Goal: Task Accomplishment & Management: Manage account settings

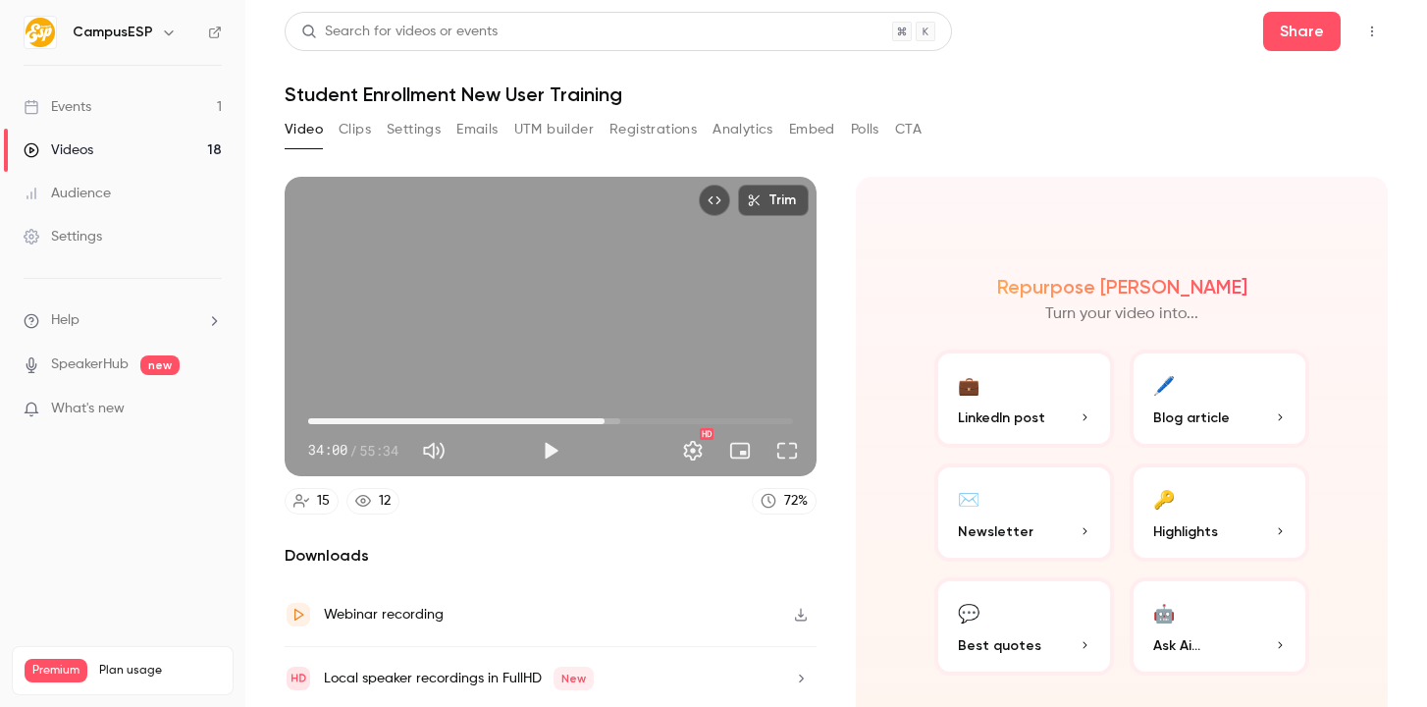
click at [784, 460] on button "Full screen" at bounding box center [787, 450] width 39 height 39
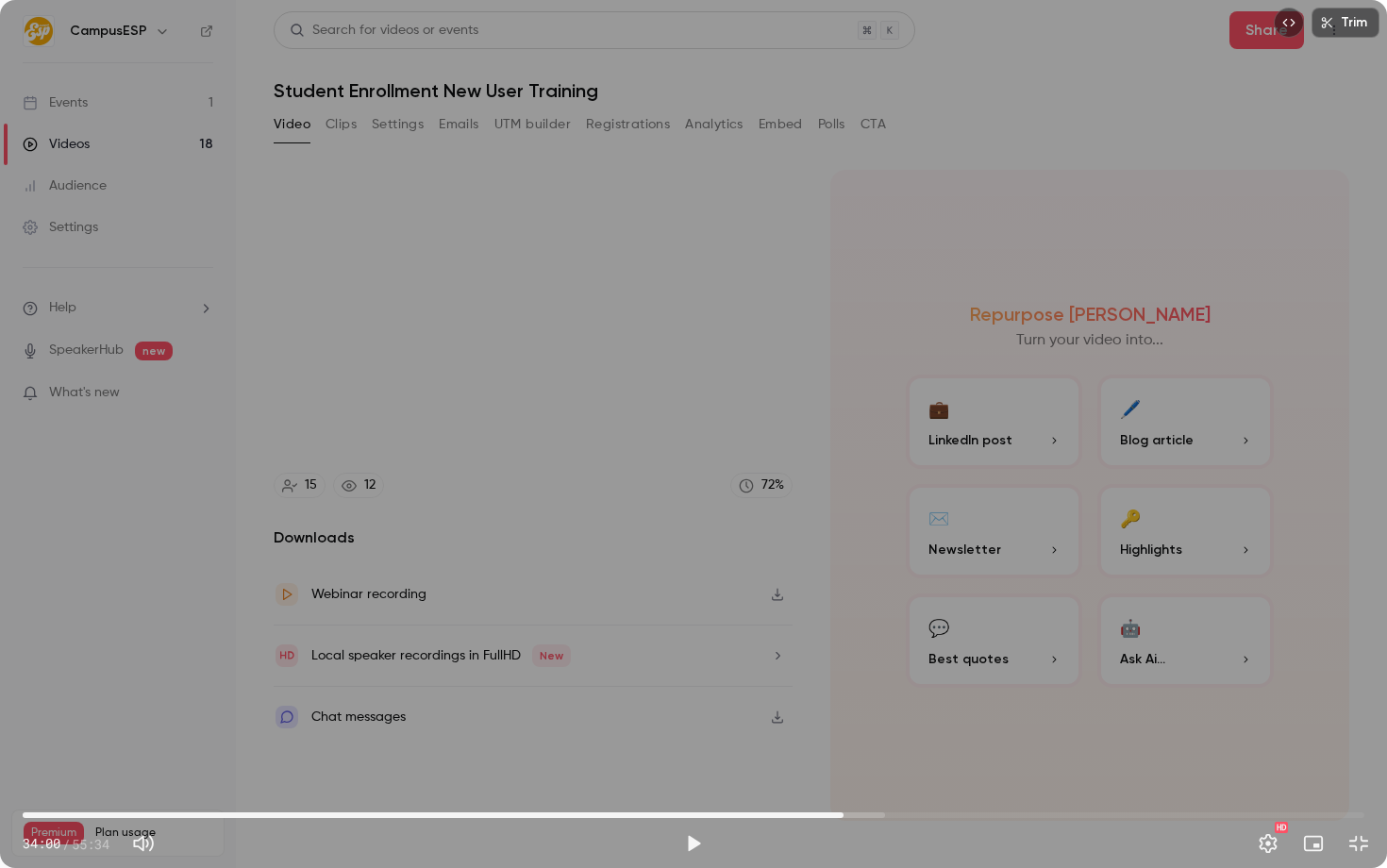
click at [751, 446] on div "Trim 34:00 34:00 / 55:34 HD" at bounding box center [693, 434] width 1387 height 868
click at [978, 587] on div "Trim 34:04 34:04 / 55:34 HD" at bounding box center [693, 434] width 1387 height 868
click at [1268, 835] on button "Settings" at bounding box center [1268, 843] width 37 height 37
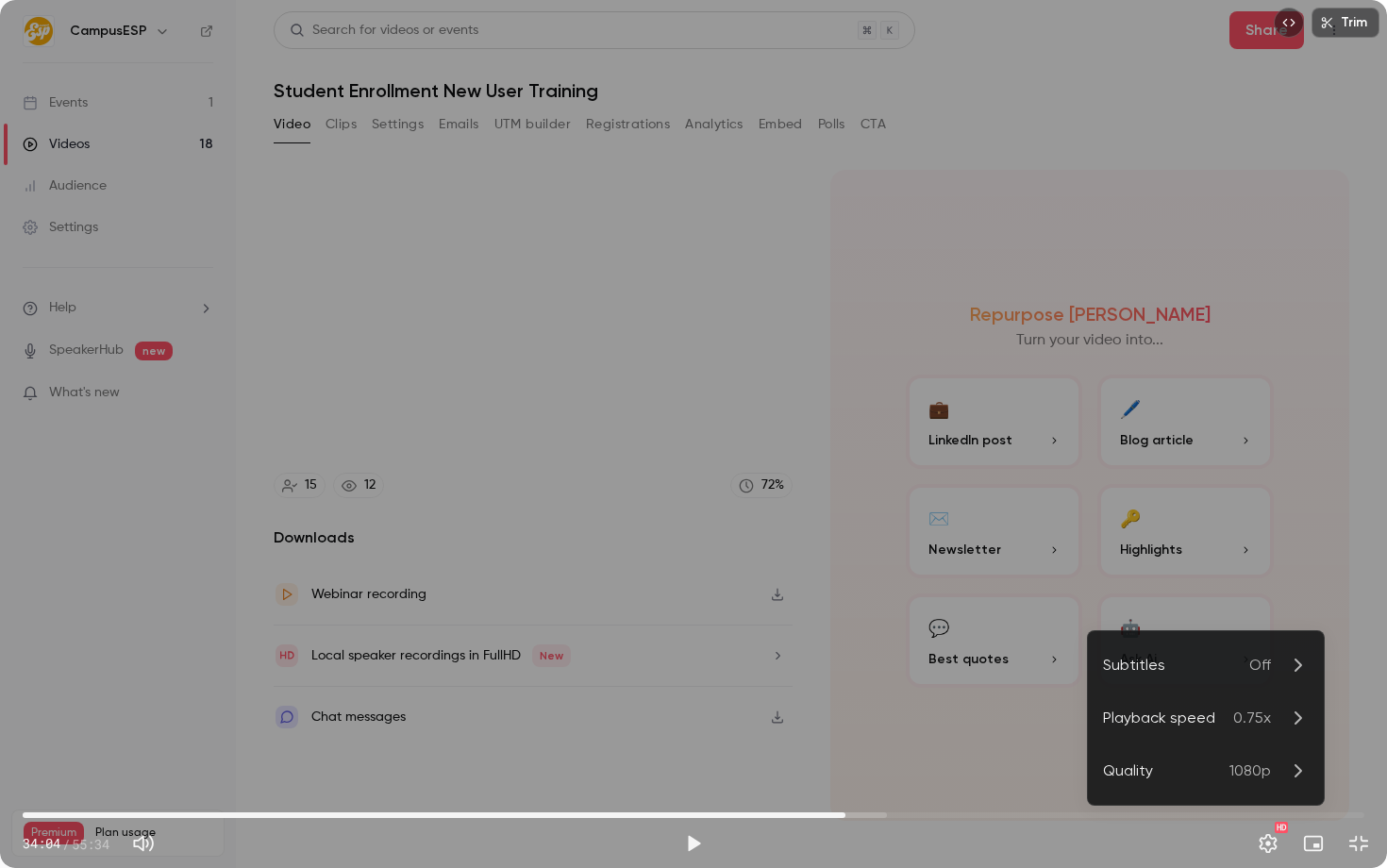
click at [1239, 720] on span "0.75x" at bounding box center [1251, 718] width 37 height 23
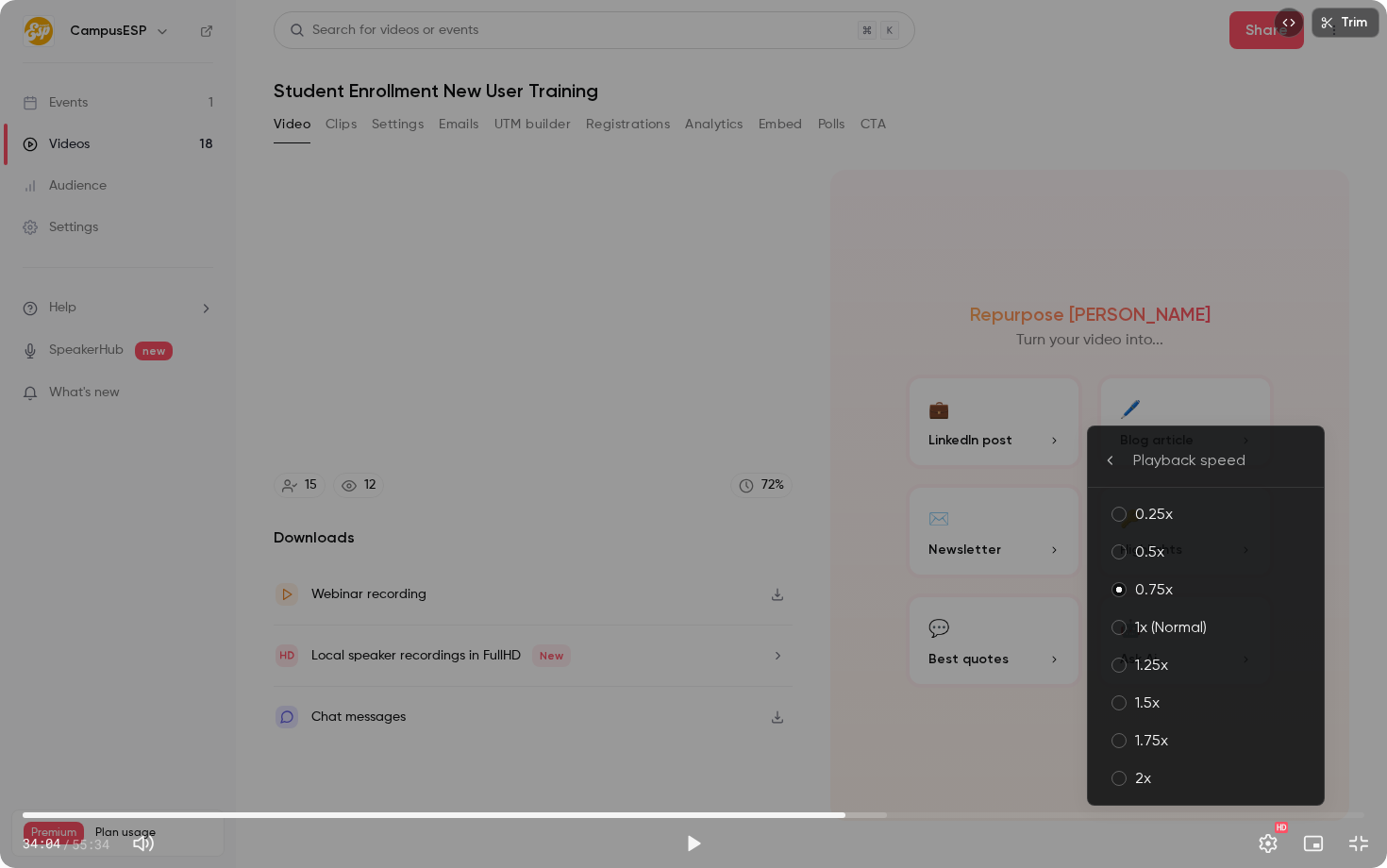
click at [1192, 549] on div "0.5x" at bounding box center [1222, 553] width 174 height 23
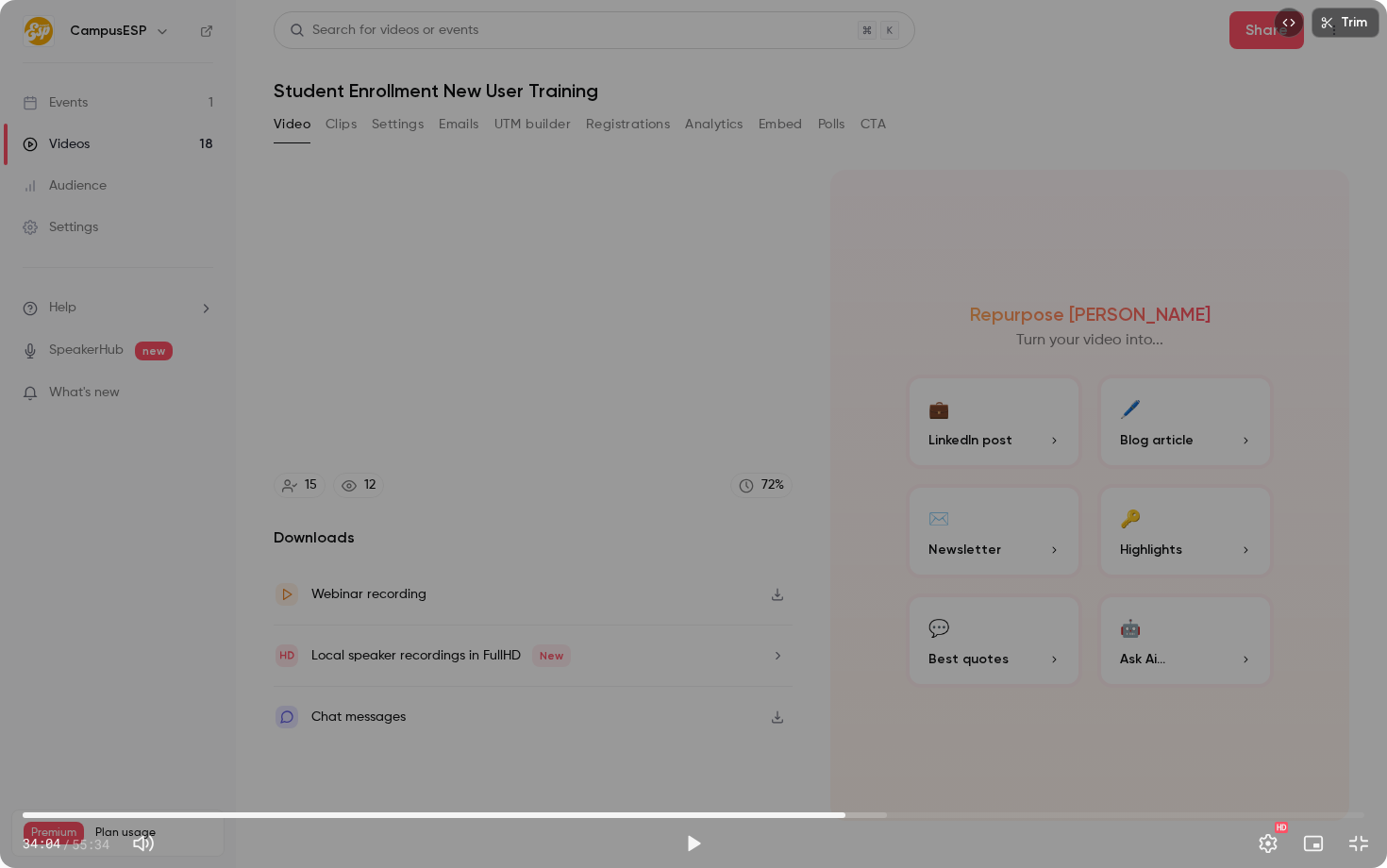
click at [399, 441] on div "Trim 34:04 34:04 / 55:34 HD" at bounding box center [693, 434] width 1387 height 868
click at [754, 602] on div "Trim 34:13 34:13 / 55:34 HD" at bounding box center [693, 434] width 1387 height 868
click at [553, 485] on div "Trim 34:13 34:13 / 55:34 HD" at bounding box center [693, 434] width 1387 height 868
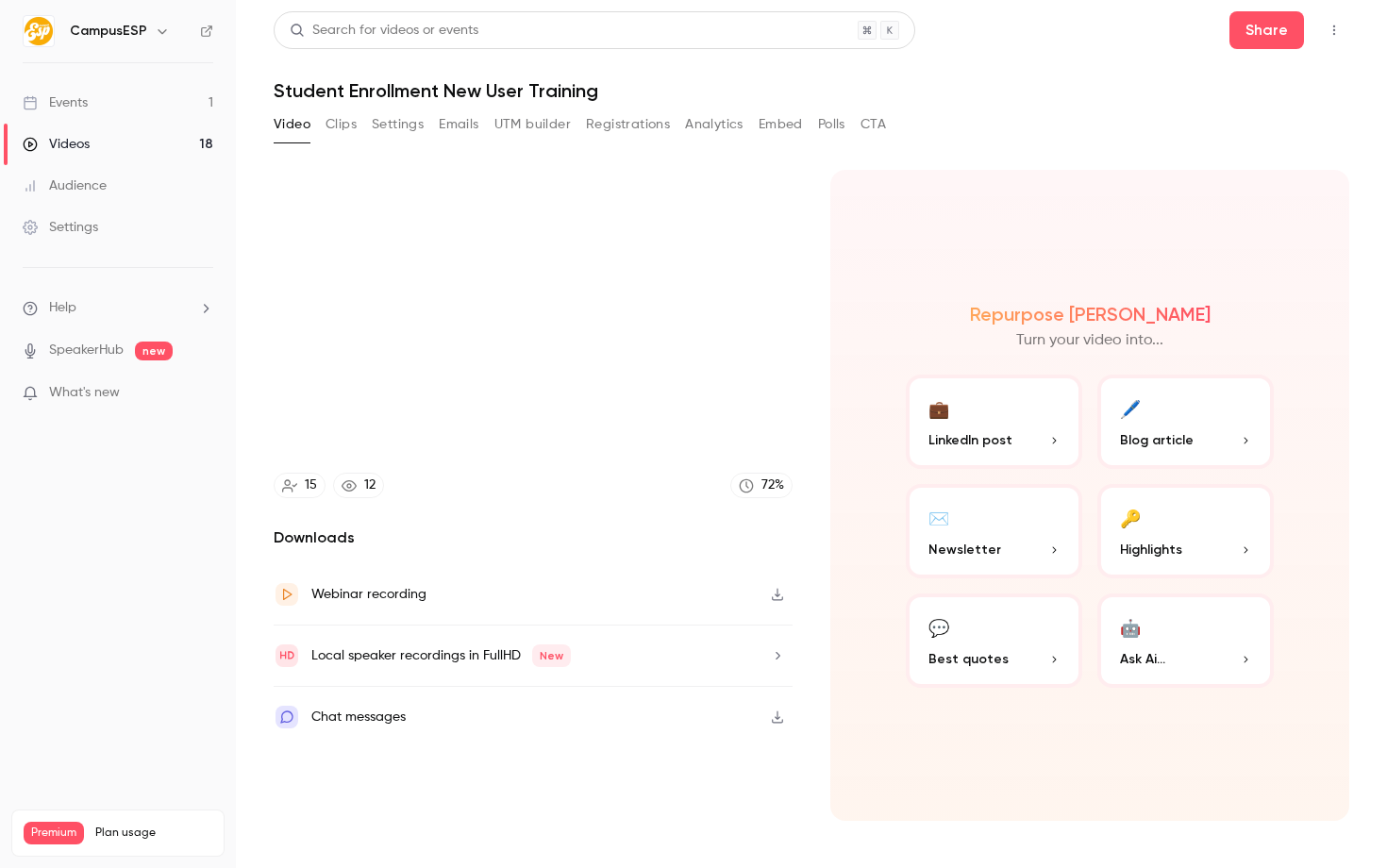
click at [841, 588] on div "Trim 34:40 34:40 / 55:34 HD" at bounding box center [693, 434] width 1387 height 868
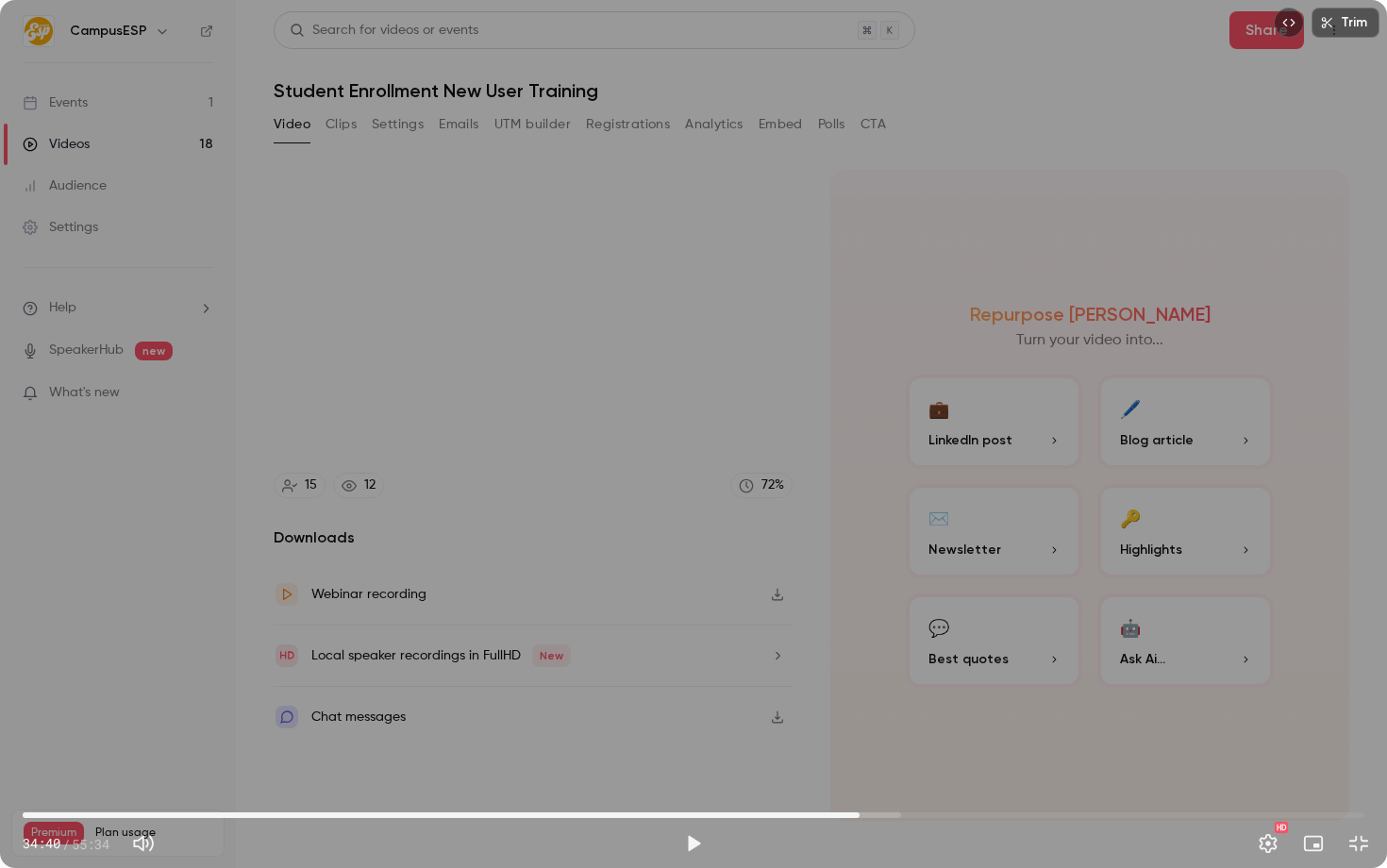
click at [581, 486] on div "Trim 34:40 34:40 / 55:34 HD" at bounding box center [693, 434] width 1387 height 868
click at [591, 518] on div "Trim 34:45 34:45 / 55:34 HD" at bounding box center [693, 434] width 1387 height 868
click at [536, 477] on div "Trim 34:45 34:45 / 55:34 HD" at bounding box center [693, 434] width 1387 height 868
click at [864, 462] on div "Trim 35:06 35:06 / 55:34 HD" at bounding box center [693, 434] width 1387 height 868
click at [870, 812] on span "35:05" at bounding box center [870, 815] width 6 height 6
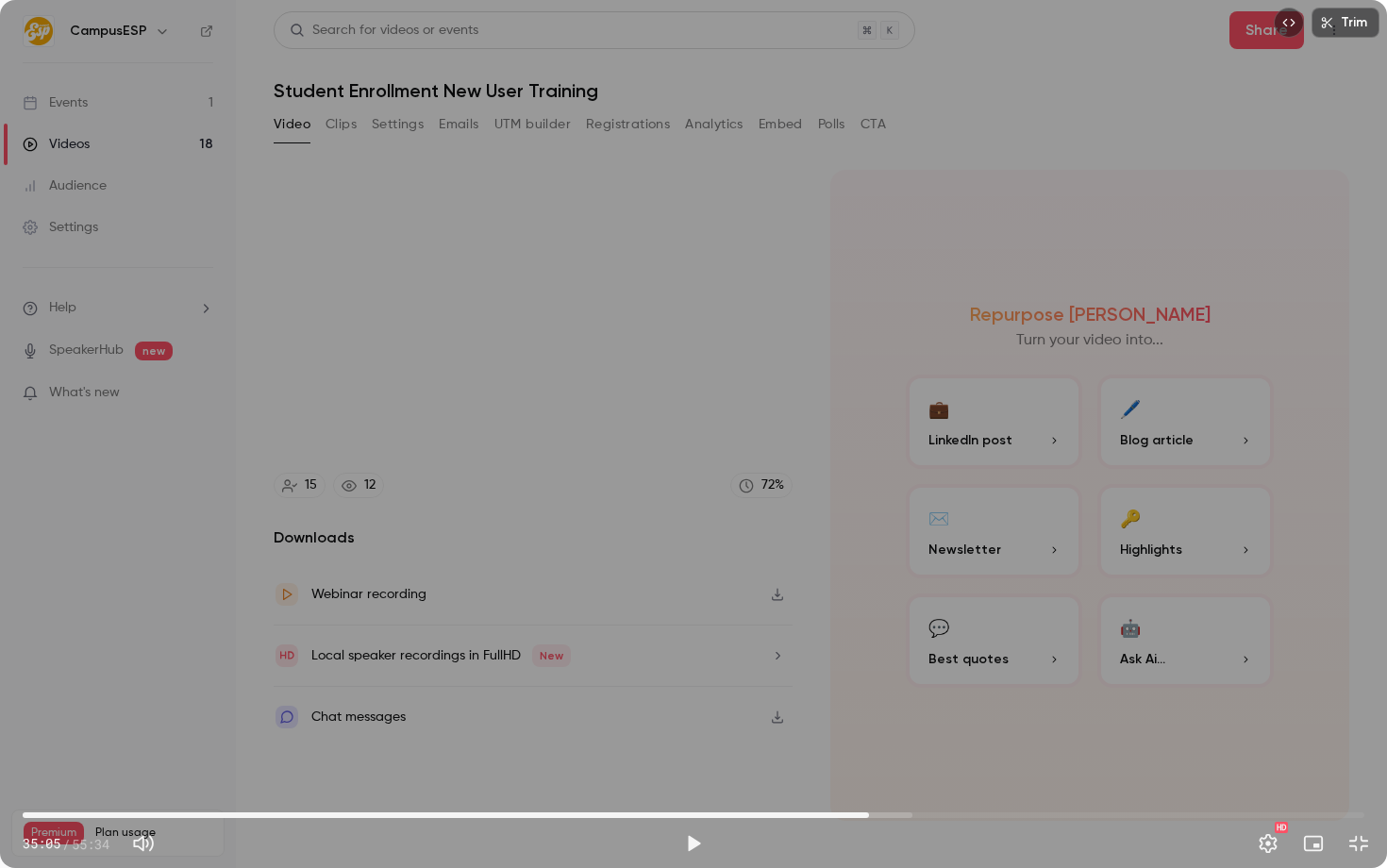
click at [869, 812] on span "35:03" at bounding box center [869, 815] width 6 height 6
click at [864, 760] on div "Trim 35:03 35:03 / 55:34 HD" at bounding box center [693, 434] width 1387 height 868
click at [620, 527] on div "Trim 35:18 35:18 / 55:34 HD" at bounding box center [693, 434] width 1387 height 868
click at [807, 425] on div "Trim 35:18 35:18 / 55:34 HD" at bounding box center [693, 434] width 1387 height 868
click at [910, 566] on div "Trim 35:35 35:35 / 55:34 HD" at bounding box center [693, 434] width 1387 height 868
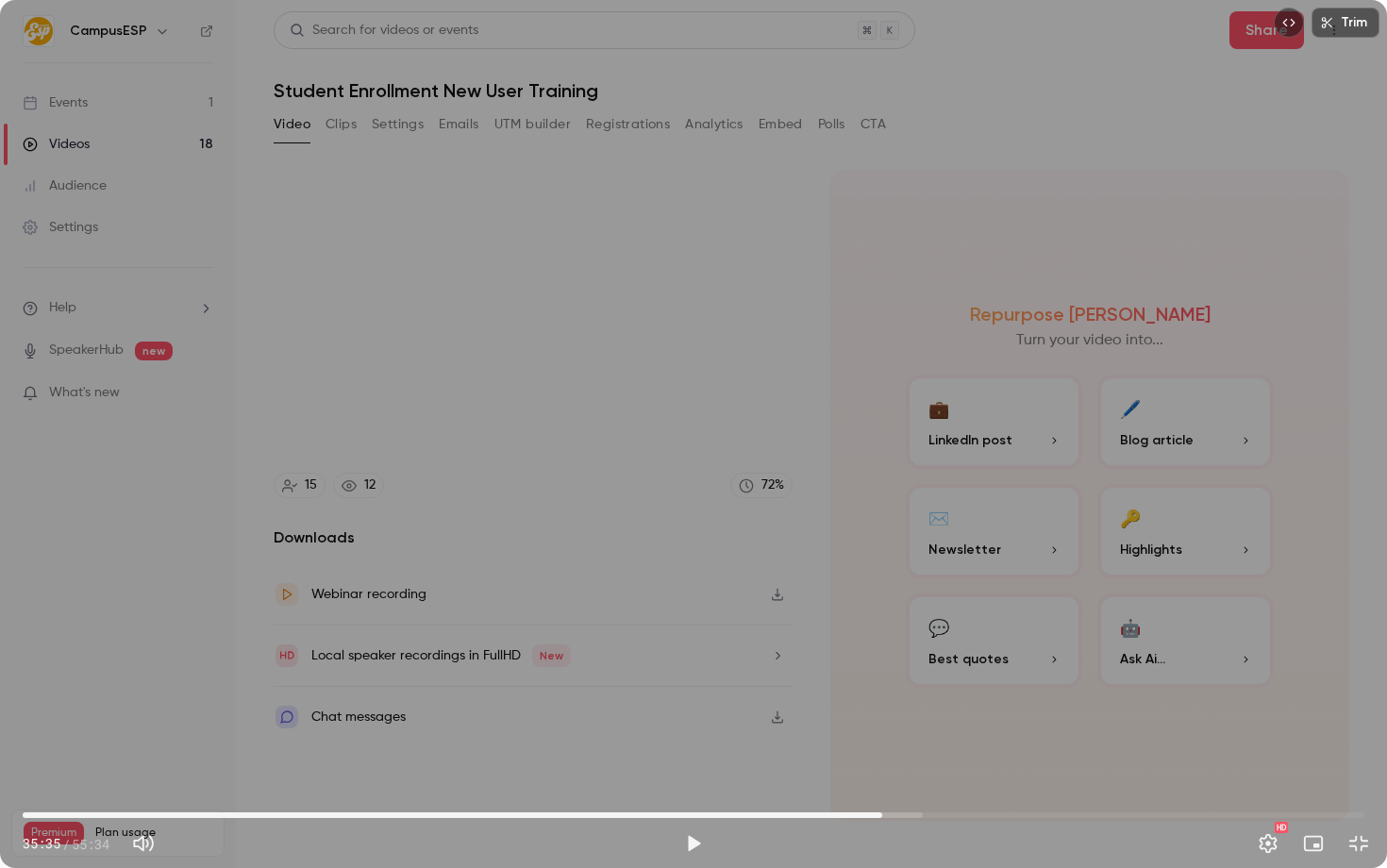
click at [409, 521] on div "Trim 35:35 35:35 / 55:34 HD" at bounding box center [693, 434] width 1387 height 868
click at [625, 550] on div "Trim 35:43 35:43 / 55:34 HD" at bounding box center [693, 434] width 1387 height 868
click at [917, 499] on div "Trim 35:43 35:43 / 55:34 HD" at bounding box center [693, 434] width 1387 height 868
click at [840, 568] on div "Trim 35:47 35:47 / 55:34 HD" at bounding box center [693, 434] width 1387 height 868
click at [676, 434] on icon at bounding box center [693, 434] width 37 height 37
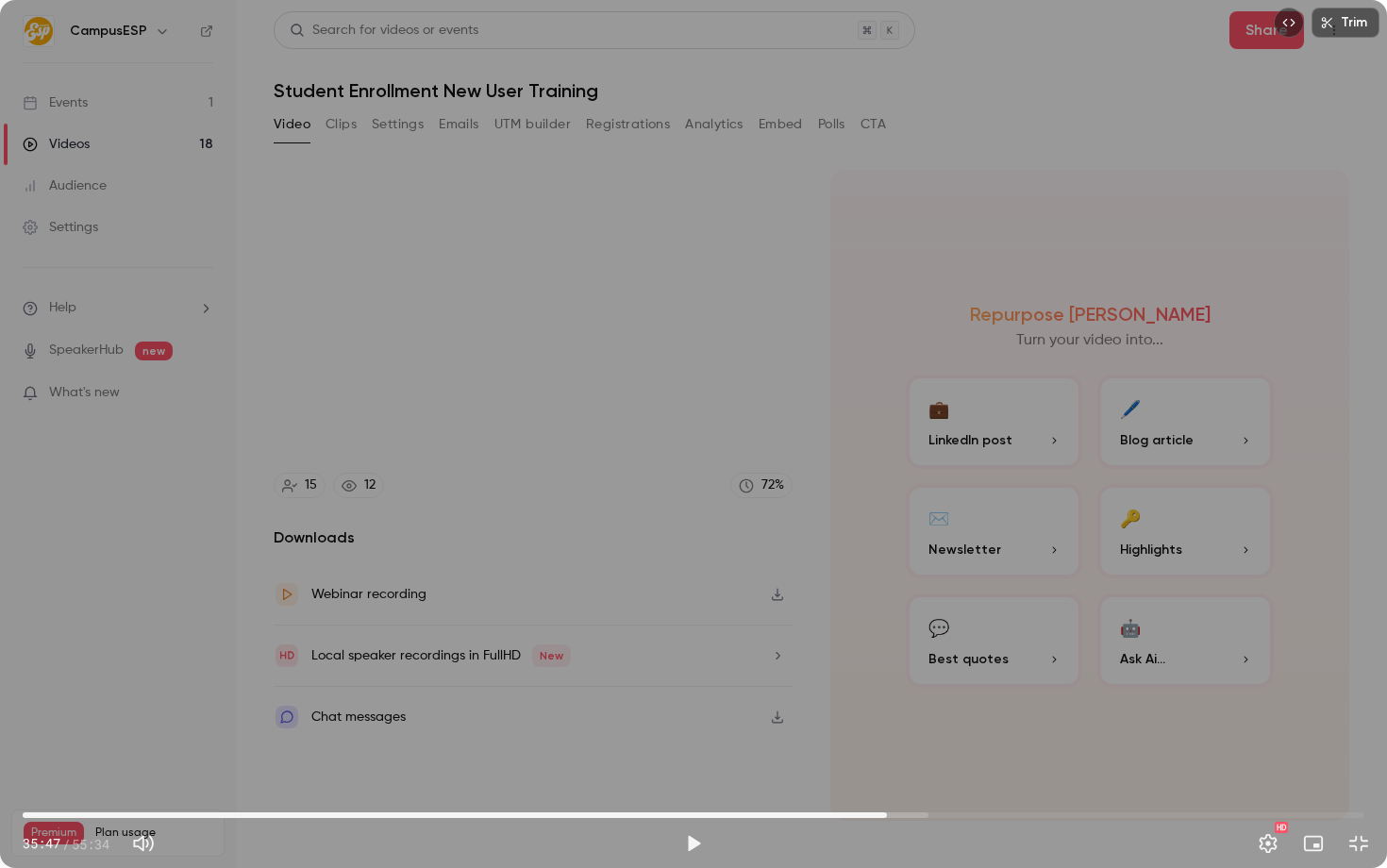
click at [803, 607] on div "Trim 35:47 35:47 / 55:34 HD" at bounding box center [693, 434] width 1387 height 868
click at [513, 532] on div "Trim 35:54 35:54 / 55:34 HD" at bounding box center [693, 434] width 1387 height 868
click at [288, 500] on div "Trim 35:54 35:54 / 55:34 HD" at bounding box center [693, 434] width 1387 height 868
click at [443, 529] on div "Trim 35:59 35:59 / 55:34 HD" at bounding box center [693, 434] width 1387 height 868
click at [615, 563] on div "Trim 35:59 35:59 / 55:34 HD" at bounding box center [693, 434] width 1387 height 868
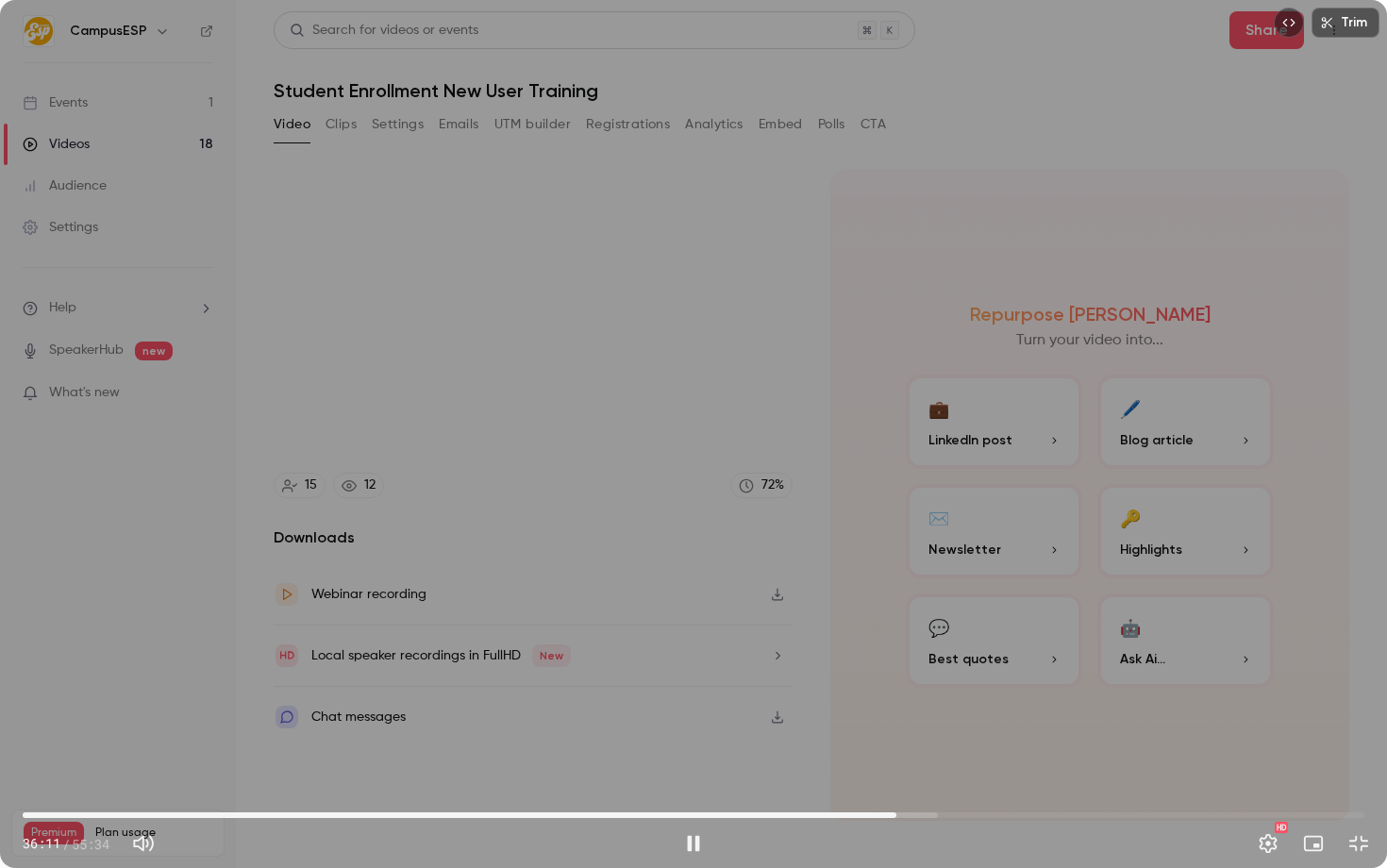
click at [649, 358] on div "Trim 36:11 36:11 / 55:34 HD" at bounding box center [693, 434] width 1387 height 868
click at [648, 346] on div "Trim 36:11 36:11 / 55:34 HD" at bounding box center [693, 434] width 1387 height 868
click at [762, 530] on div "Trim 36:11 36:11 / 55:34 HD" at bounding box center [693, 434] width 1387 height 868
click at [1258, 836] on button "Settings" at bounding box center [1268, 843] width 37 height 37
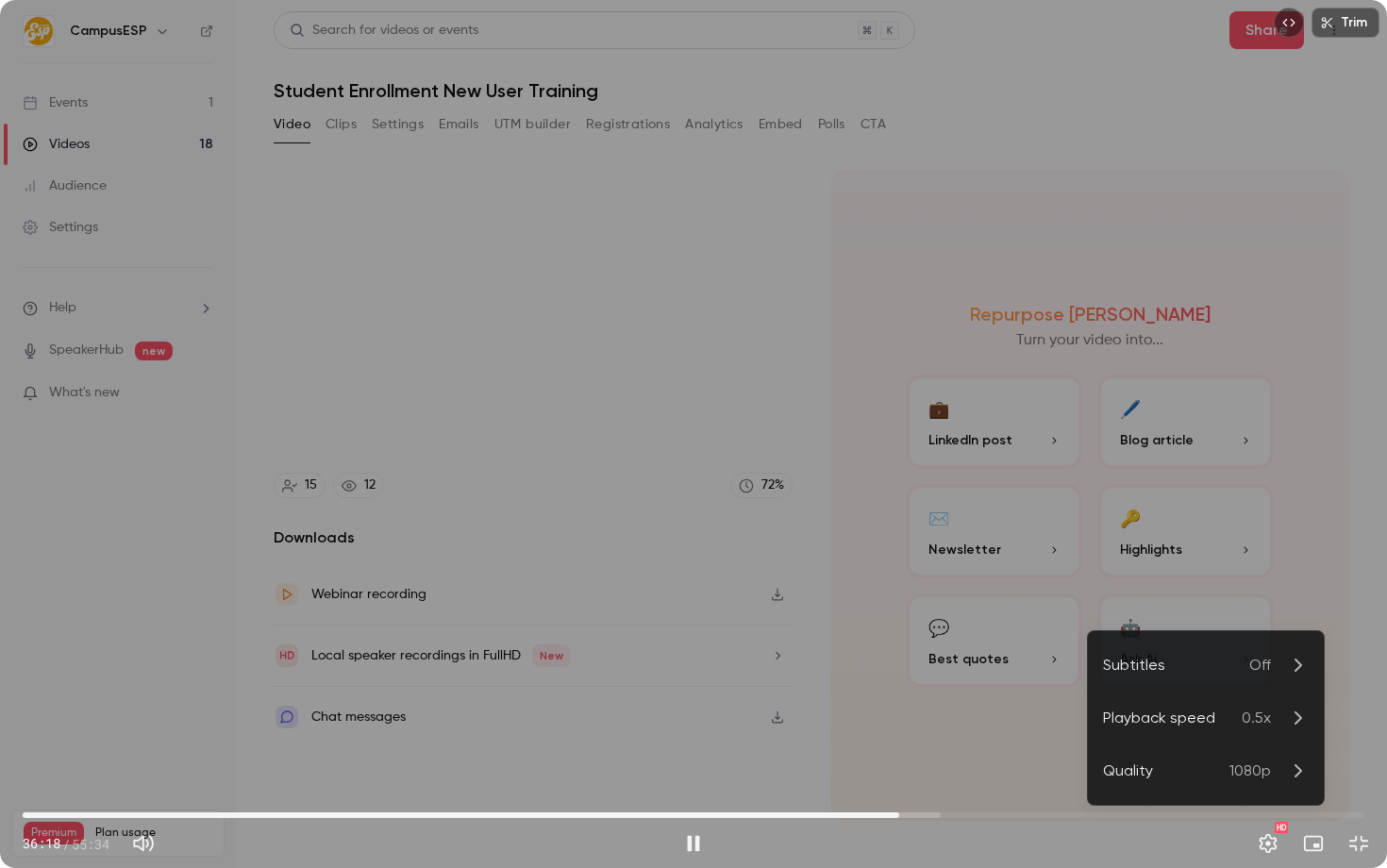
click at [1237, 716] on div "Playback speed" at bounding box center [1173, 718] width 138 height 23
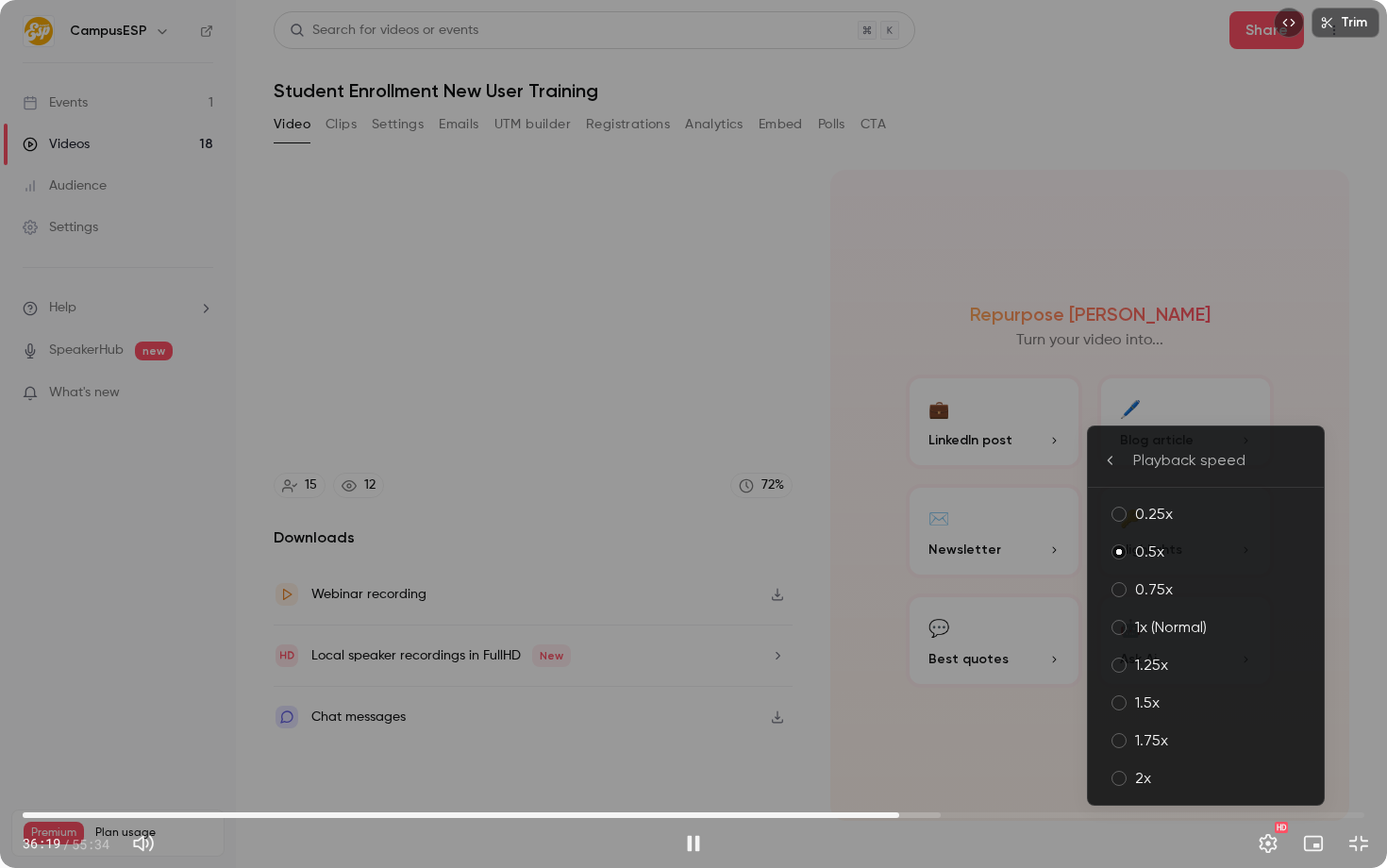
click at [1175, 635] on div "1x (Normal)" at bounding box center [1222, 628] width 174 height 23
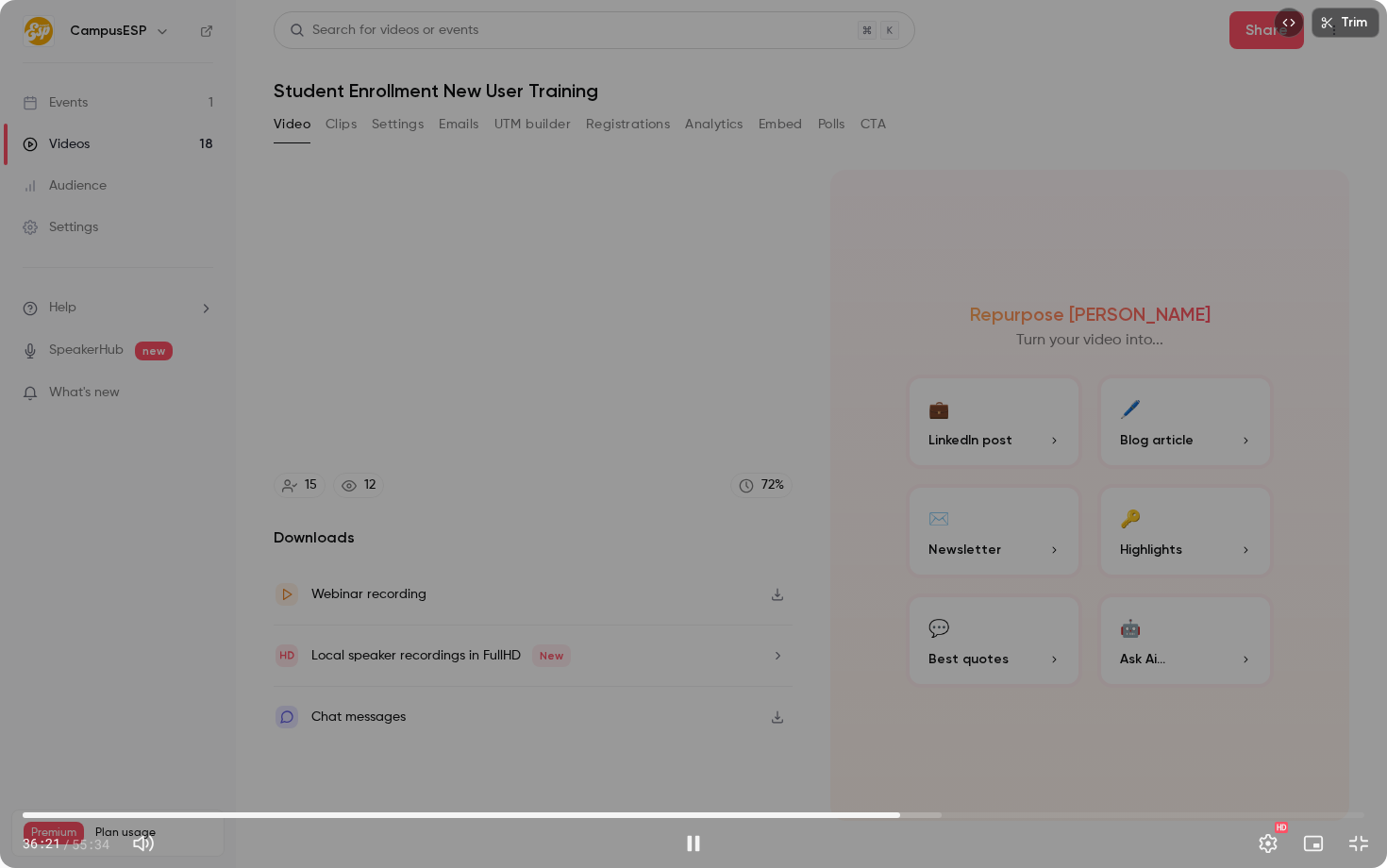
click at [818, 767] on div "Trim 36:21 36:21 / 55:34 HD" at bounding box center [693, 434] width 1387 height 868
click at [886, 808] on span "35:45" at bounding box center [694, 815] width 1342 height 30
click at [890, 729] on div "Trim 35:45 35:45 / 55:34 HD" at bounding box center [693, 434] width 1387 height 868
click at [626, 505] on div "Trim 36:08 36:08 / 55:34 HD" at bounding box center [693, 434] width 1387 height 868
click at [502, 257] on div "Trim 36:09 36:09 / 55:34 HD" at bounding box center [693, 434] width 1387 height 868
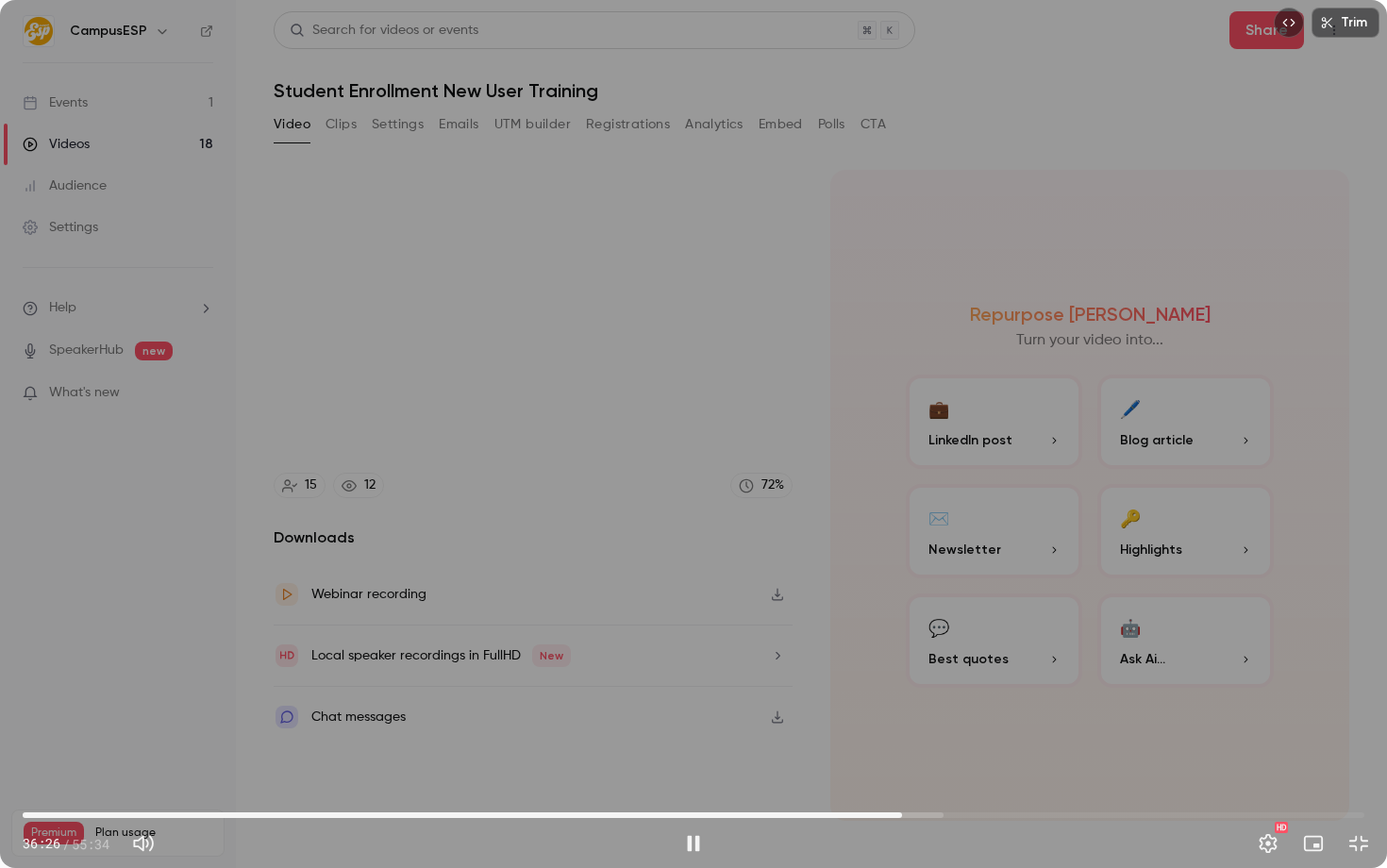
click at [296, 554] on div "Trim 36:26 36:26 / 55:34 HD" at bounding box center [693, 434] width 1387 height 868
click at [700, 333] on div "Trim 36:26 36:26 / 55:34 HD" at bounding box center [693, 434] width 1387 height 868
click at [902, 812] on span "36:30" at bounding box center [904, 815] width 6 height 6
click at [1266, 846] on button "Settings" at bounding box center [1268, 843] width 37 height 37
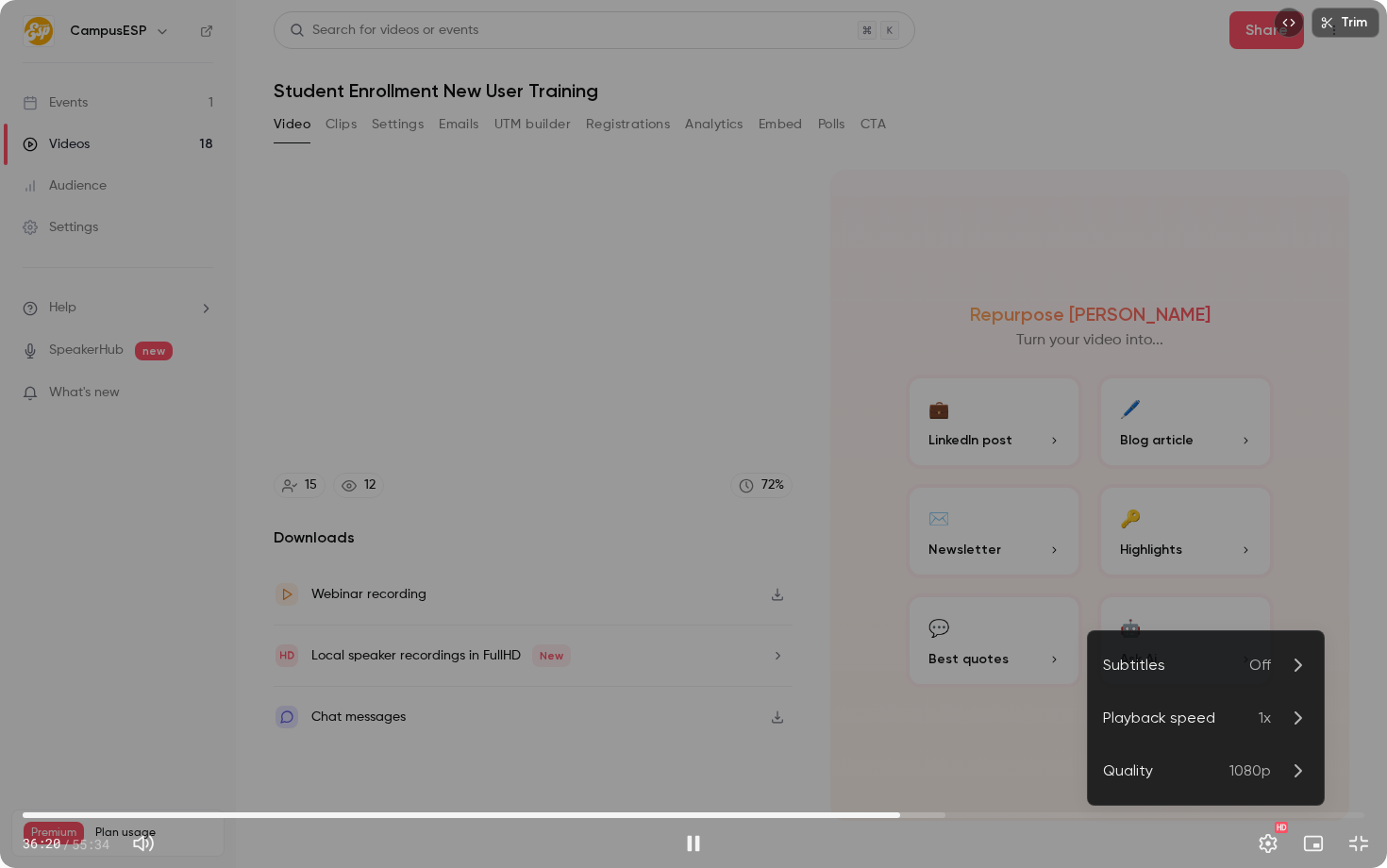
click at [1244, 717] on div "Playback speed" at bounding box center [1181, 718] width 156 height 23
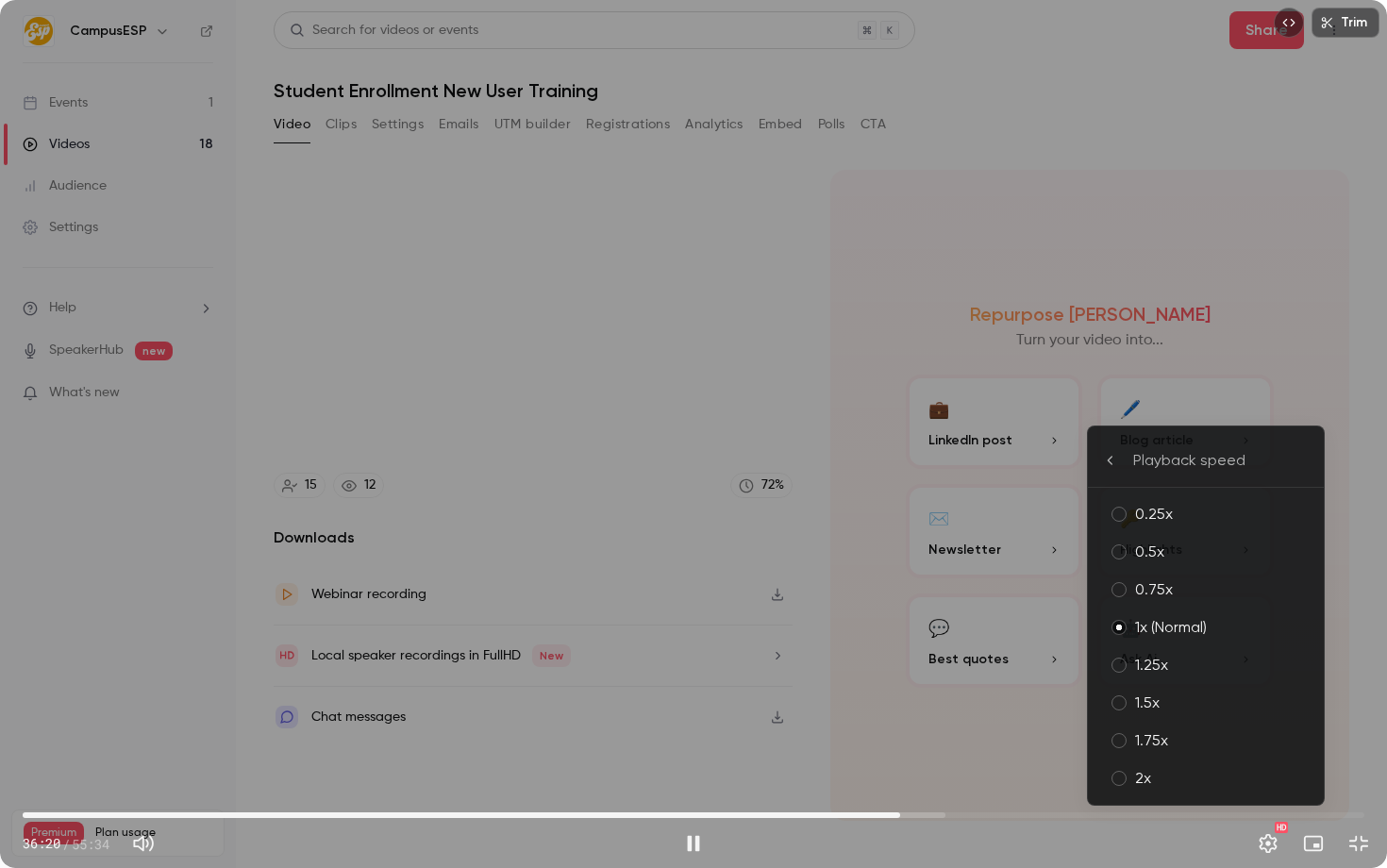
click at [1182, 593] on div "0.75x" at bounding box center [1222, 590] width 174 height 23
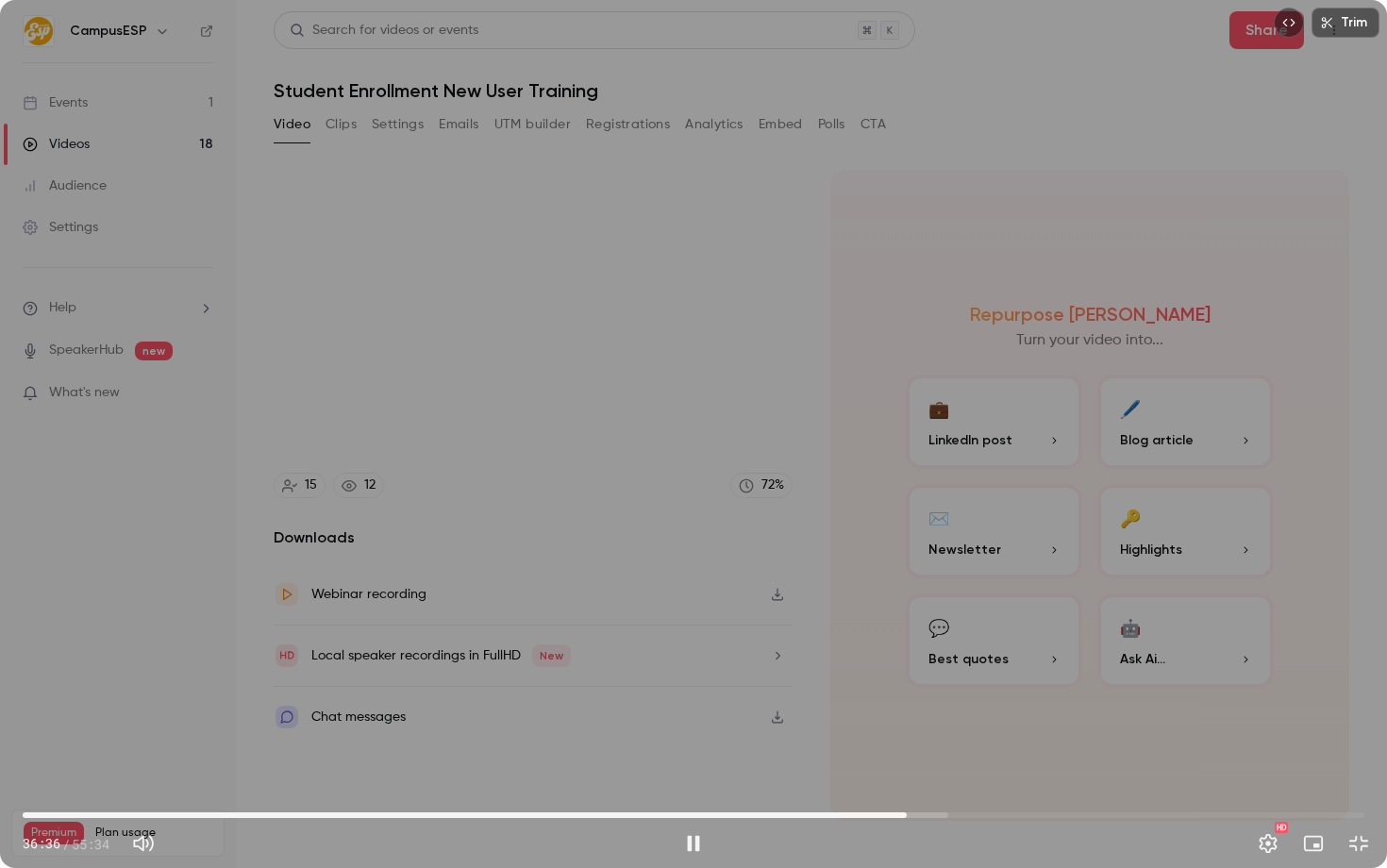
click at [596, 424] on div "Trim 36:36 36:36 / 55:34 HD" at bounding box center [693, 434] width 1387 height 868
click at [904, 812] on span "36:37" at bounding box center [907, 815] width 6 height 6
click at [1271, 850] on button "Settings" at bounding box center [1268, 843] width 37 height 37
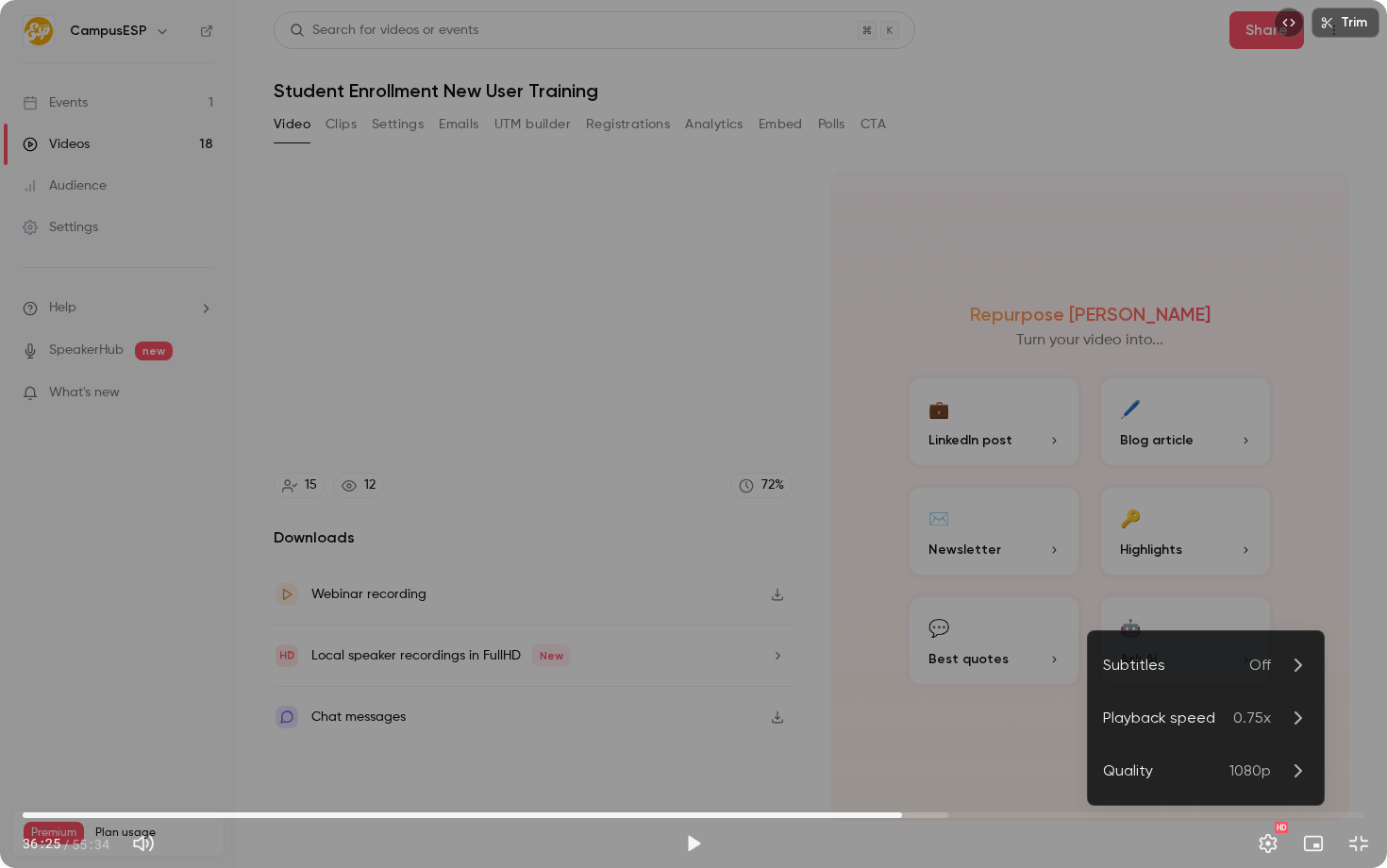
click at [1243, 732] on li "Playback speed 0.75x" at bounding box center [1205, 718] width 235 height 53
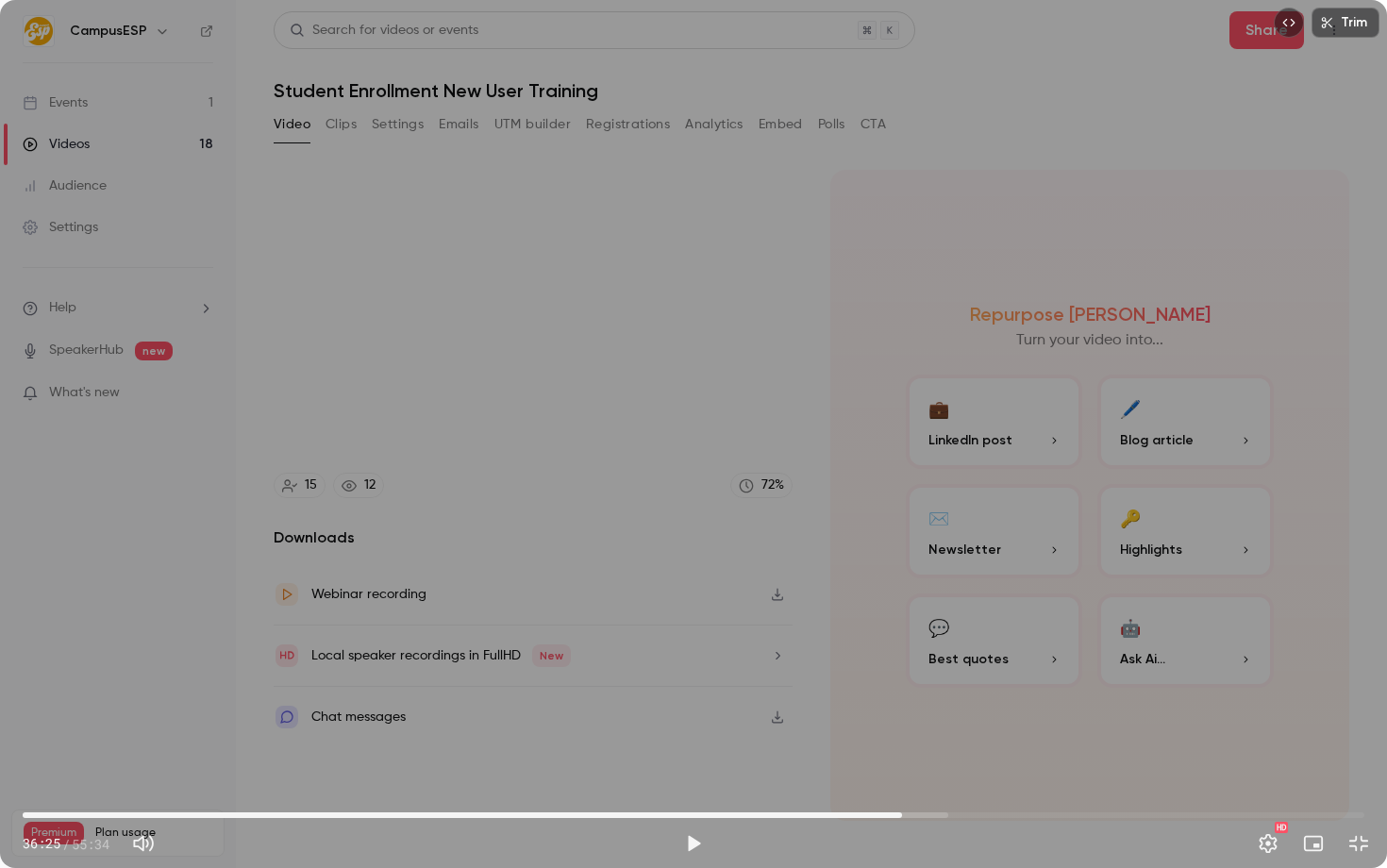
click at [892, 553] on div "Trim 36:25 36:25 / 55:34 HD" at bounding box center [693, 434] width 1387 height 868
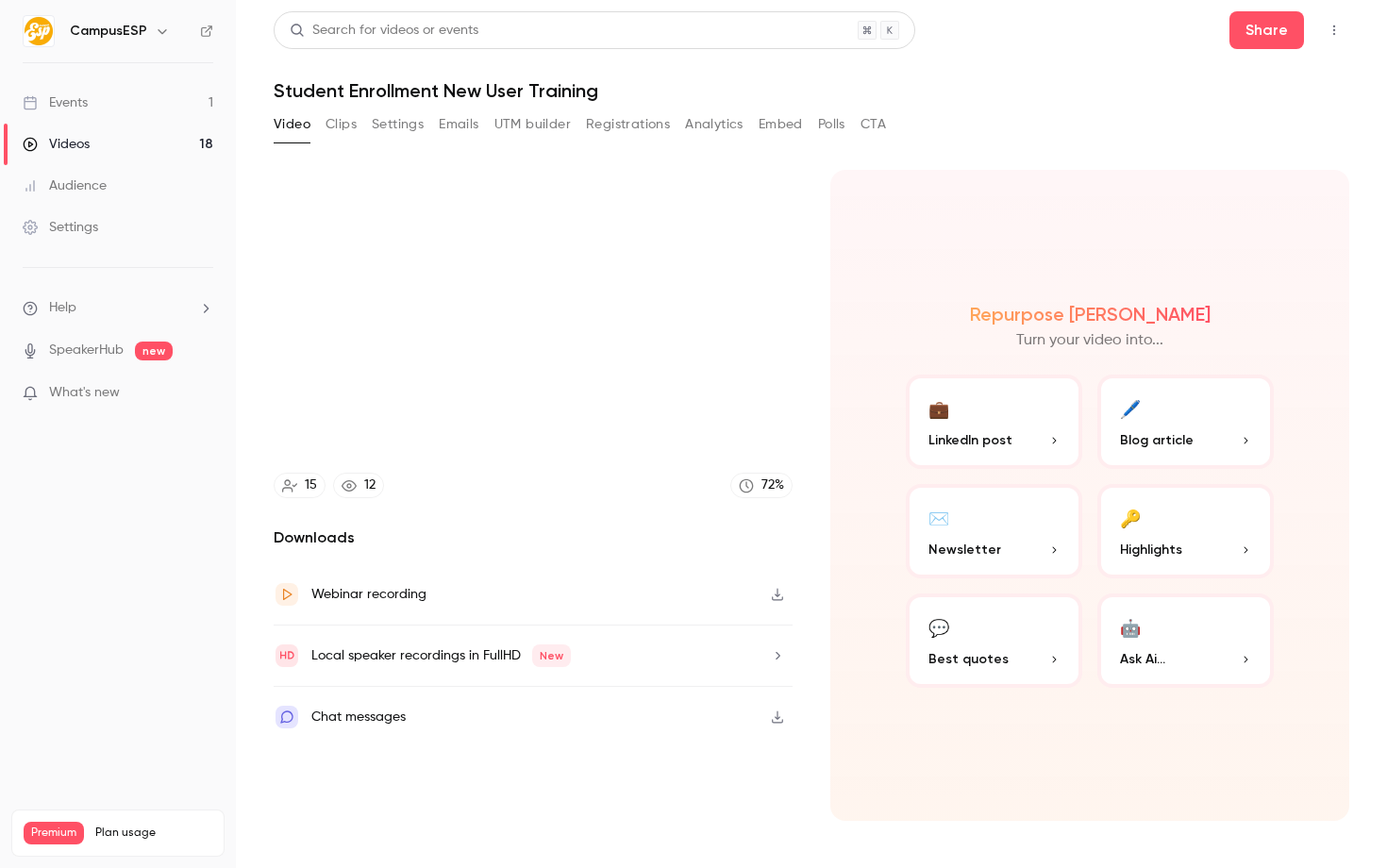
click at [814, 524] on div "Trim 36:32 36:32 / 55:34 HD" at bounding box center [693, 434] width 1387 height 868
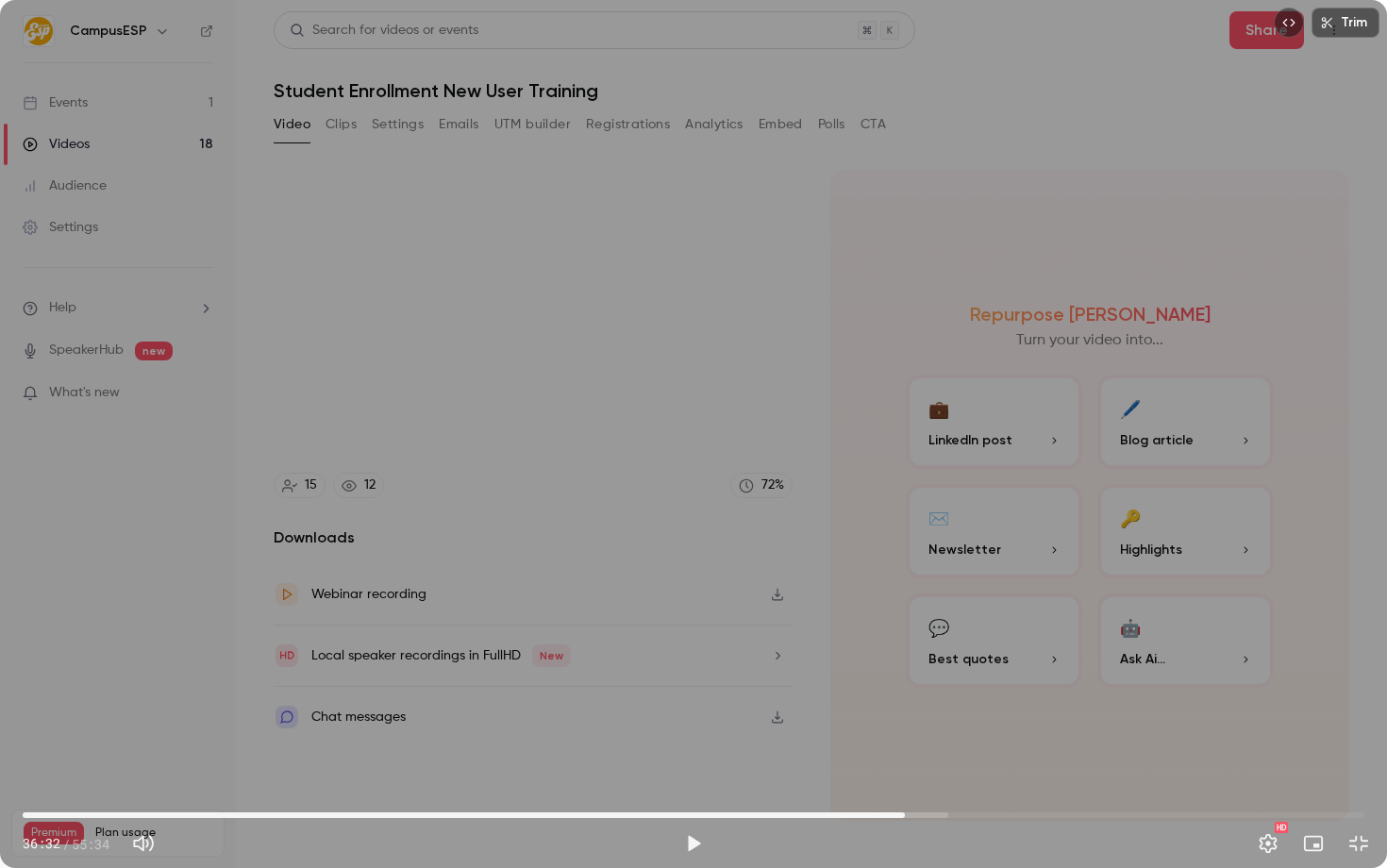
click at [898, 492] on div "Trim 36:32 36:32 / 55:34 HD" at bounding box center [693, 434] width 1387 height 868
click at [1024, 491] on div "Trim 36:51 36:51 / 55:34 HD" at bounding box center [693, 434] width 1387 height 868
click at [909, 812] on span "36:44" at bounding box center [909, 815] width 6 height 6
click at [592, 649] on div "Trim 36:44 36:44 / 55:34 HD" at bounding box center [693, 434] width 1387 height 868
click at [839, 538] on div "Trim 37:07 37:07 / 55:34 HD" at bounding box center [693, 434] width 1387 height 868
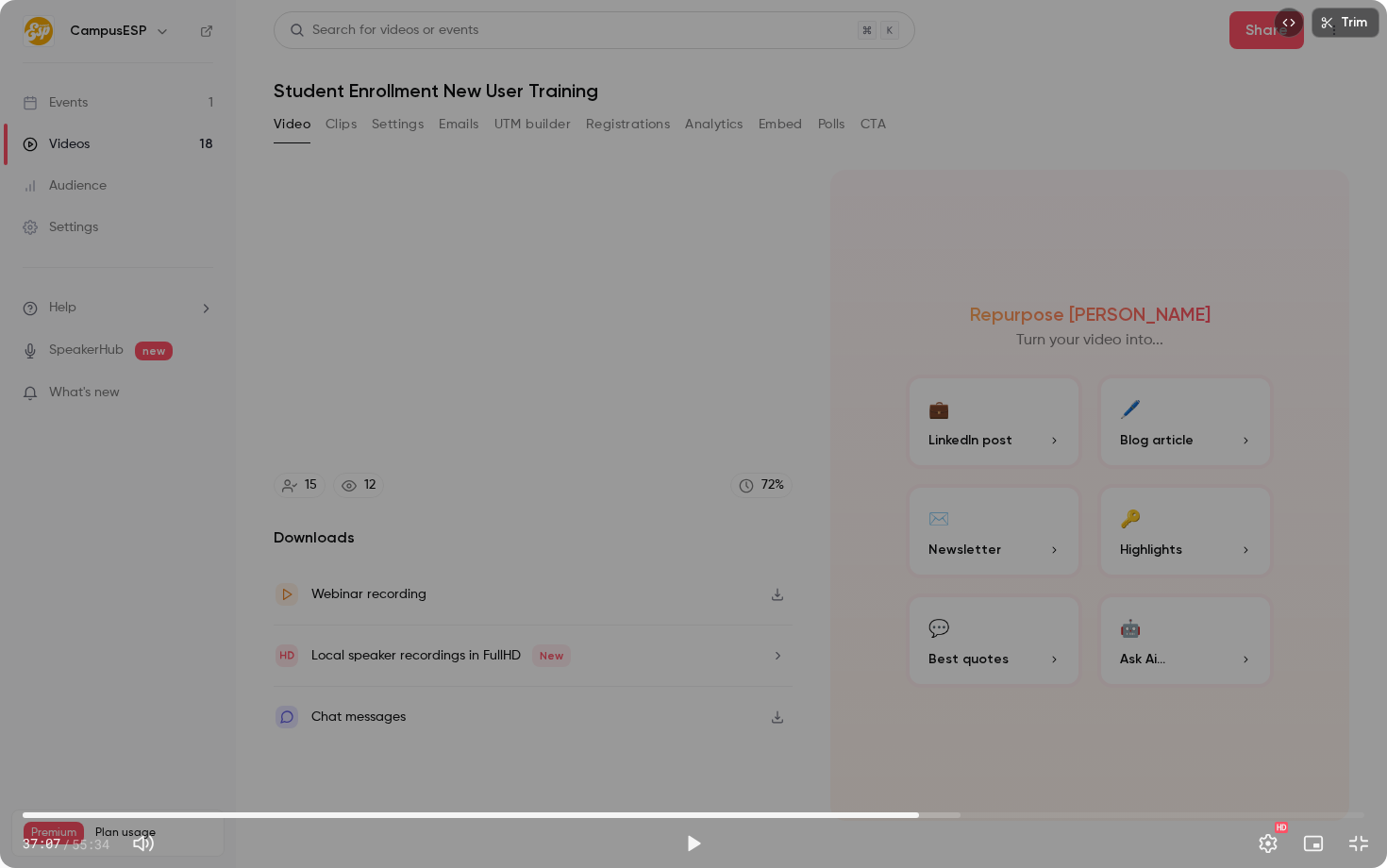
click at [934, 723] on div "Trim 37:07 37:07 / 55:34 HD" at bounding box center [693, 434] width 1387 height 868
click at [269, 747] on div "Trim 37:18 37:18 / 55:34 HD" at bounding box center [693, 434] width 1387 height 868
click at [921, 816] on span "37:18" at bounding box center [924, 815] width 6 height 6
click at [915, 813] on span "36:58" at bounding box center [915, 815] width 6 height 6
click at [915, 704] on div "Trim 36:58 36:58 / 55:34 HD" at bounding box center [693, 434] width 1387 height 868
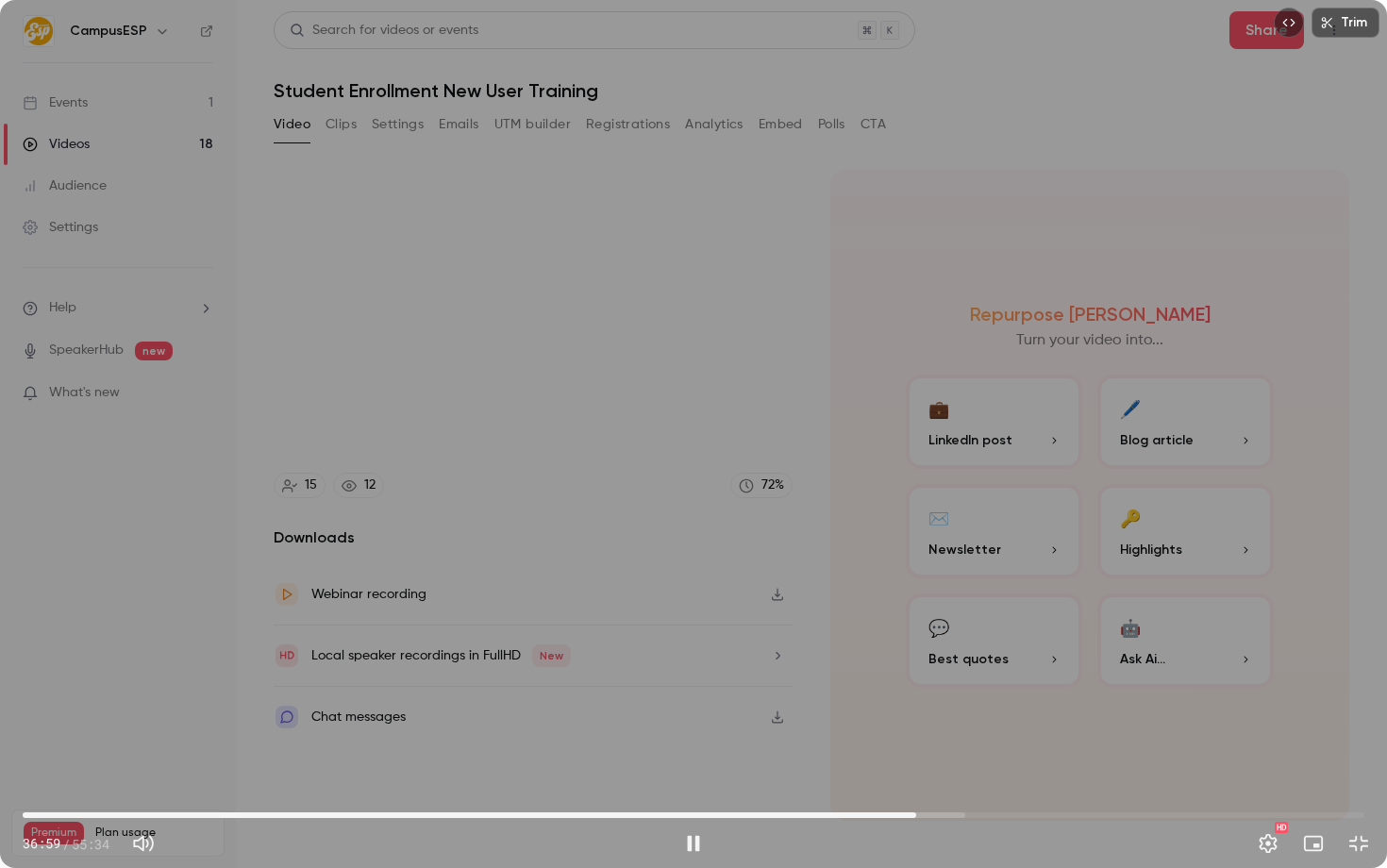
click at [919, 812] on span "36:59" at bounding box center [916, 815] width 6 height 6
click at [917, 813] on span "37:02" at bounding box center [917, 815] width 6 height 6
click at [916, 813] on span "37:00" at bounding box center [916, 815] width 6 height 6
click at [455, 542] on div "Trim 37:06 37:06 / 55:34 HD" at bounding box center [693, 434] width 1387 height 868
click at [255, 592] on div "Trim 37:06 37:06 / 55:34 HD" at bounding box center [693, 434] width 1387 height 868
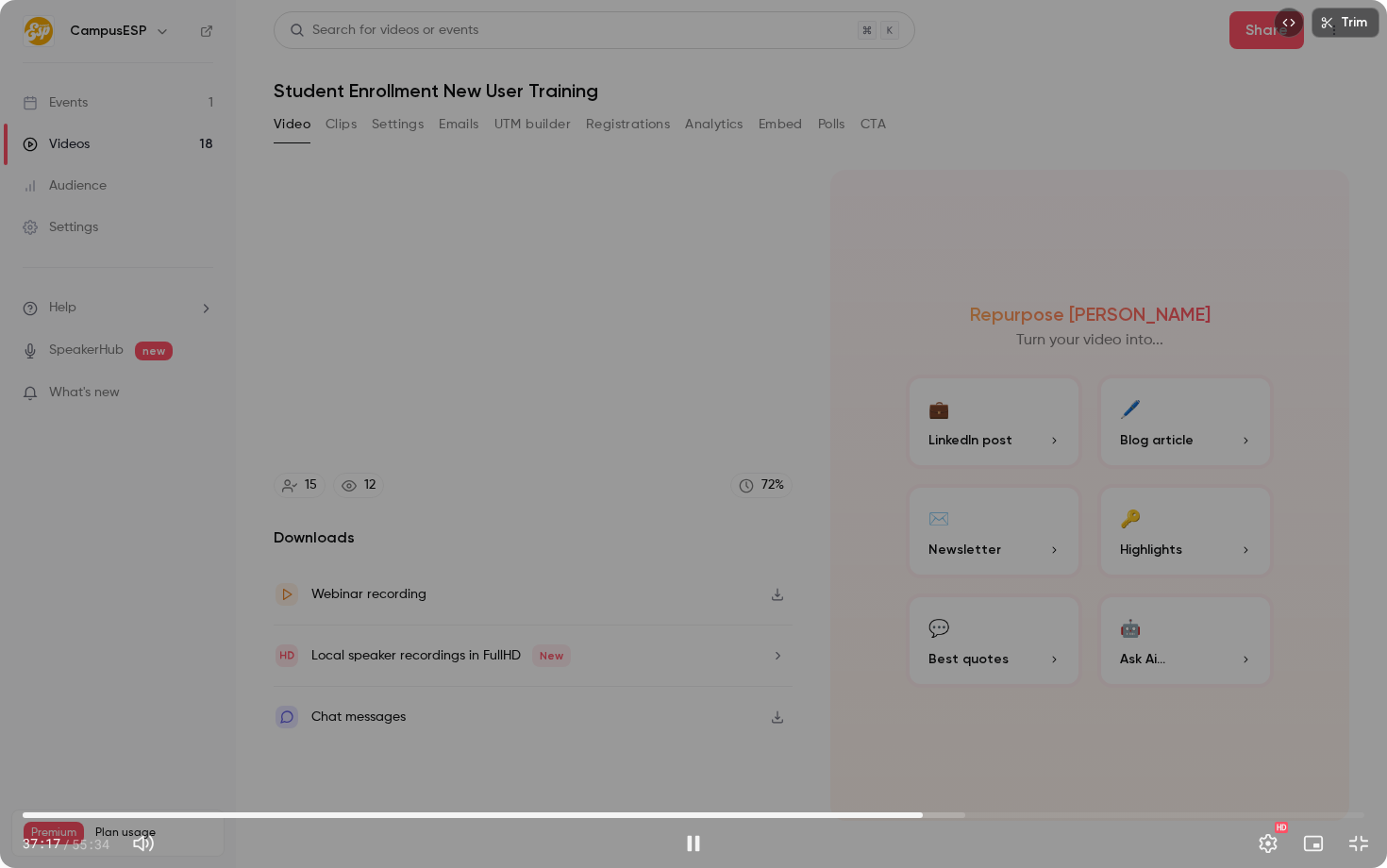
click at [758, 489] on div "Trim 37:17 37:17 / 55:34 HD" at bounding box center [693, 434] width 1387 height 868
click at [719, 404] on div at bounding box center [694, 434] width 94 height 94
click at [639, 421] on div "Trim 37:17 37:17 / 55:34 HD" at bounding box center [693, 434] width 1387 height 868
click at [922, 816] on span "37:21" at bounding box center [925, 815] width 6 height 6
click at [996, 450] on div "Trim 37:54 37:54 / 55:34 HD" at bounding box center [693, 434] width 1387 height 868
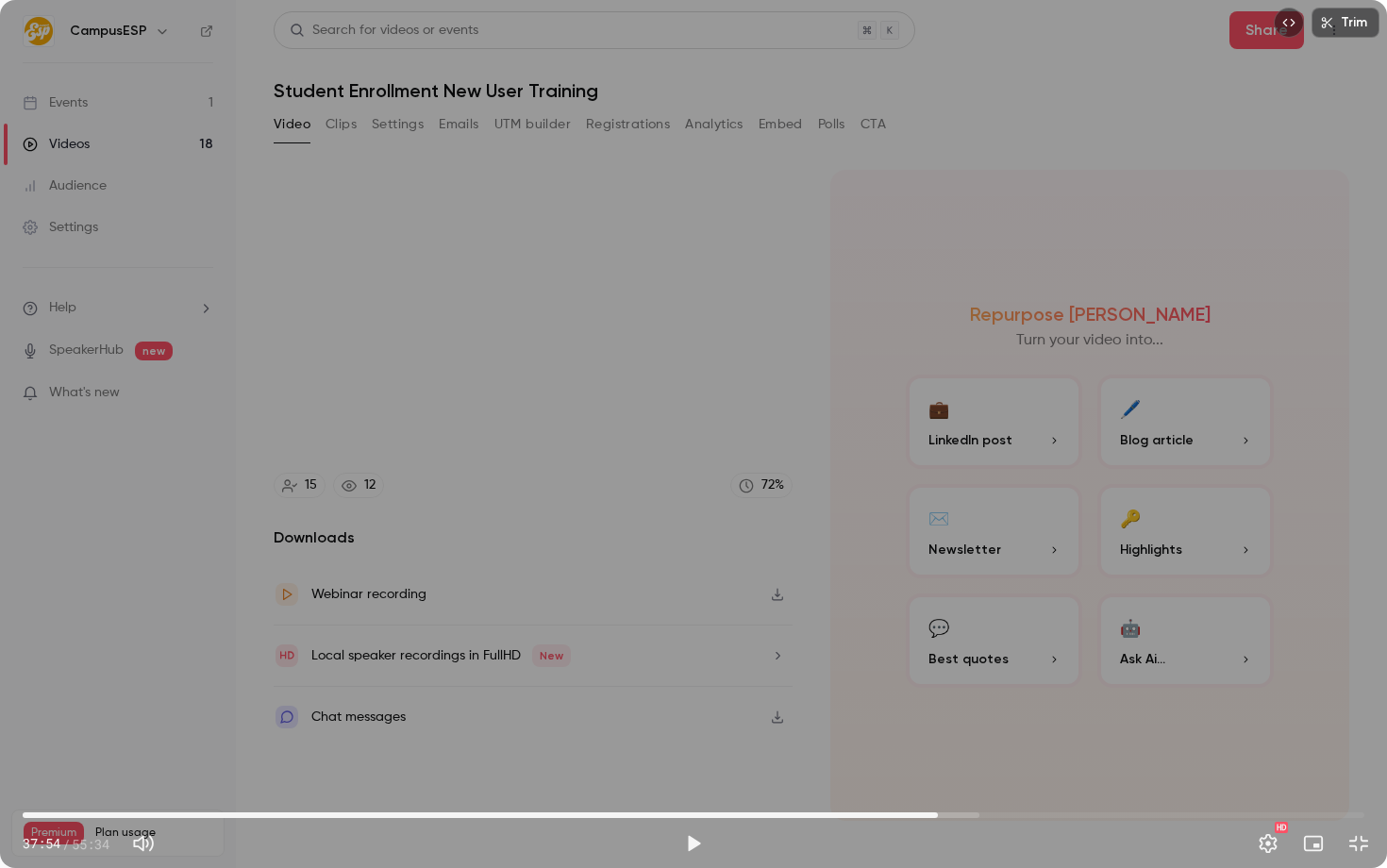
click at [702, 485] on div "Trim 37:54 37:54 / 55:34 HD" at bounding box center [693, 434] width 1387 height 868
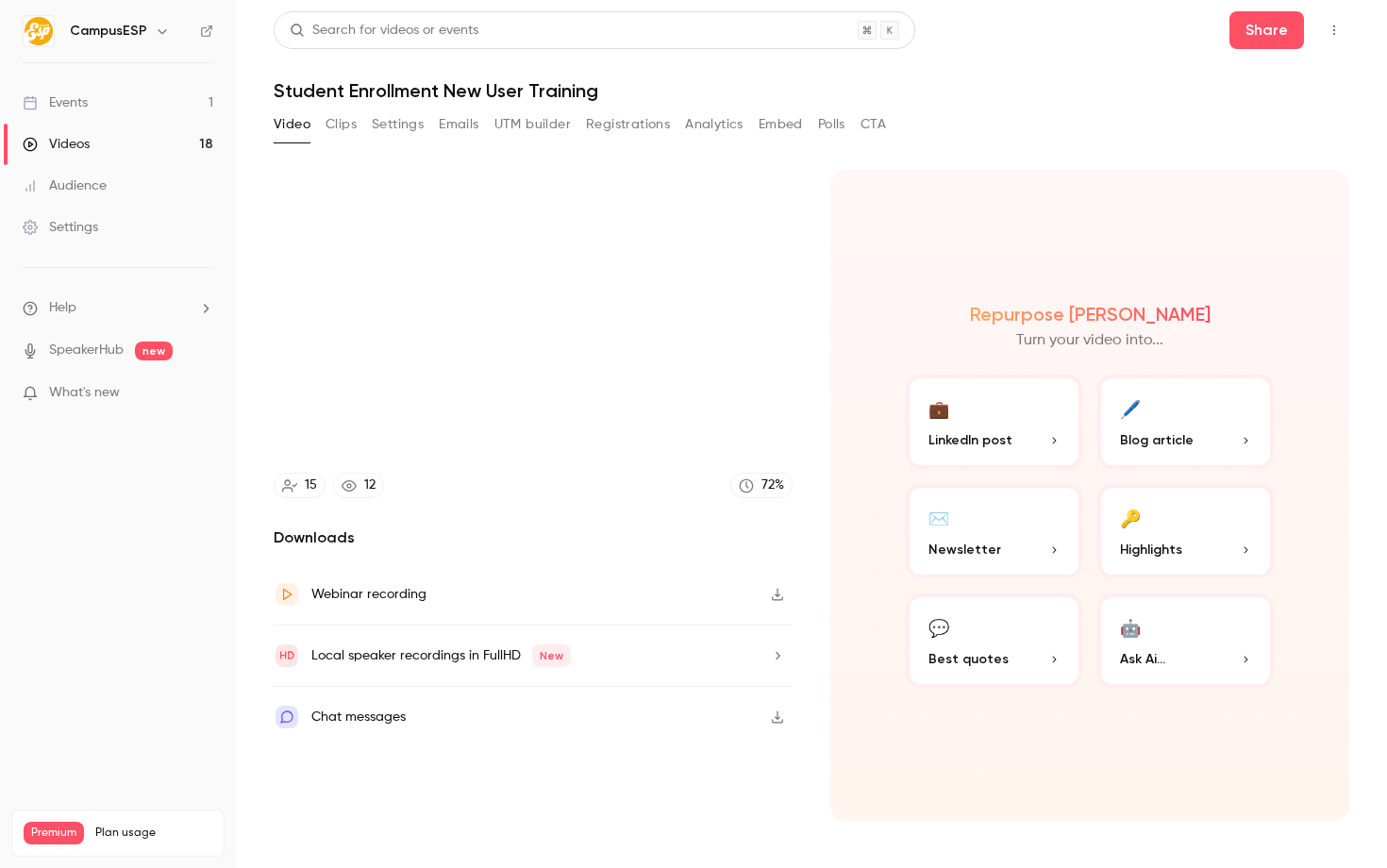
click at [633, 554] on div "Trim 38:28 38:28 / 55:34 HD" at bounding box center [693, 434] width 1387 height 868
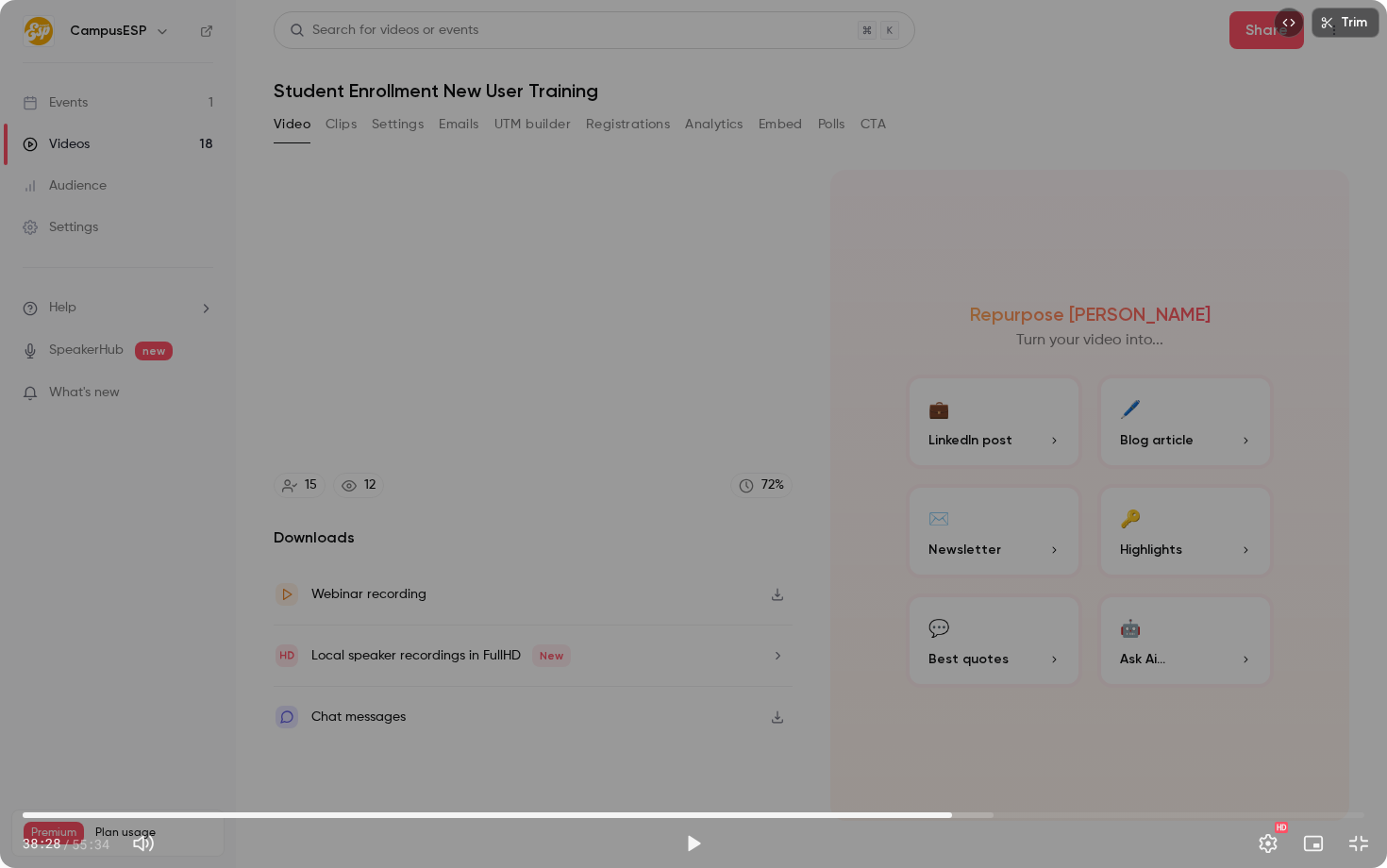
click at [366, 571] on div "Trim 38:28 38:28 / 55:34 HD" at bounding box center [693, 434] width 1387 height 868
click at [953, 813] on span "38:29" at bounding box center [953, 815] width 6 height 6
click at [955, 813] on span "38:30" at bounding box center [953, 815] width 6 height 6
click at [954, 813] on span "38:37" at bounding box center [955, 815] width 6 height 6
click at [483, 517] on div "Trim 38:51 38:51 / 55:34 HD" at bounding box center [693, 434] width 1387 height 868
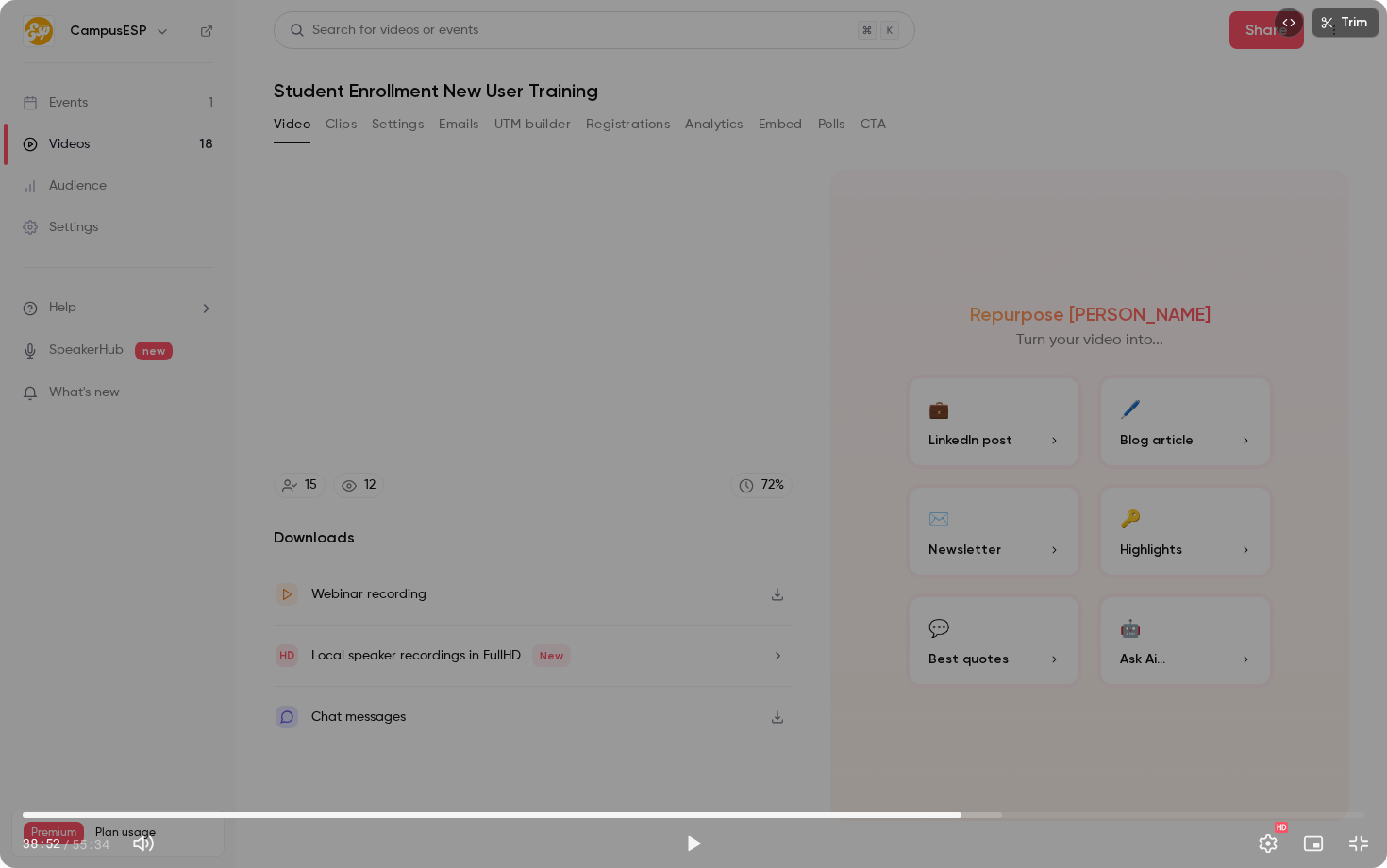
click at [815, 419] on div "Trim 38:52 38:52 / 55:34 HD" at bounding box center [693, 434] width 1387 height 868
click at [412, 583] on div "Trim 38:52 38:52 / 55:34 HD" at bounding box center [693, 434] width 1387 height 868
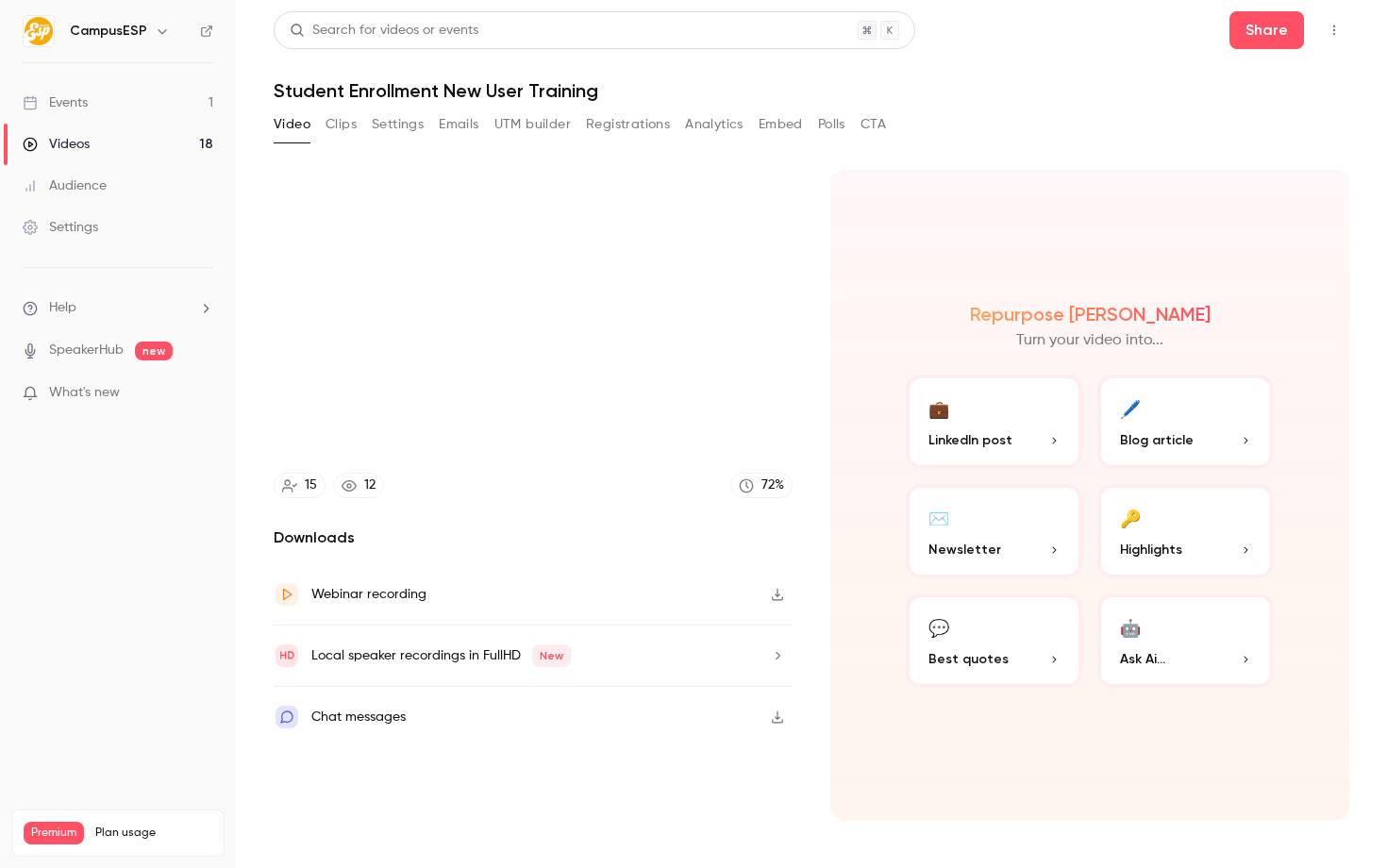
click at [758, 267] on div "Trim 39:13 39:13 / 55:34 HD" at bounding box center [693, 434] width 1387 height 868
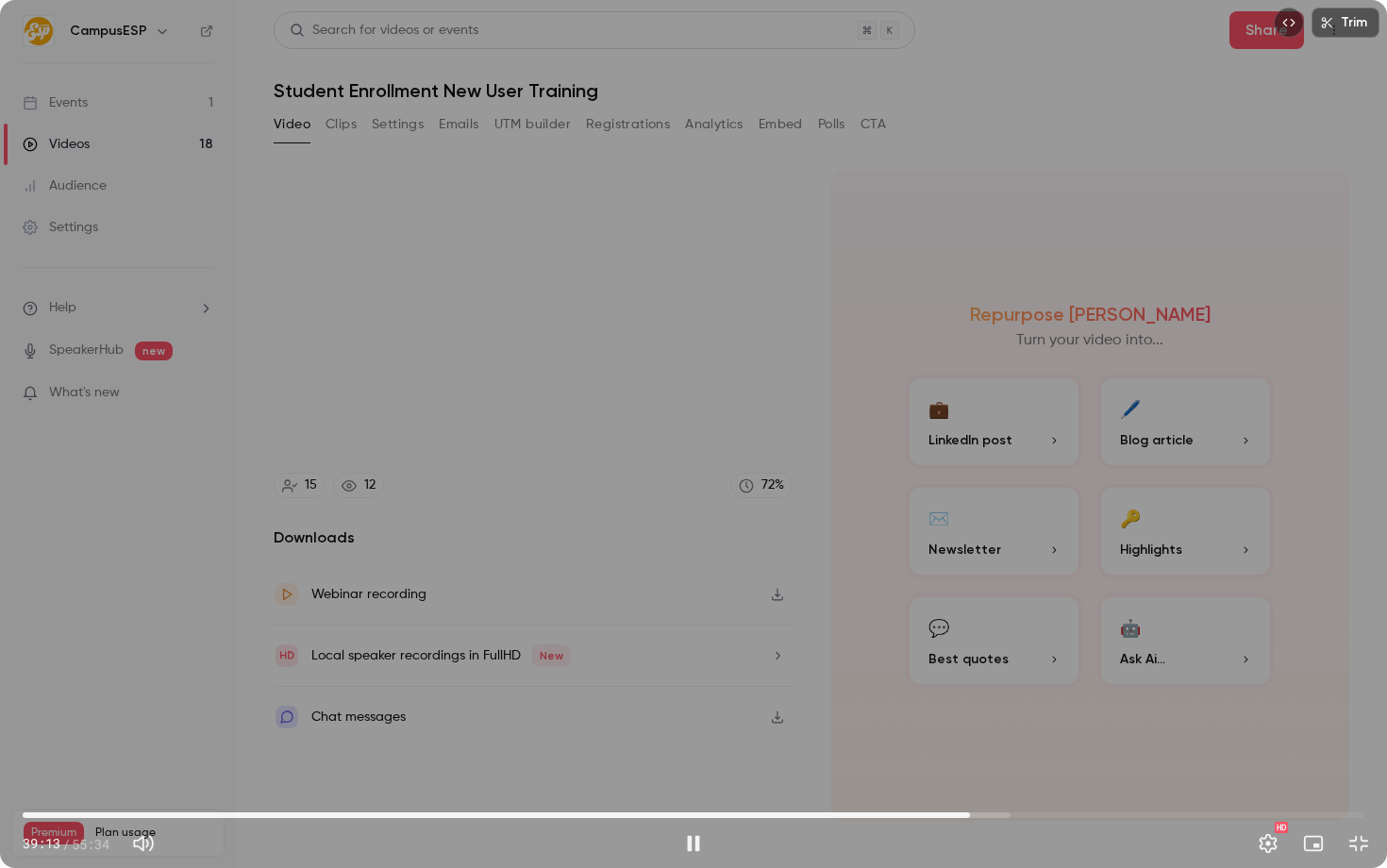
click at [711, 301] on div "Trim 39:13 39:13 / 55:34 HD" at bounding box center [693, 434] width 1387 height 868
click at [778, 480] on div "Trim 39:13 39:13 / 55:34 HD" at bounding box center [693, 434] width 1387 height 868
click at [979, 816] on span "39:29" at bounding box center [977, 815] width 6 height 6
click at [986, 813] on span "39:47" at bounding box center [983, 815] width 6 height 6
click at [647, 501] on div "Trim 40:12 40:12 / 55:34 HD" at bounding box center [693, 434] width 1387 height 868
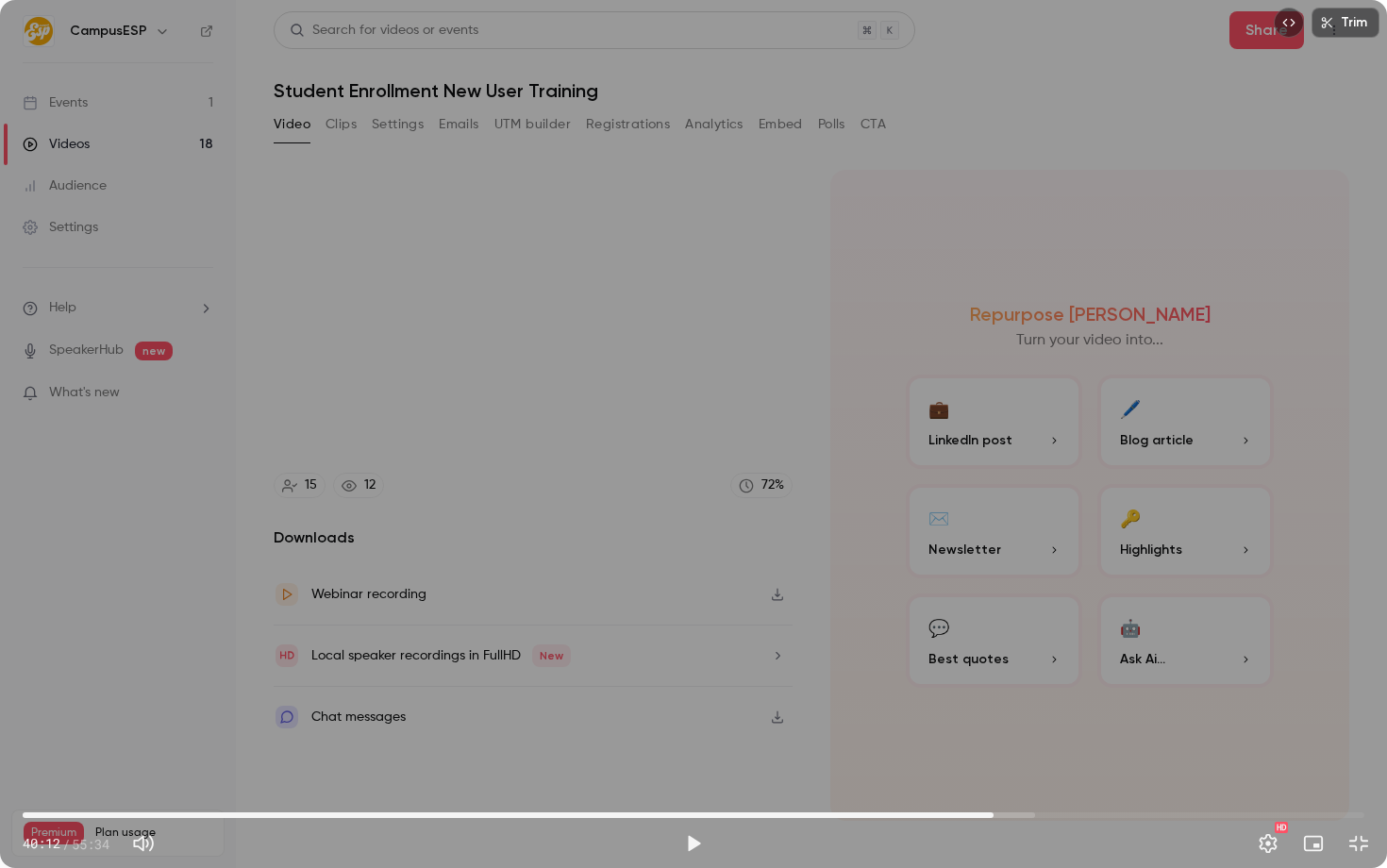
click at [995, 812] on span "40:12" at bounding box center [994, 815] width 6 height 6
click at [992, 812] on span "40:15" at bounding box center [995, 815] width 6 height 6
click at [971, 682] on div "Trim 39:56 39:56 / 55:34 HD" at bounding box center [693, 434] width 1387 height 868
click at [1272, 850] on button "Settings" at bounding box center [1268, 843] width 37 height 37
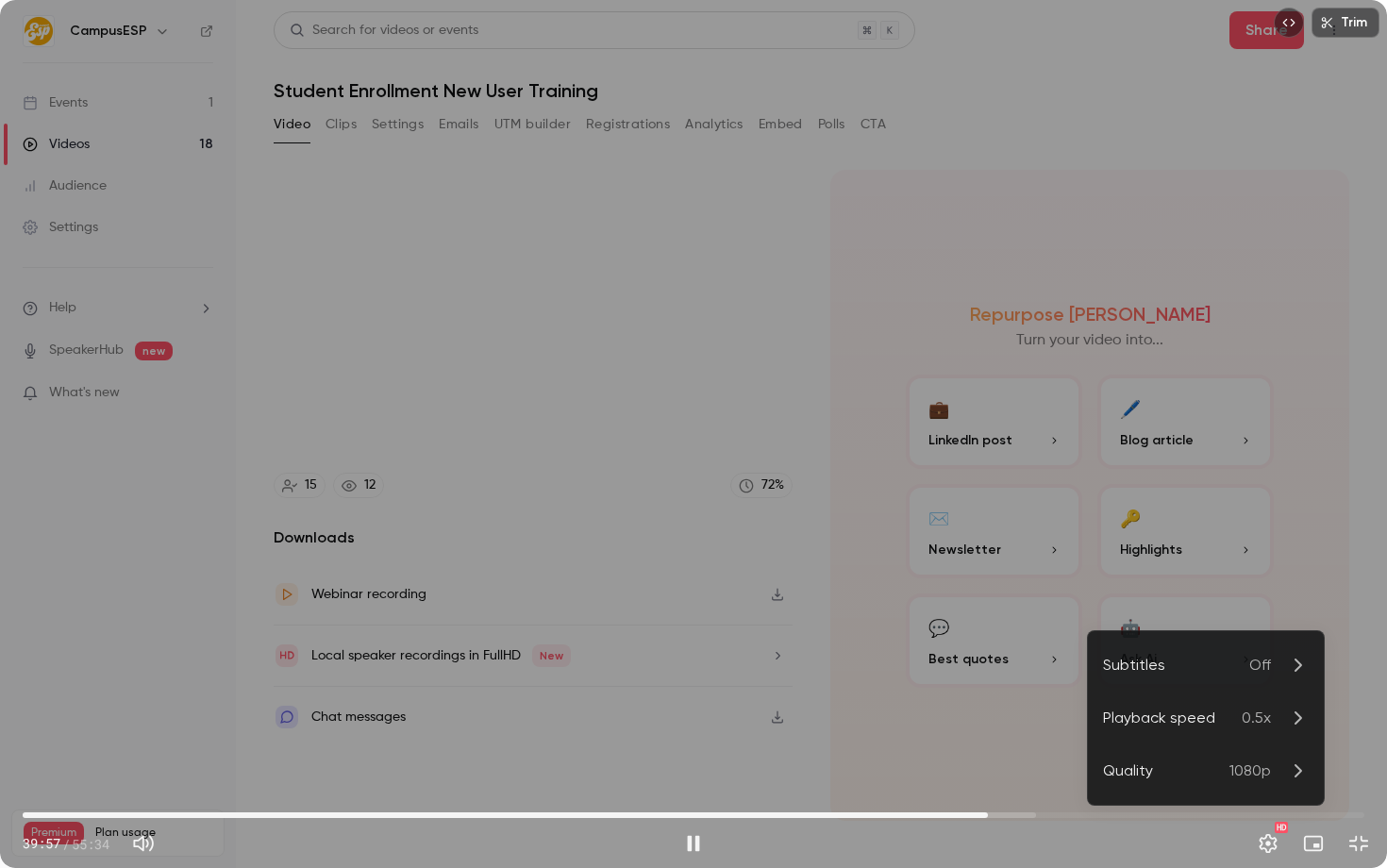
click at [1239, 727] on div "Playback speed" at bounding box center [1173, 718] width 138 height 23
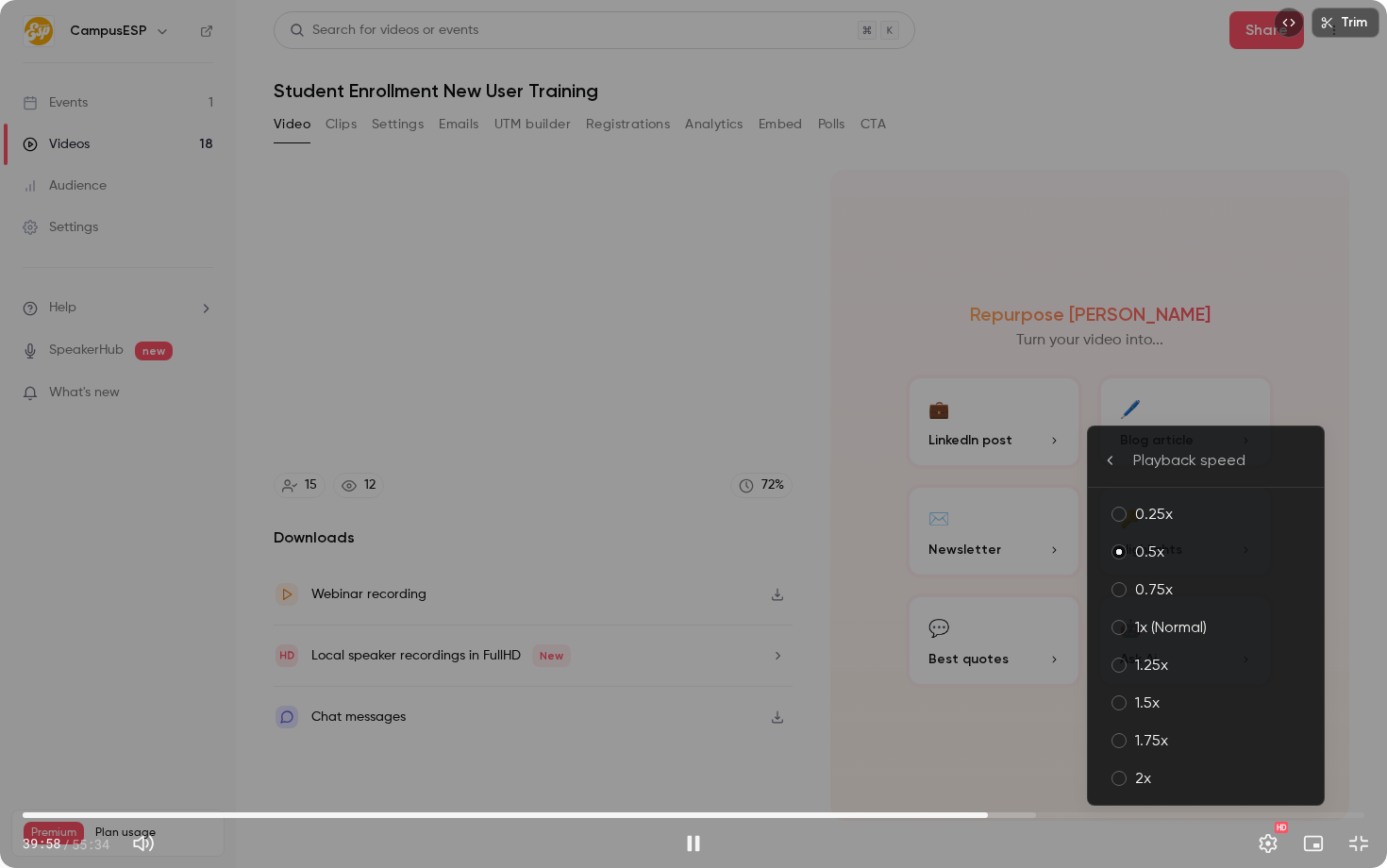
click at [1149, 579] on li "0.75x" at bounding box center [1205, 589] width 235 height 37
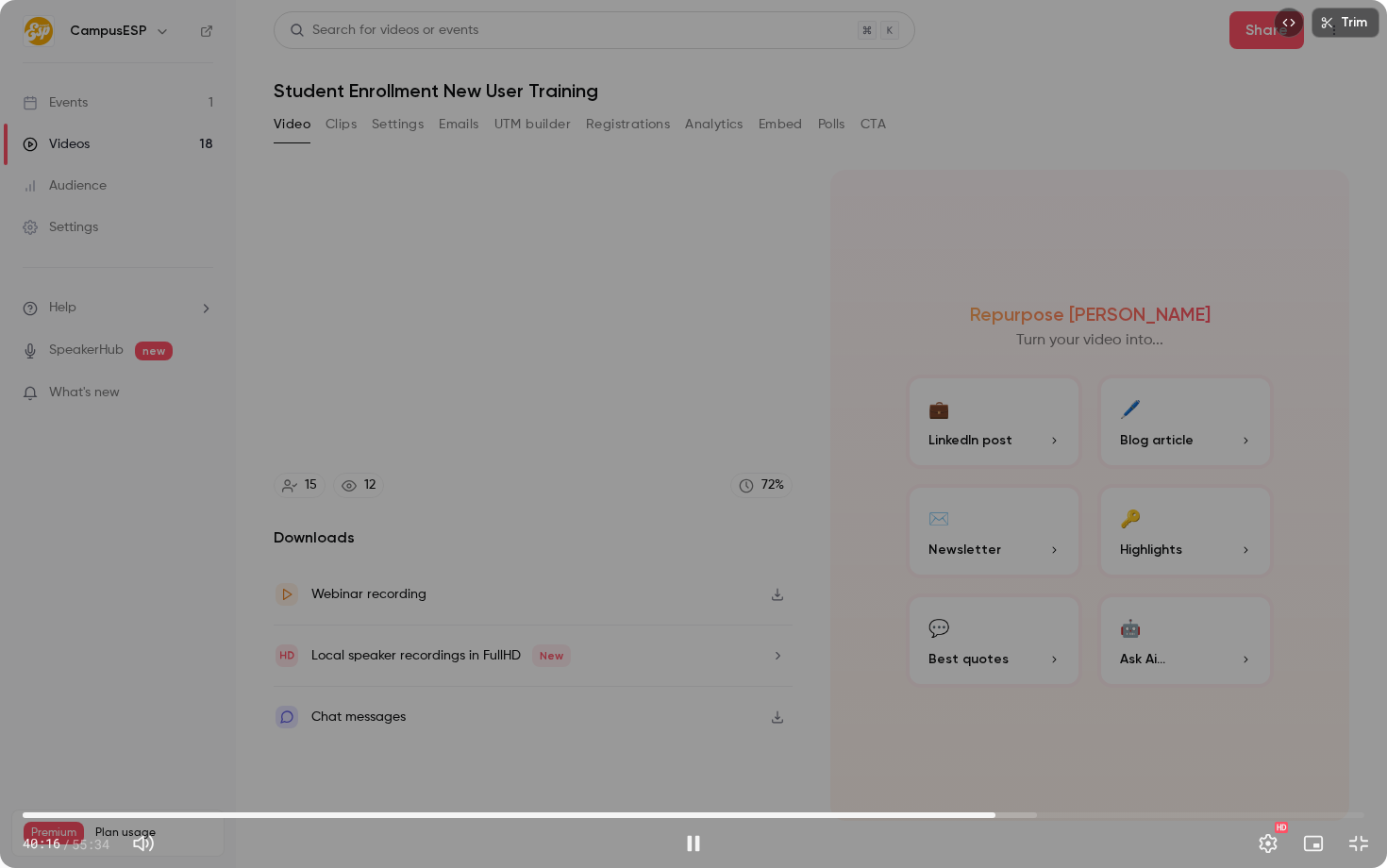
click at [547, 629] on div "Trim 40:16 40:16 / 55:34 HD" at bounding box center [693, 434] width 1387 height 868
click at [993, 812] on span "40:16" at bounding box center [996, 815] width 6 height 6
click at [994, 686] on div "Trim 40:08 40:08 / 55:34 HD" at bounding box center [693, 434] width 1387 height 868
click at [694, 560] on div "Trim 40:19 40:19 / 55:34 HD" at bounding box center [693, 434] width 1387 height 868
click at [994, 814] on span "40:19" at bounding box center [997, 815] width 6 height 6
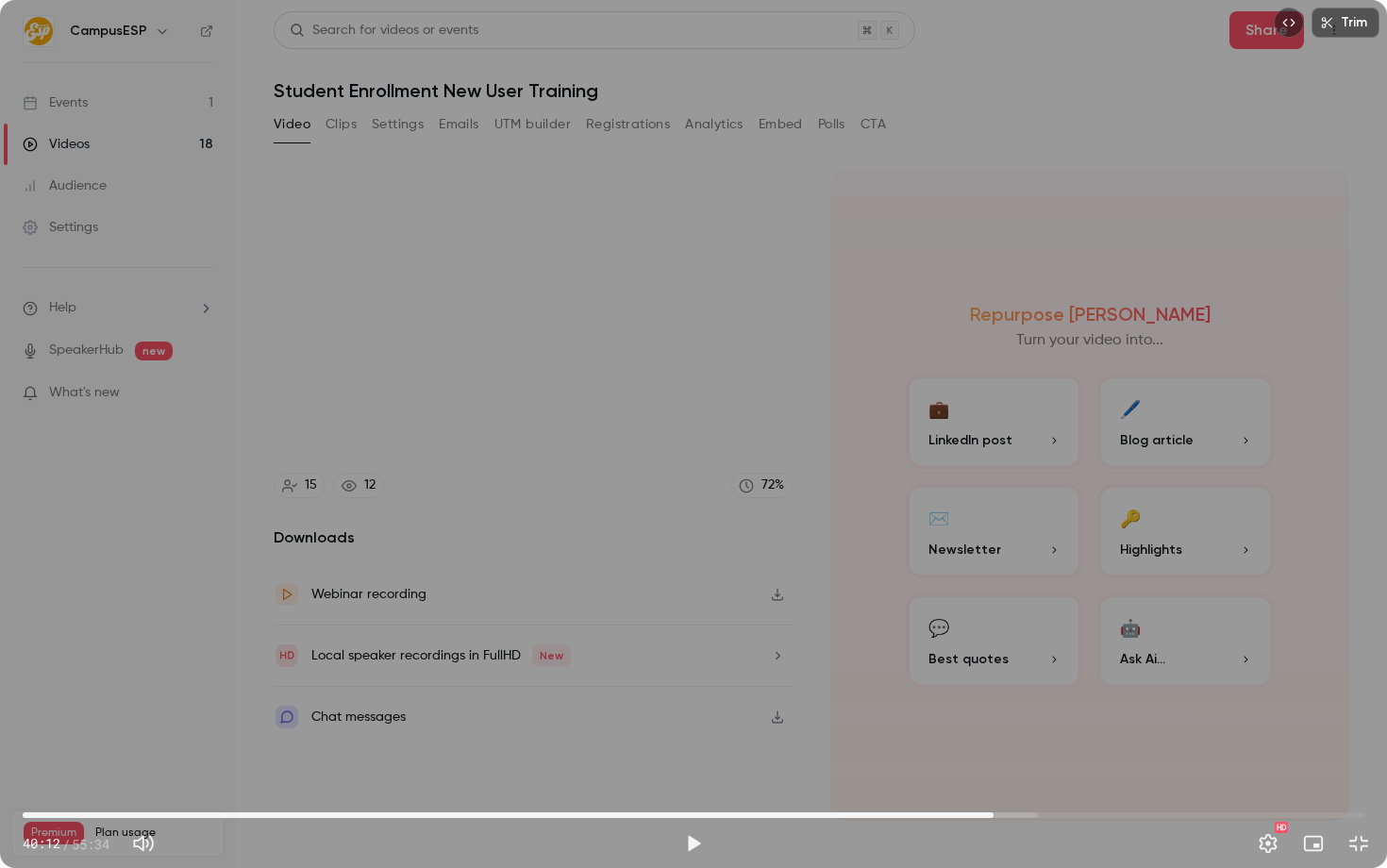
click at [1029, 742] on div "Trim 40:12 40:12 / 55:34 HD" at bounding box center [693, 434] width 1387 height 868
click at [636, 596] on div "Trim 40:30 40:30 / 55:34 HD" at bounding box center [693, 434] width 1387 height 868
click at [327, 576] on div "Trim 40:31 40:31 / 55:34 HD" at bounding box center [693, 434] width 1387 height 868
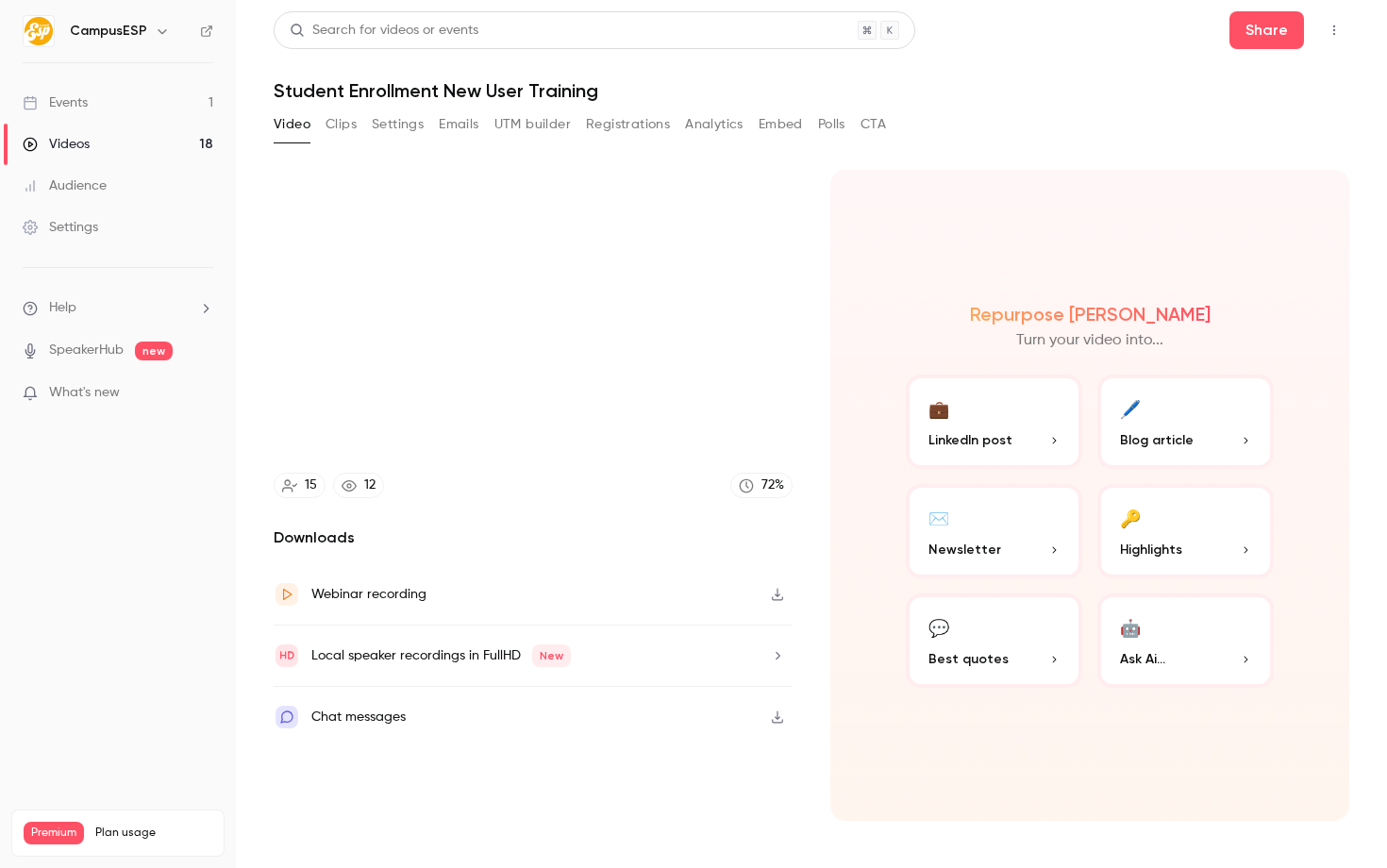
click at [691, 306] on div "Trim 40:39 40:39 / 55:34 HD" at bounding box center [693, 434] width 1387 height 868
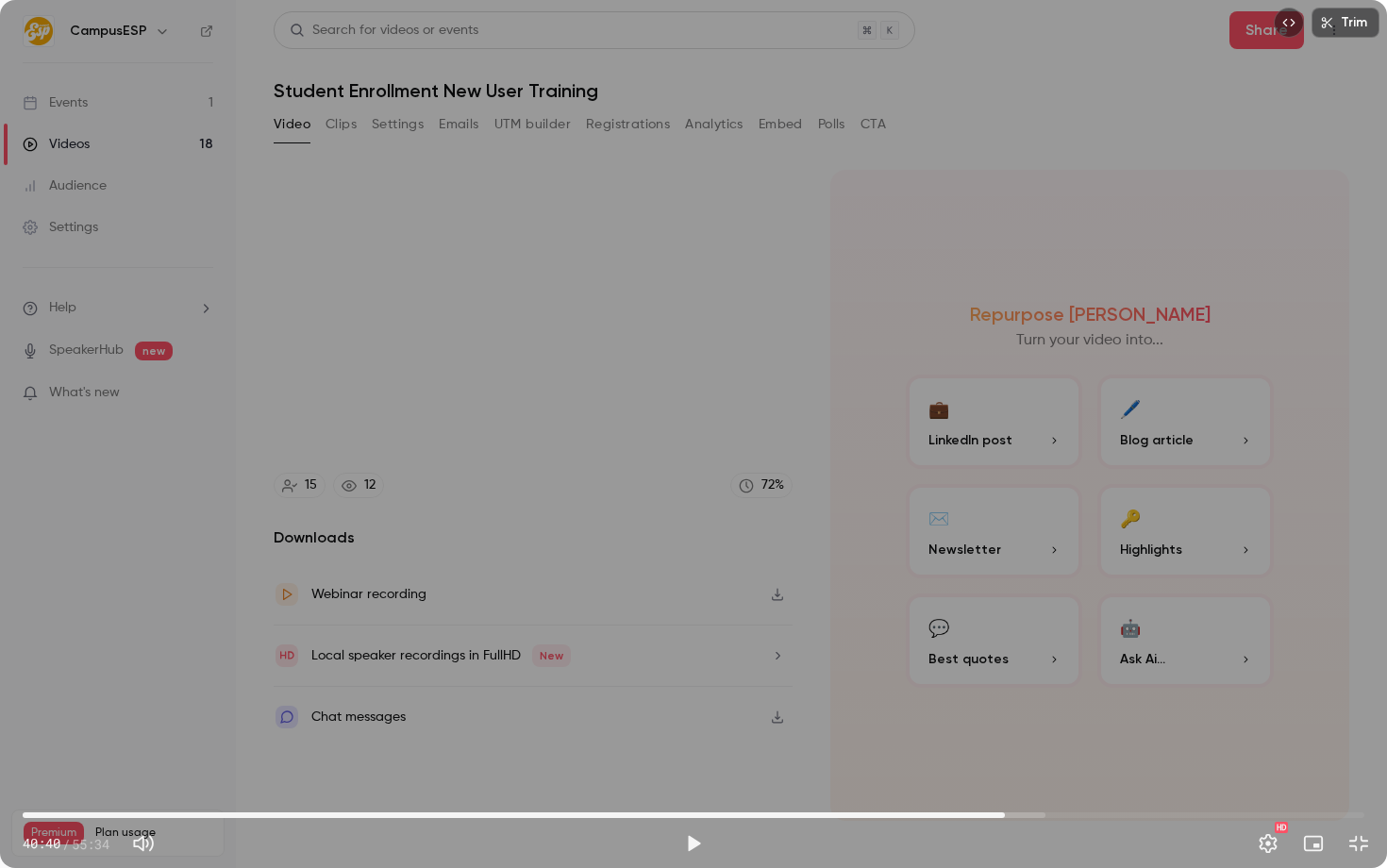
click at [456, 373] on div "Trim 40:40 40:40 / 55:34 HD" at bounding box center [693, 434] width 1387 height 868
click at [825, 583] on div "Trim 40:43 40:43 / 55:34 HD" at bounding box center [693, 434] width 1387 height 868
click at [998, 812] on span "40:22" at bounding box center [998, 815] width 6 height 6
click at [999, 812] on span "40:24" at bounding box center [999, 815] width 6 height 6
click at [992, 727] on div "Trim 40:24 40:24 / 55:34 HD" at bounding box center [693, 434] width 1387 height 868
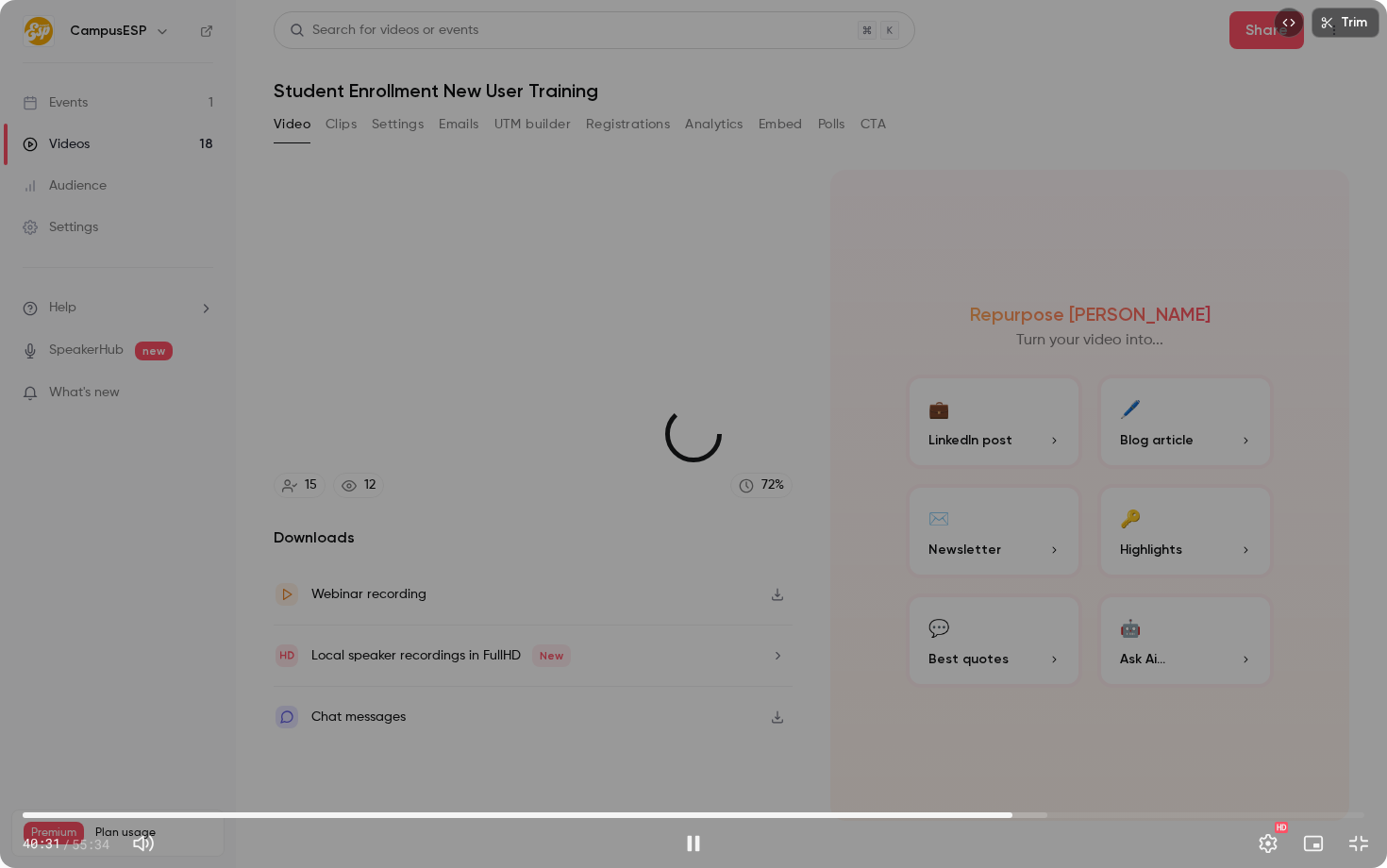
click at [1012, 814] on span "40:59" at bounding box center [694, 815] width 1342 height 30
click at [1009, 814] on span "40:59" at bounding box center [1012, 815] width 6 height 6
click at [740, 467] on div "Trim 41:21 41:21 / 55:34 HD" at bounding box center [693, 434] width 1387 height 868
click at [442, 659] on div "Trim 41:21 41:21 / 55:34 HD" at bounding box center [693, 434] width 1387 height 868
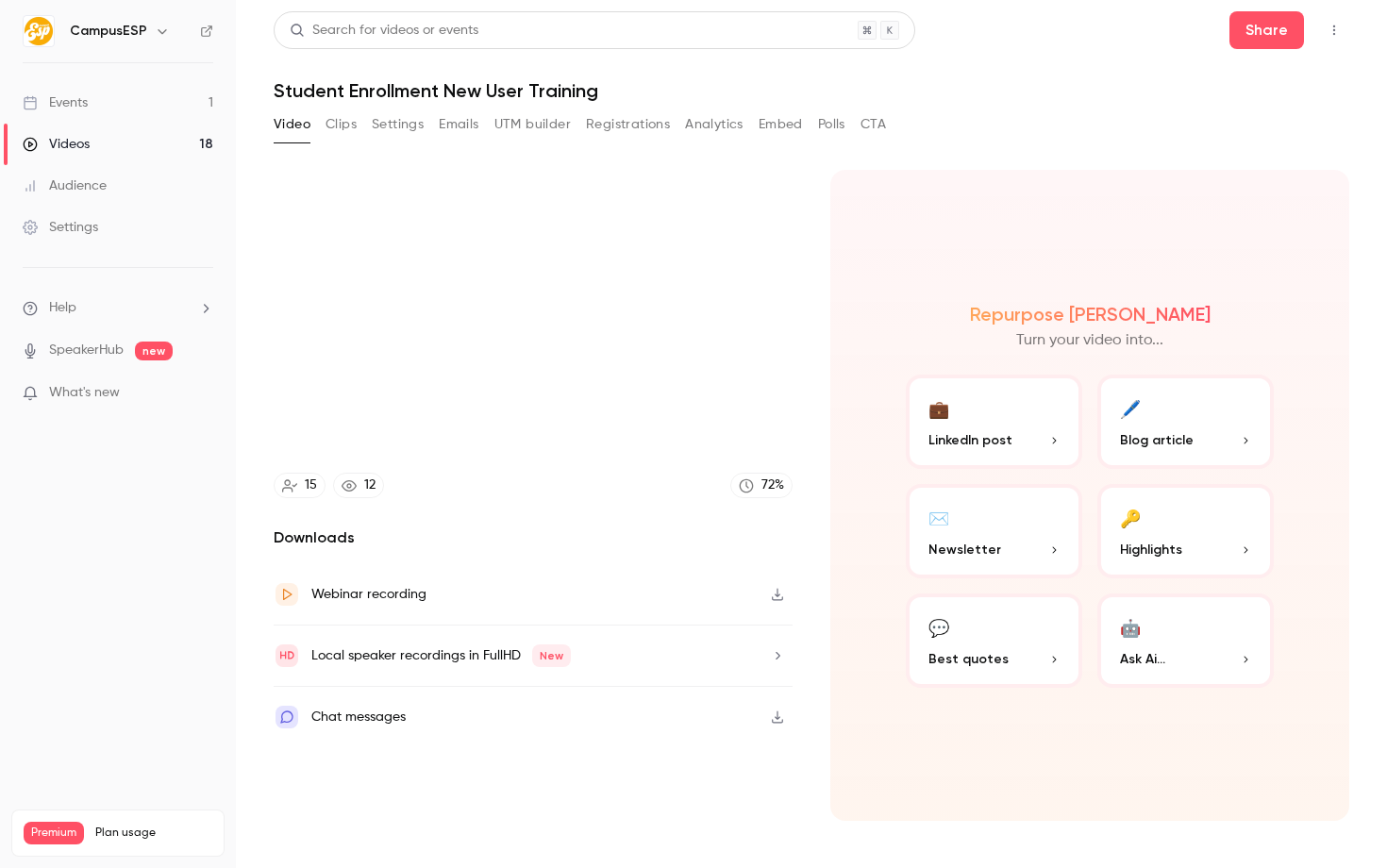
click at [368, 636] on div "Trim 41:56 41:56 / 55:34 HD" at bounding box center [693, 434] width 1387 height 868
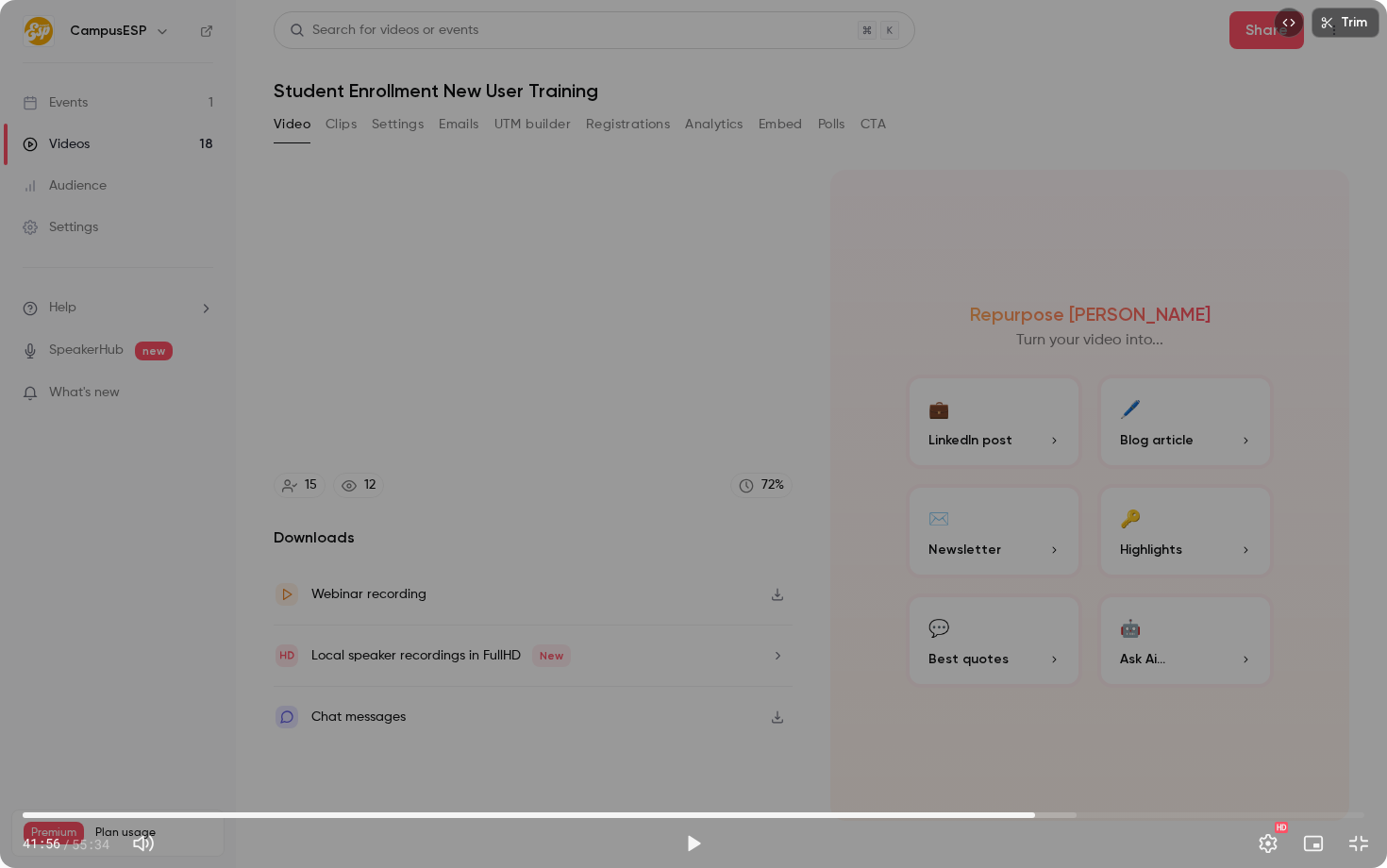
click at [927, 449] on div "Trim 41:56 41:56 / 55:34 HD" at bounding box center [693, 434] width 1387 height 868
click at [594, 652] on div "Trim 42:06 42:06 / 55:34 HD" at bounding box center [693, 434] width 1387 height 868
click at [830, 543] on div "Trim 42:06 42:06 / 55:34 HD" at bounding box center [693, 434] width 1387 height 868
click at [549, 545] on div "Trim 43:14 43:14 / 55:34 HD" at bounding box center [693, 434] width 1387 height 868
click at [906, 461] on div "Trim 43:14 43:14 / 55:34 HD" at bounding box center [693, 434] width 1387 height 868
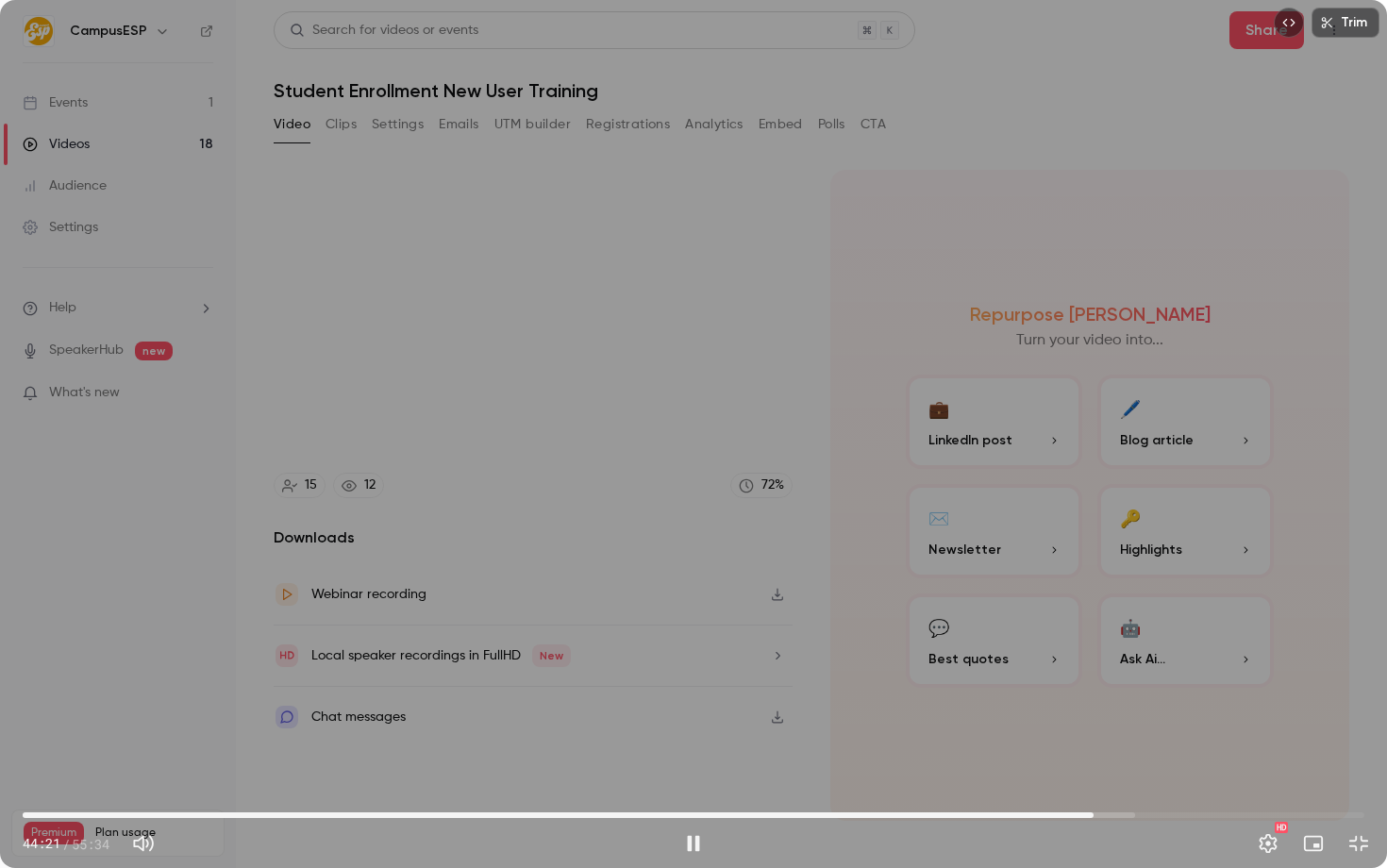
click at [760, 495] on div "Trim 44:21 44:21 / 55:34 HD" at bounding box center [693, 434] width 1387 height 868
click at [760, 495] on div "Trim 44:22 44:22 / 55:34 HD" at bounding box center [693, 434] width 1387 height 868
click at [834, 540] on div "Trim 44:28 44:28 / 55:34 HD" at bounding box center [693, 434] width 1387 height 868
click at [697, 551] on div "Trim 44:28 44:28 / 55:34 HD" at bounding box center [693, 434] width 1387 height 868
click at [840, 471] on div "Trim 44:31 44:31 / 55:34 HD" at bounding box center [693, 434] width 1387 height 868
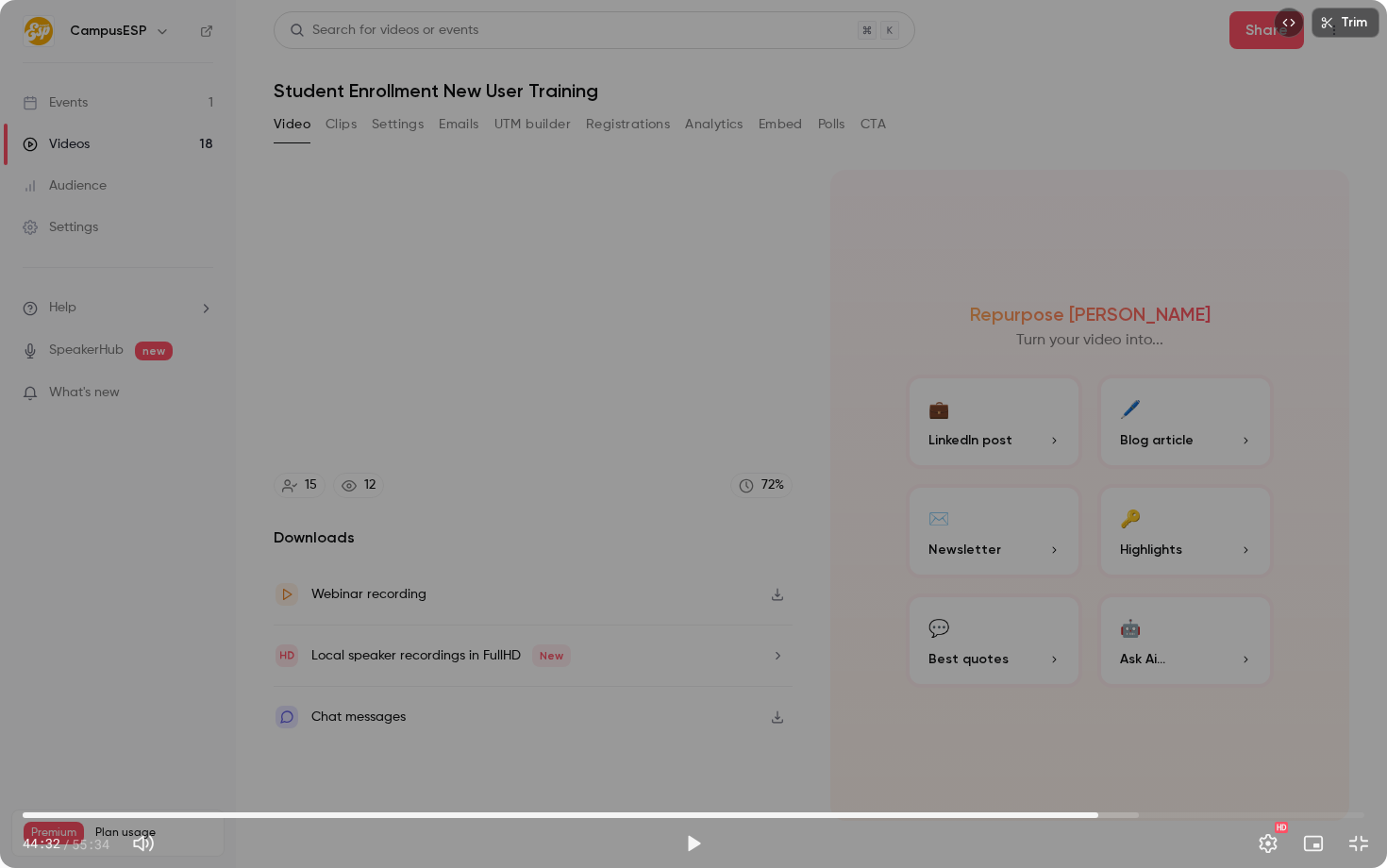
click at [657, 472] on div "Trim 44:32 44:32 / 55:34 HD" at bounding box center [693, 434] width 1387 height 868
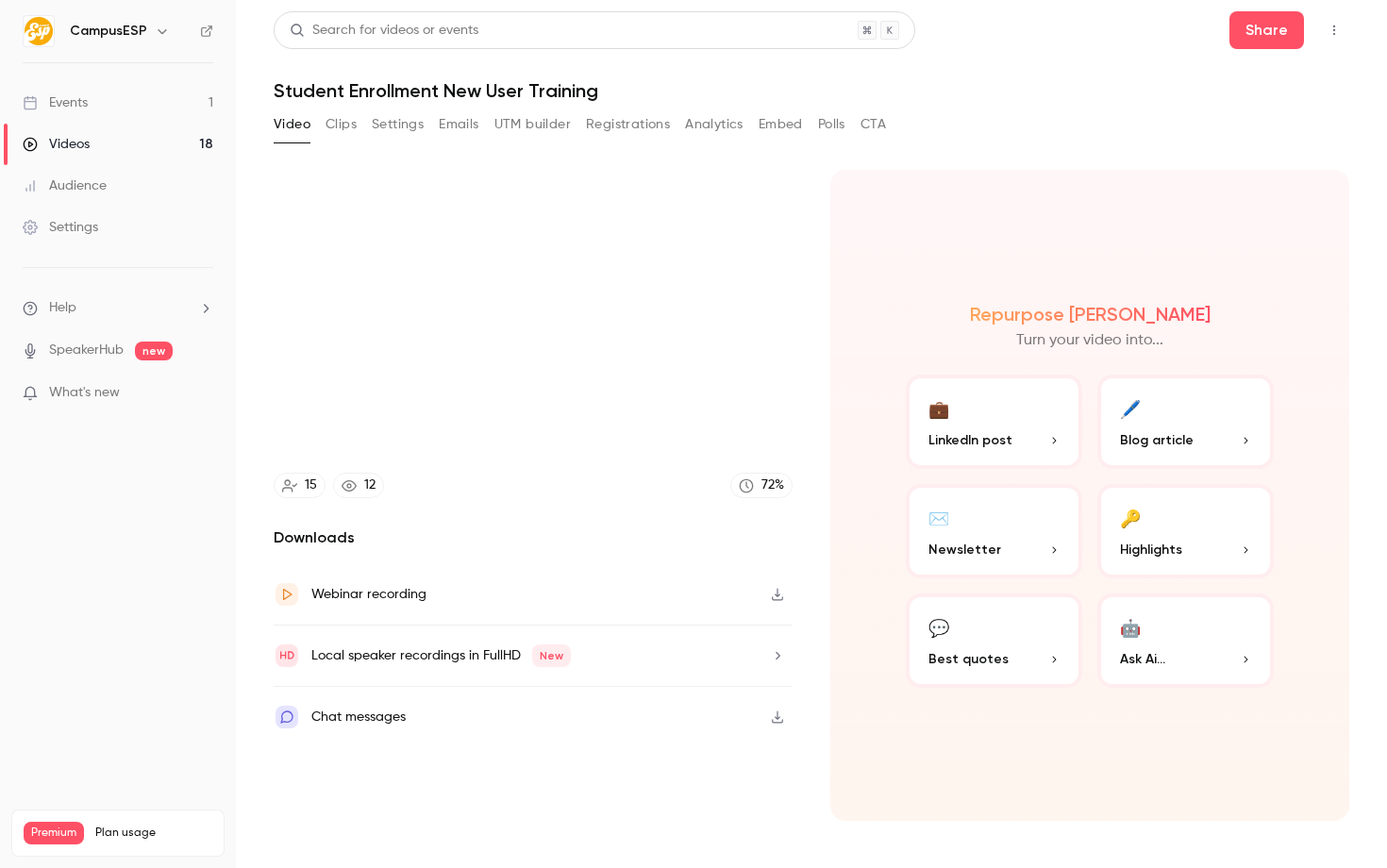
click at [890, 517] on video at bounding box center [693, 434] width 1387 height 868
click at [890, 517] on div "Trim 44:38 44:38 / 55:34 HD" at bounding box center [693, 434] width 1387 height 868
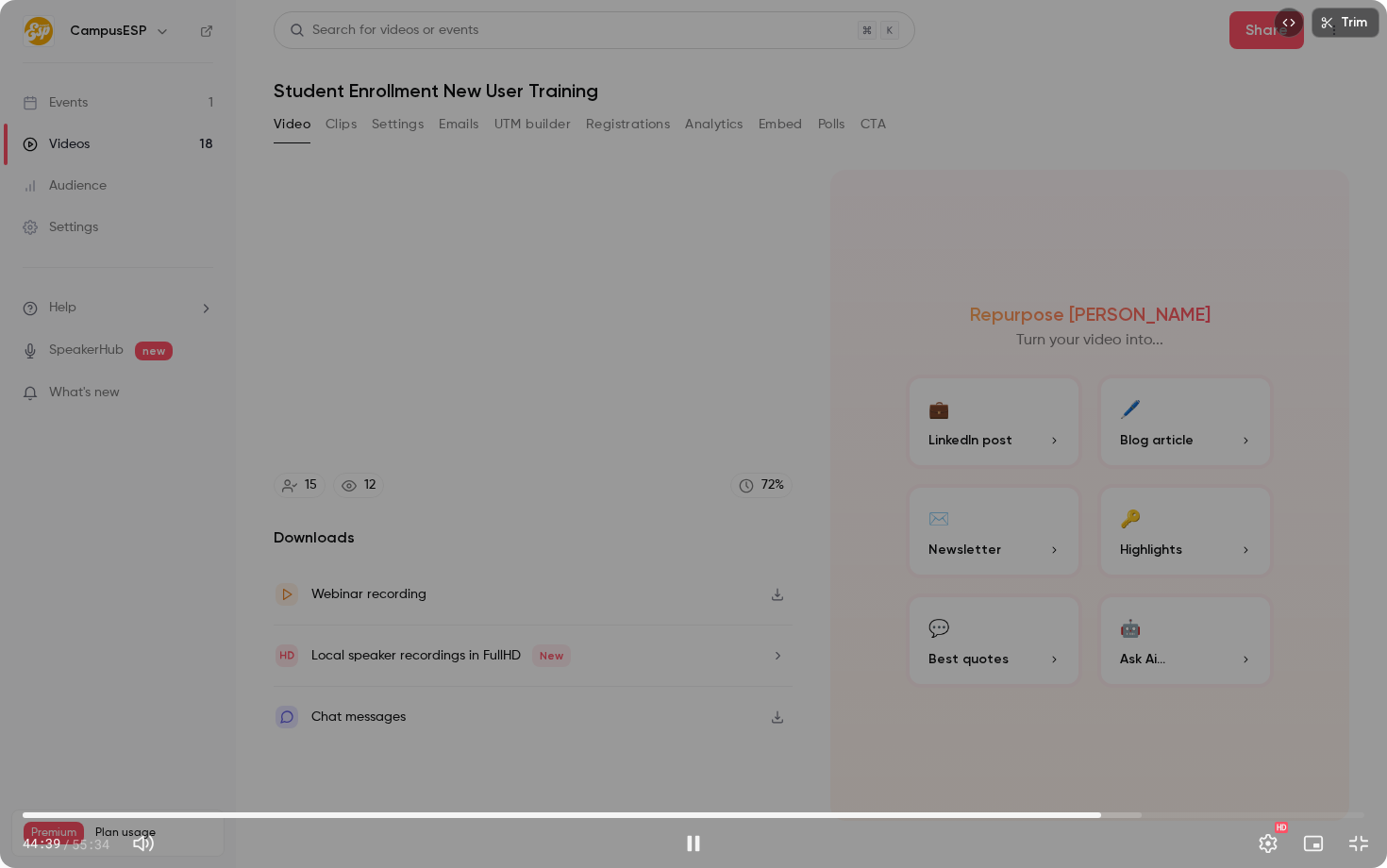
click at [648, 580] on div "Trim 44:39 44:39 / 55:34 HD" at bounding box center [693, 434] width 1387 height 868
click at [854, 464] on div "Trim 44:39 44:39 / 55:34 HD" at bounding box center [693, 434] width 1387 height 868
click at [760, 397] on div "Trim 44:44 44:44 / 55:34 HD" at bounding box center [693, 434] width 1387 height 868
click at [793, 501] on div "Trim 44:44 44:44 / 55:34 HD" at bounding box center [693, 434] width 1387 height 868
click at [707, 452] on icon at bounding box center [693, 434] width 37 height 37
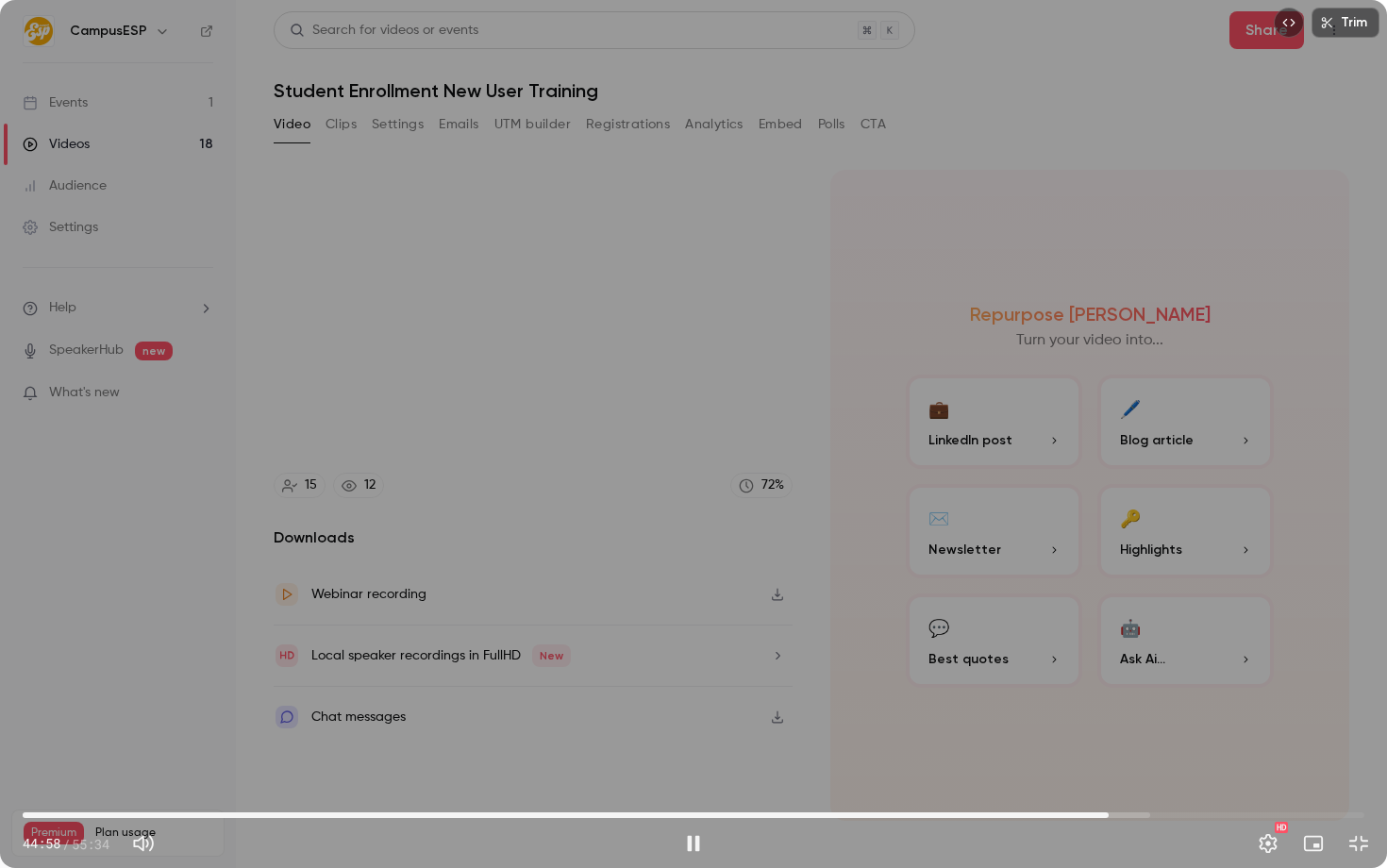
click at [895, 420] on div "Trim 44:58 44:58 / 55:34 HD" at bounding box center [693, 434] width 1387 height 868
click at [550, 533] on div "Trim 44:59 44:59 / 55:34 HD" at bounding box center [693, 434] width 1387 height 868
click at [646, 470] on div "Trim 45:03 45:03 / 55:34 HD" at bounding box center [693, 434] width 1387 height 868
click at [542, 584] on div "Trim 45:03 45:03 / 55:34 HD" at bounding box center [693, 434] width 1387 height 868
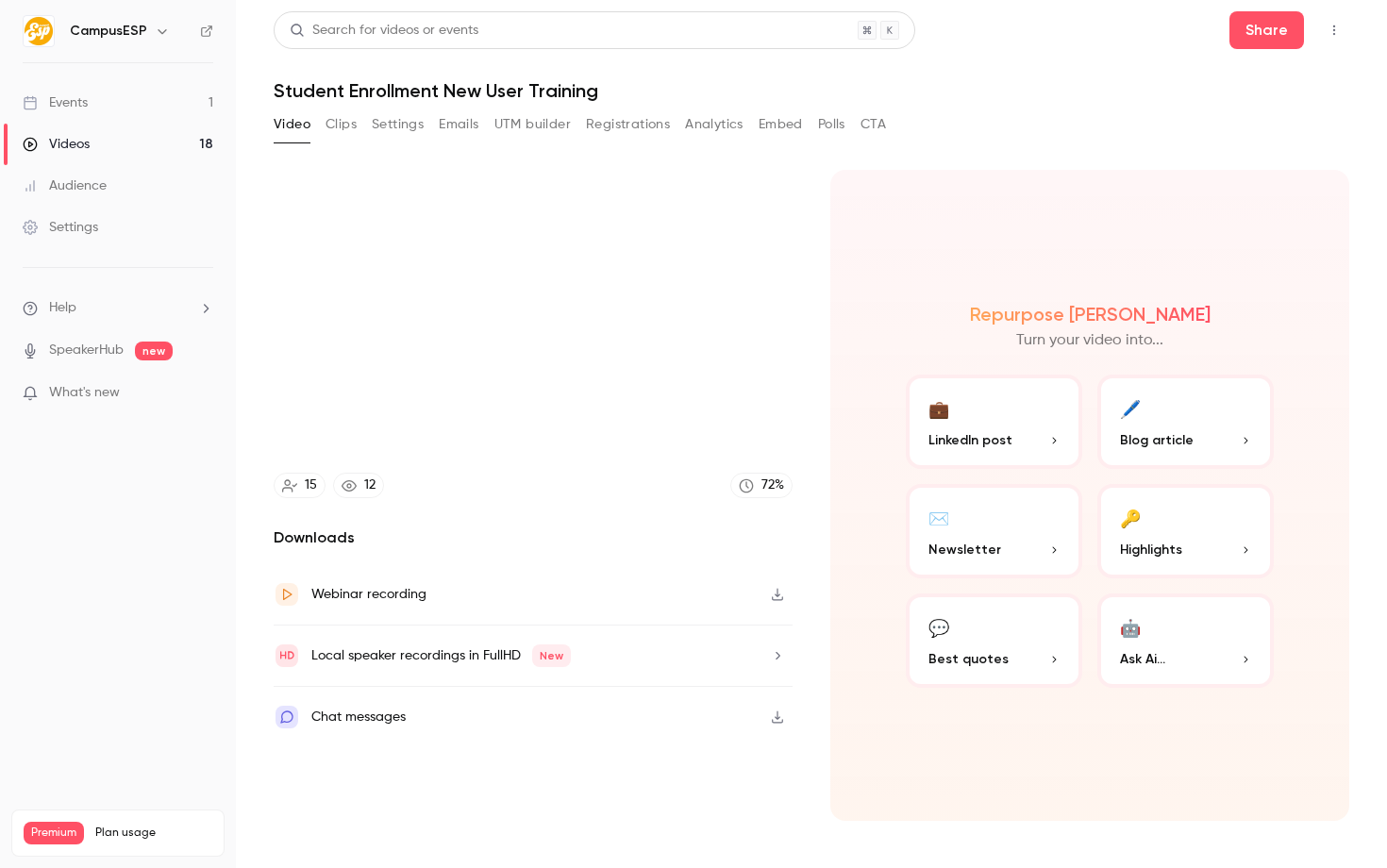
click at [485, 398] on video at bounding box center [693, 434] width 1387 height 868
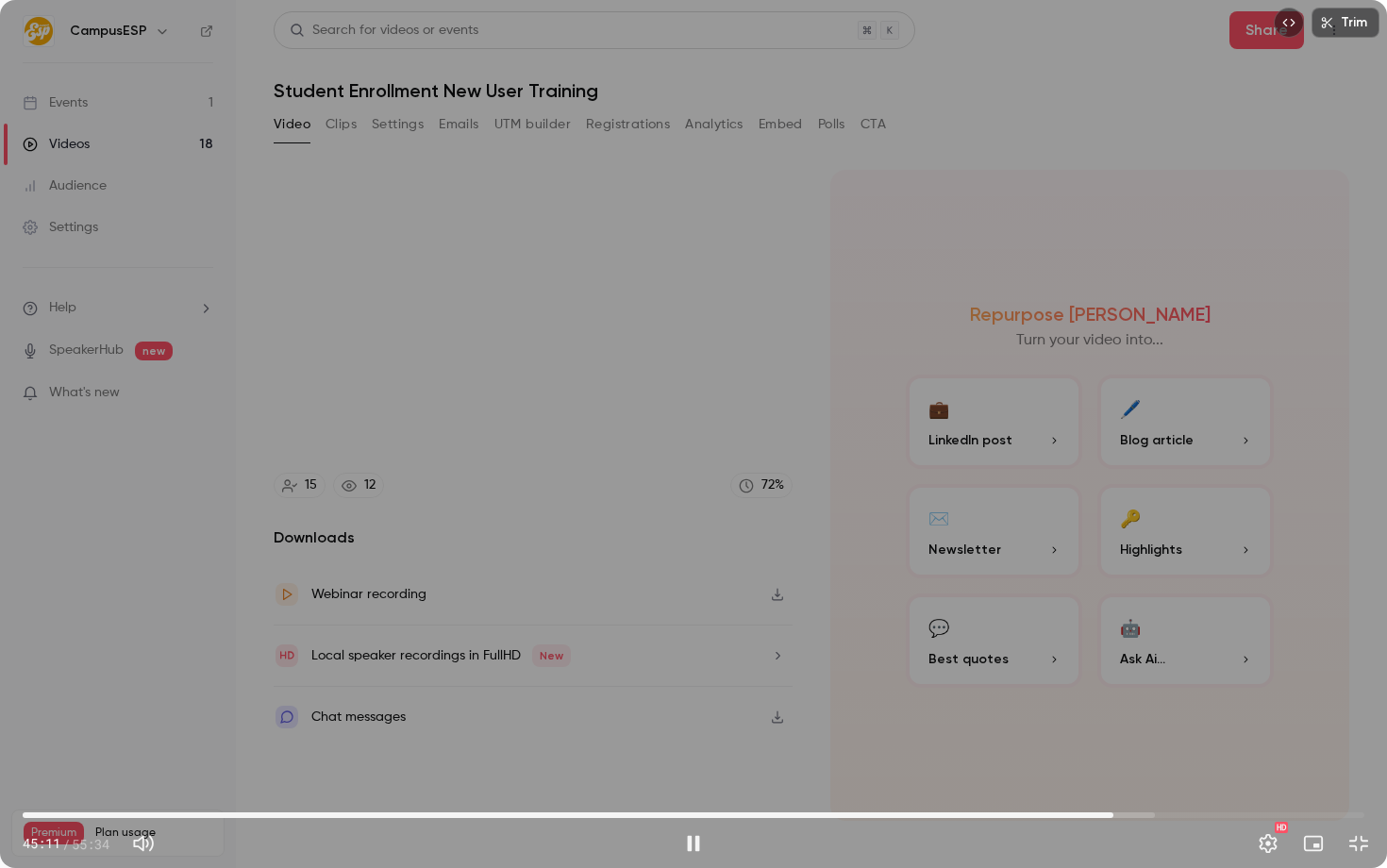
click at [483, 430] on div "Trim 45:11 45:11 / 55:34 HD" at bounding box center [693, 434] width 1387 height 868
click at [827, 428] on div "Trim 45:11 45:11 / 55:34 HD" at bounding box center [693, 434] width 1387 height 868
click at [649, 436] on div at bounding box center [694, 434] width 94 height 94
click at [648, 441] on div at bounding box center [694, 434] width 94 height 94
click at [483, 535] on div "Trim 45:20 45:20 / 55:34 HD" at bounding box center [693, 434] width 1387 height 868
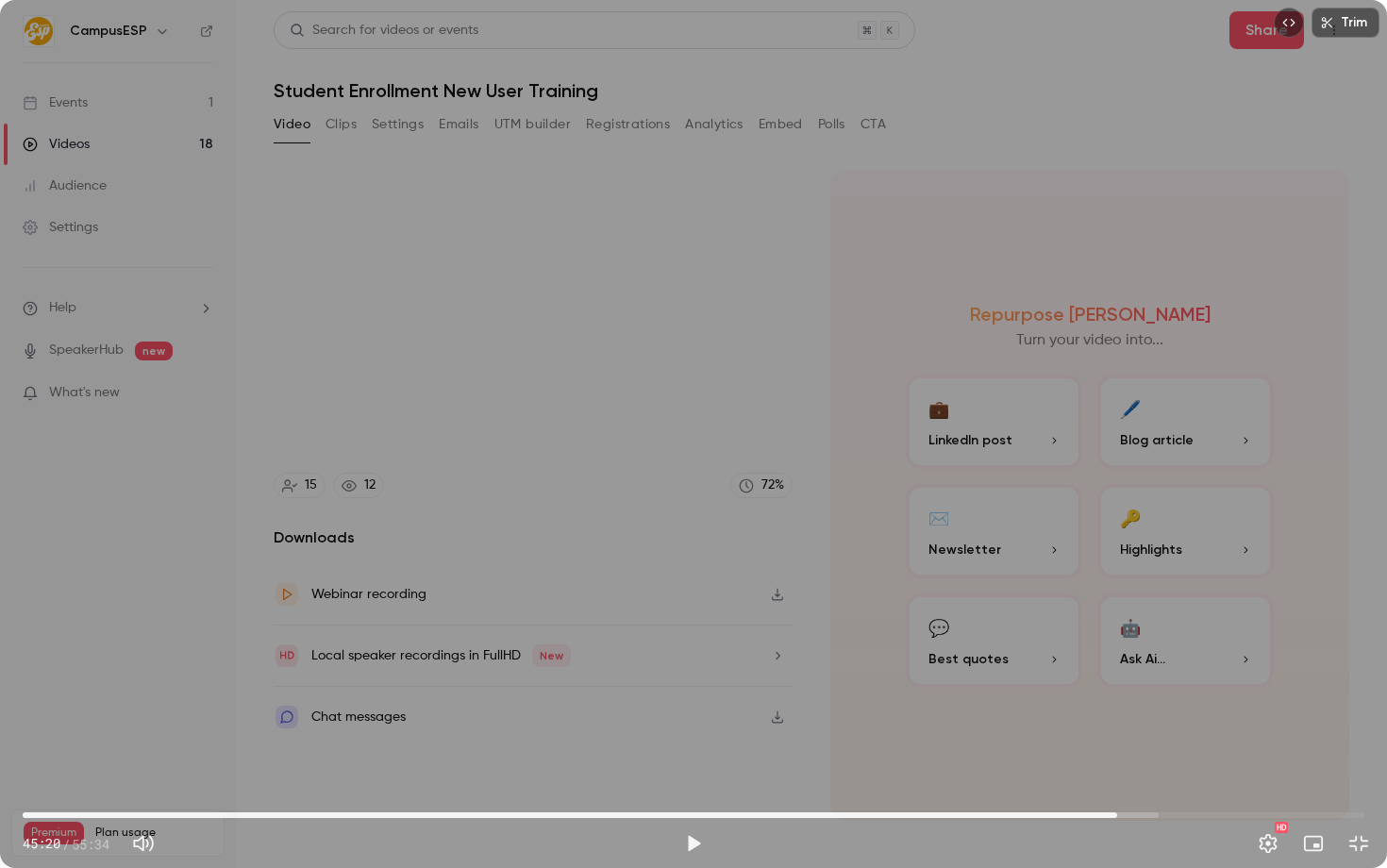
click at [428, 607] on div "Trim 45:20 45:20 / 55:34 HD" at bounding box center [693, 434] width 1387 height 868
click at [1113, 812] on span "45:08" at bounding box center [1113, 815] width 6 height 6
click at [385, 586] on div "Trim 45:10 45:10 / 55:34 HD" at bounding box center [693, 434] width 1387 height 868
click at [1099, 813] on span "45:10" at bounding box center [694, 815] width 1342 height 30
click at [1144, 738] on div "Trim 44:33 44:33 / 55:34 HD" at bounding box center [693, 434] width 1387 height 868
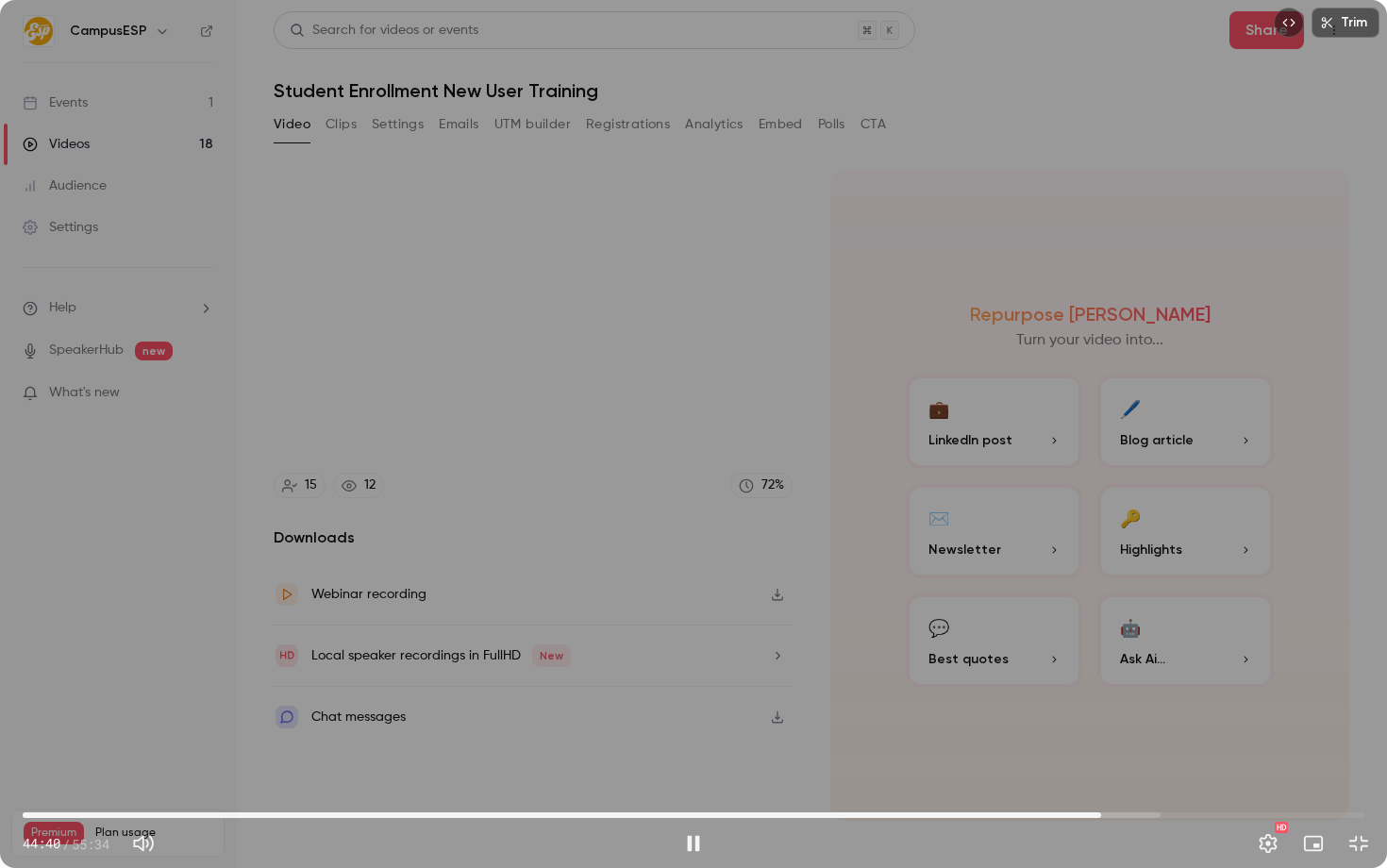
click at [1102, 814] on span "44:40" at bounding box center [1102, 815] width 6 height 6
click at [1105, 814] on span "44:49" at bounding box center [1105, 815] width 6 height 6
click at [675, 527] on div "Trim 45:27 45:27 / 55:34 HD" at bounding box center [693, 434] width 1387 height 868
click at [613, 468] on div "Trim 45:27 45:27 / 55:34 HD" at bounding box center [693, 434] width 1387 height 868
click at [520, 403] on div "Trim 45:30 45:30 / 55:34 HD" at bounding box center [693, 434] width 1387 height 868
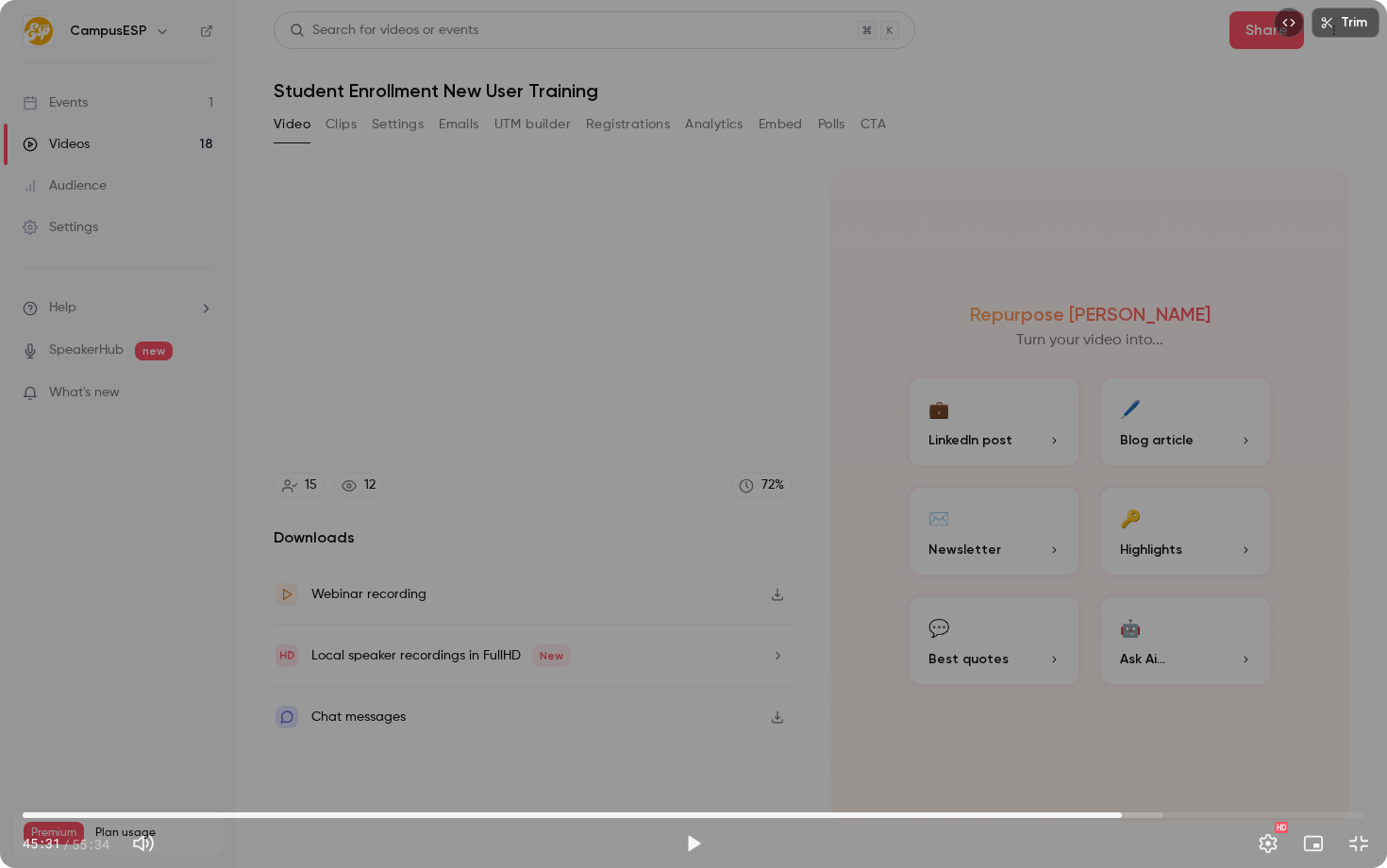
click at [1119, 814] on span "45:31" at bounding box center [1122, 815] width 6 height 6
click at [1117, 813] on span "45:19" at bounding box center [1117, 815] width 6 height 6
click at [1090, 731] on div "Trim 45:19 45:19 / 55:34 HD" at bounding box center [693, 434] width 1387 height 868
click at [1109, 812] on span "44:58" at bounding box center [1109, 815] width 6 height 6
click at [1102, 815] on span "44:40" at bounding box center [1102, 815] width 6 height 6
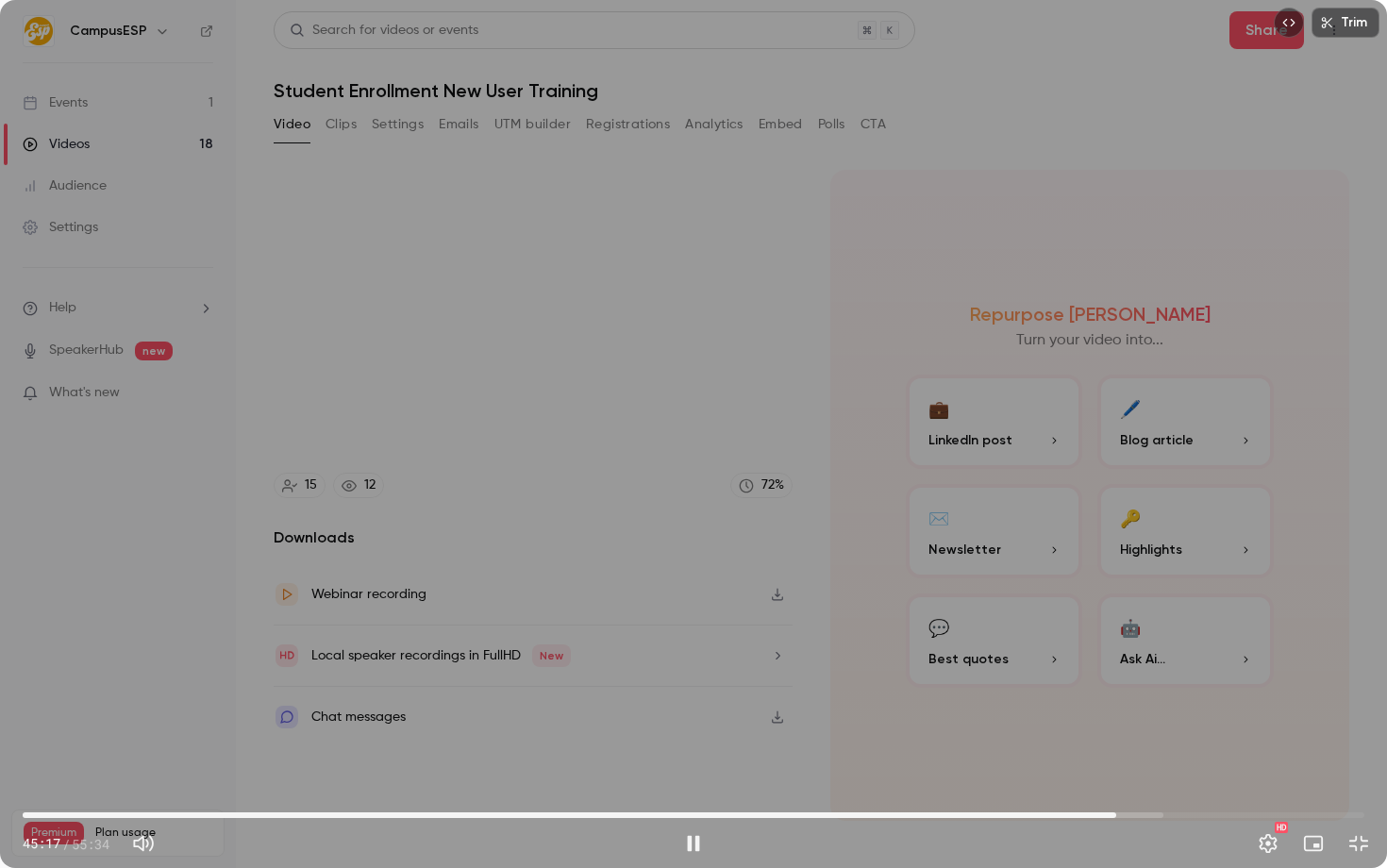
click at [1116, 812] on span "45:17" at bounding box center [1116, 815] width 6 height 6
click at [1119, 812] on span "45:18" at bounding box center [1116, 815] width 6 height 6
click at [496, 647] on div "Trim 45:35 45:35 / 55:34 HD" at bounding box center [693, 434] width 1387 height 868
click at [774, 568] on div "Trim 45:35 45:35 / 55:34 HD" at bounding box center [693, 434] width 1387 height 868
click at [730, 503] on div "Trim 45:43 45:43 / 55:34 HD" at bounding box center [693, 434] width 1387 height 868
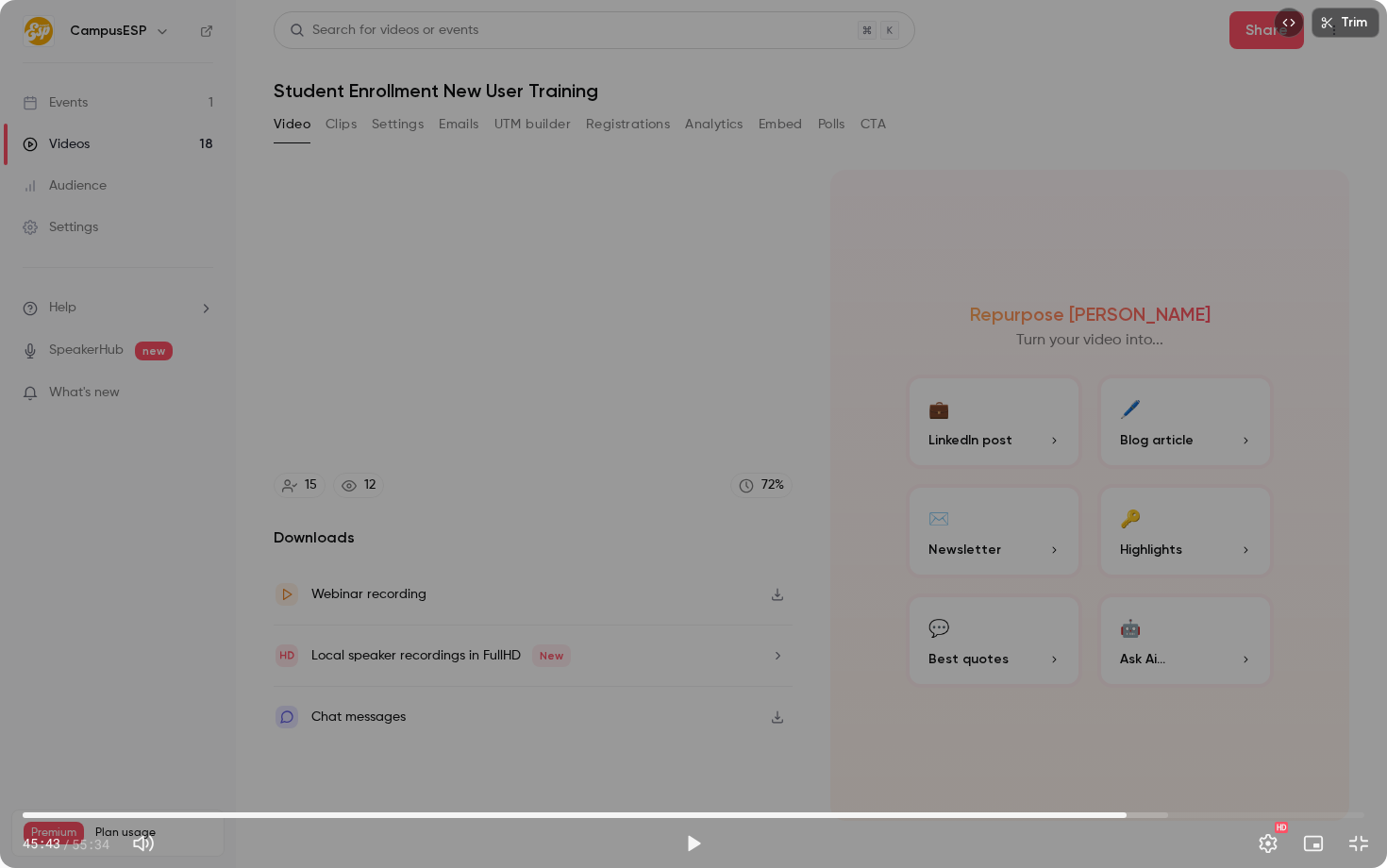
click at [579, 519] on div "Trim 45:43 45:43 / 55:34 HD" at bounding box center [693, 434] width 1387 height 868
click at [743, 561] on div "Trim 47:01 47:01 / 55:34 HD" at bounding box center [693, 434] width 1387 height 868
click at [909, 478] on div "Trim 47:02 47:02 / 55:34 HD" at bounding box center [693, 434] width 1387 height 868
click at [731, 479] on div "Trim 47:17 47:17 / 55:34 HD" at bounding box center [693, 434] width 1387 height 868
click at [1162, 814] on span "47:17" at bounding box center [1165, 815] width 6 height 6
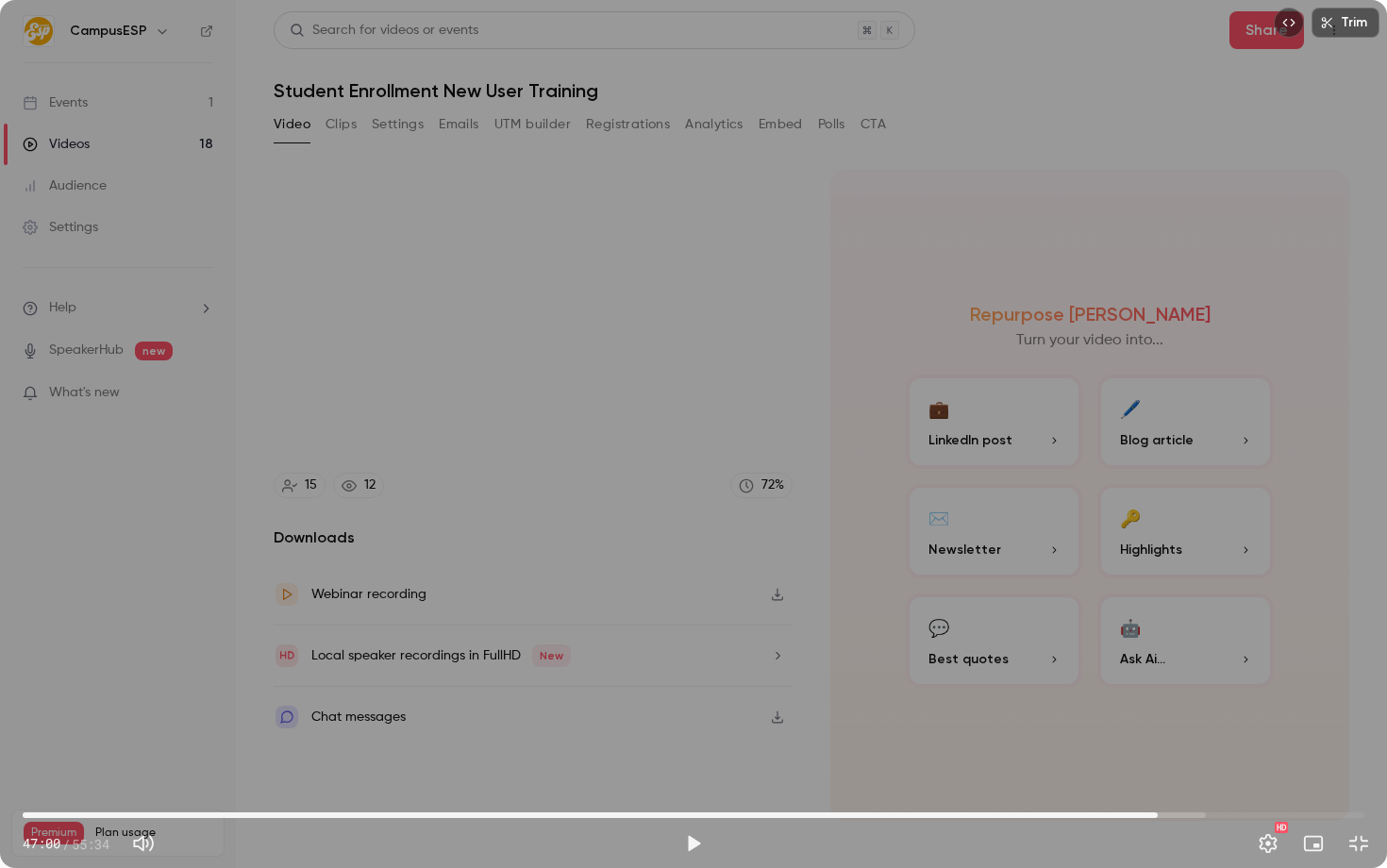
click at [1158, 705] on div "Trim 47:00 47:00 / 55:34 HD" at bounding box center [693, 434] width 1387 height 868
click at [557, 583] on div "Trim 47:16 47:16 / 55:34 HD" at bounding box center [693, 434] width 1387 height 868
click at [852, 513] on div "Trim 47:17 47:17 / 55:34 HD" at bounding box center [693, 434] width 1387 height 868
click at [1270, 837] on button "Settings" at bounding box center [1268, 843] width 37 height 37
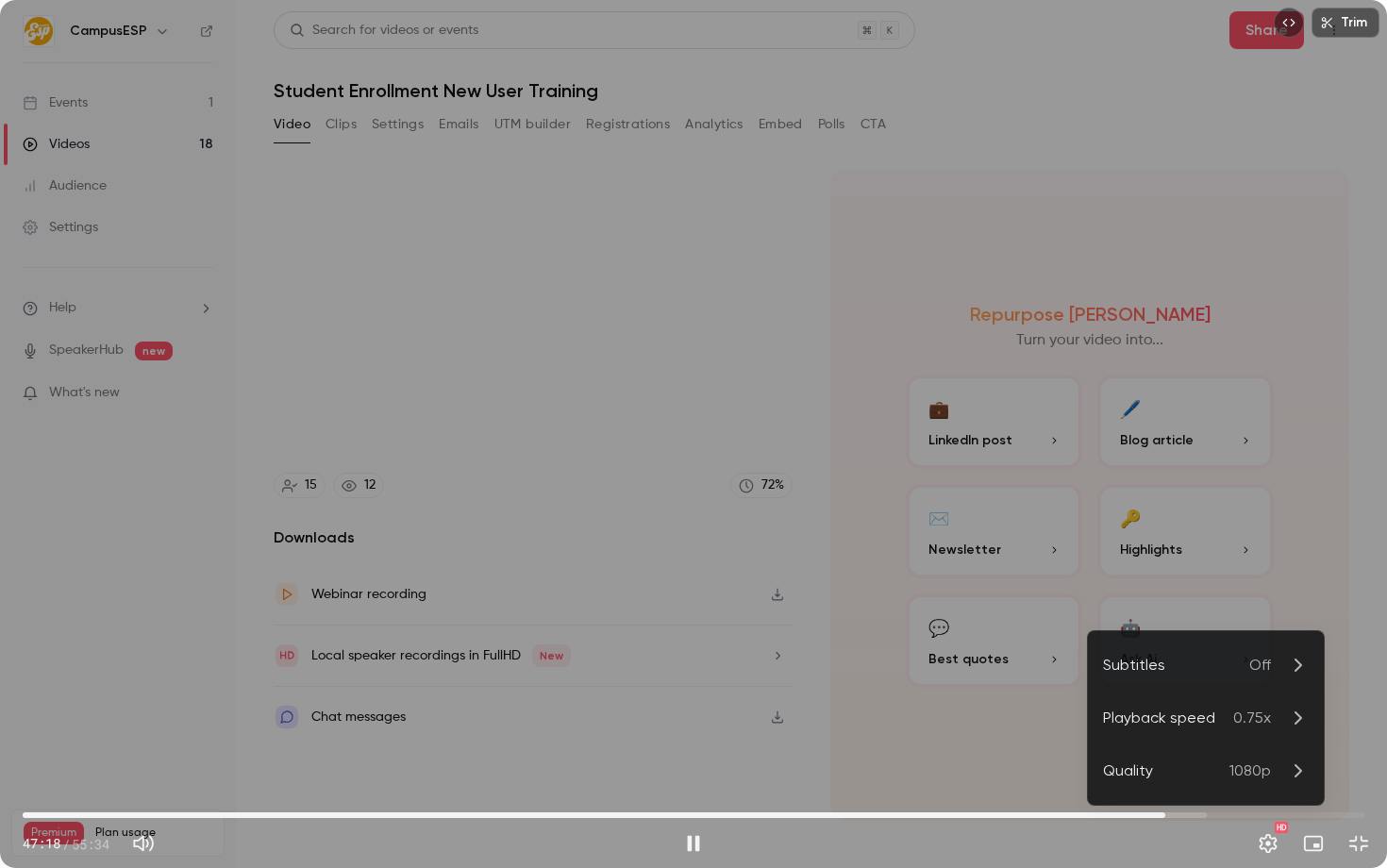
click at [1203, 718] on div "Playback speed" at bounding box center [1168, 718] width 130 height 23
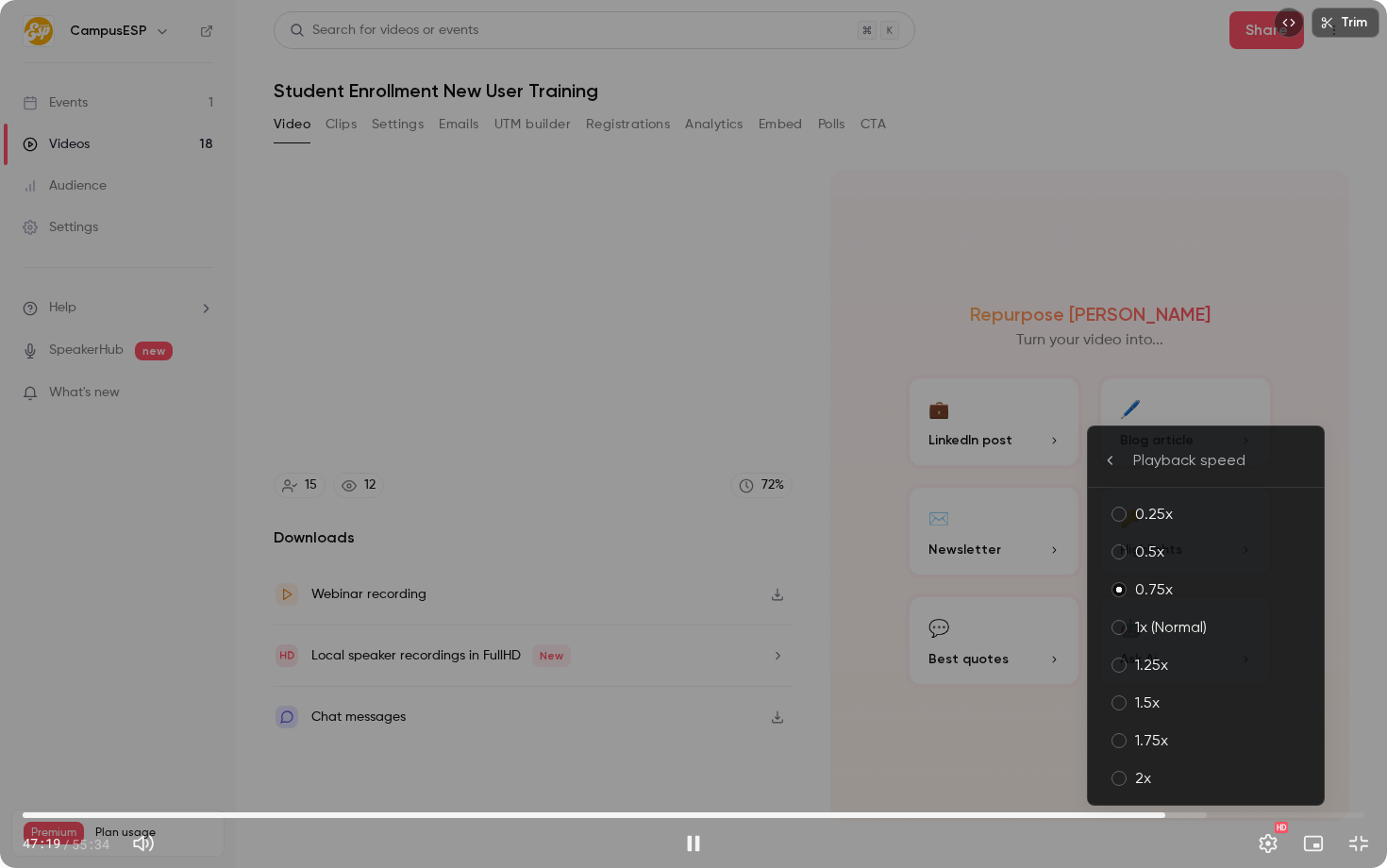
click at [1152, 560] on div "0.5x" at bounding box center [1222, 553] width 174 height 23
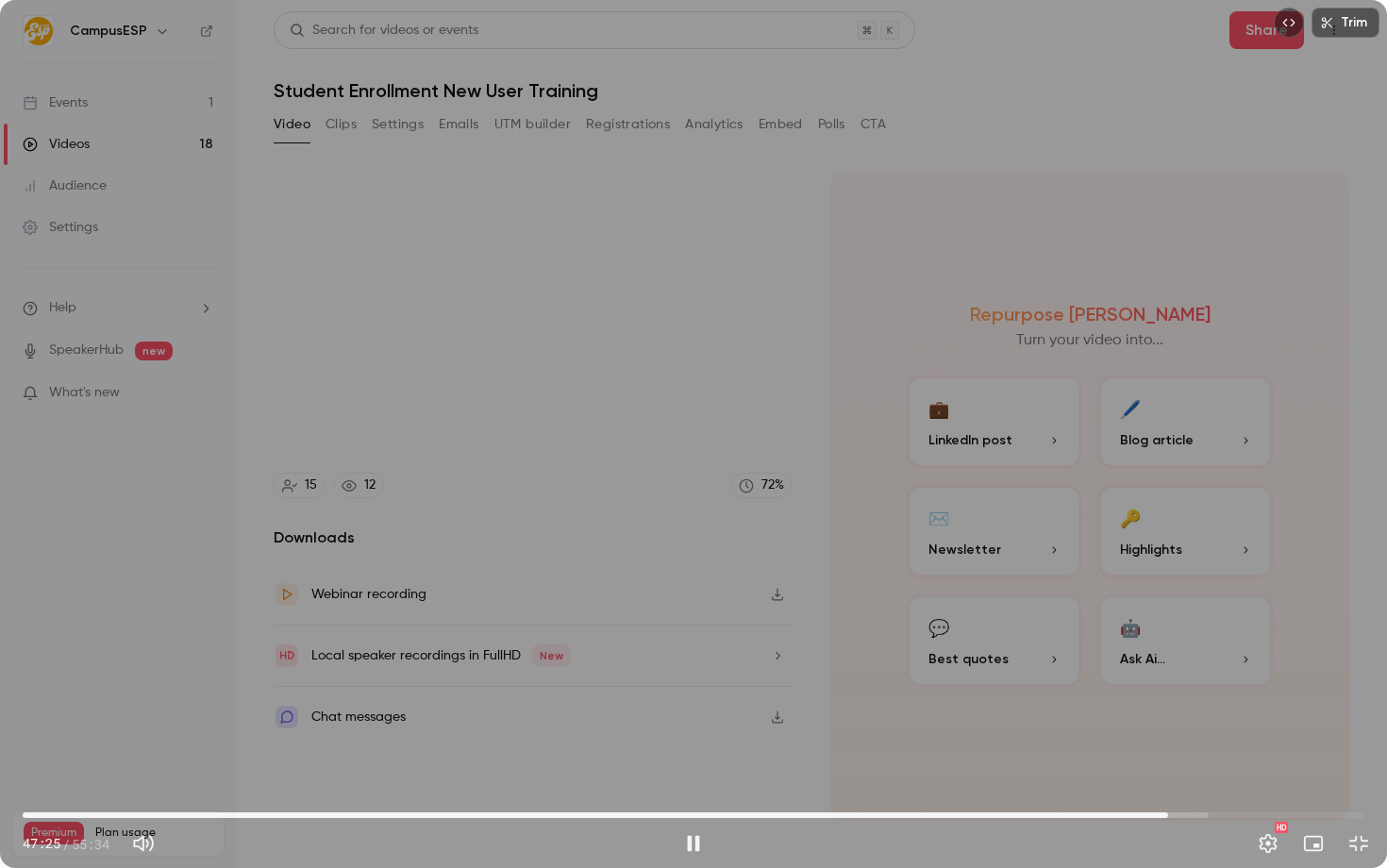
click at [447, 543] on div "Trim 47:25 47:25 / 55:34 HD" at bounding box center [693, 434] width 1387 height 868
click at [657, 546] on div "Trim 47:25 47:25 / 55:34 HD" at bounding box center [693, 434] width 1387 height 868
click at [1253, 844] on button "Settings" at bounding box center [1268, 843] width 37 height 37
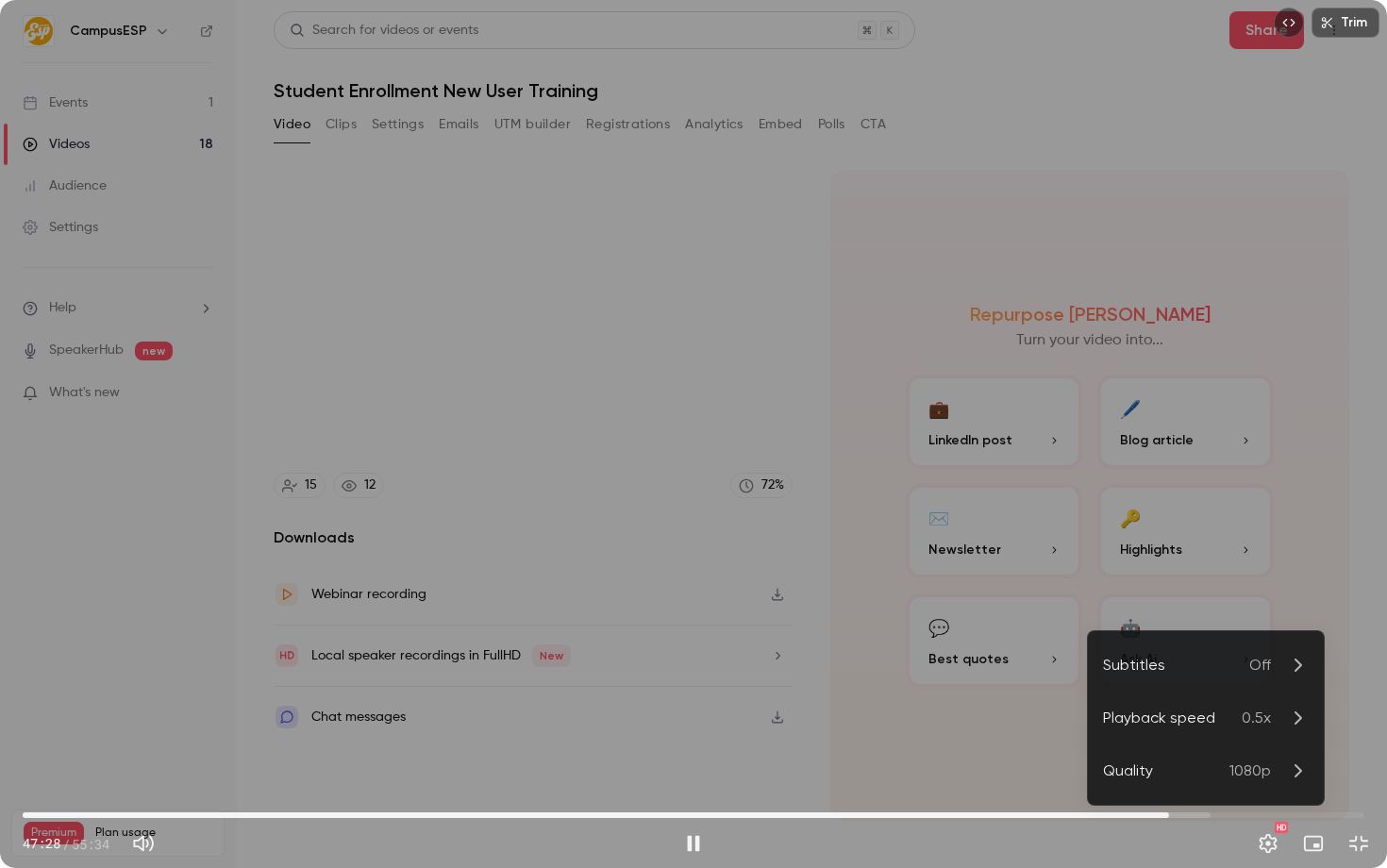
click at [1214, 734] on li "Playback speed 0.5x" at bounding box center [1205, 718] width 235 height 53
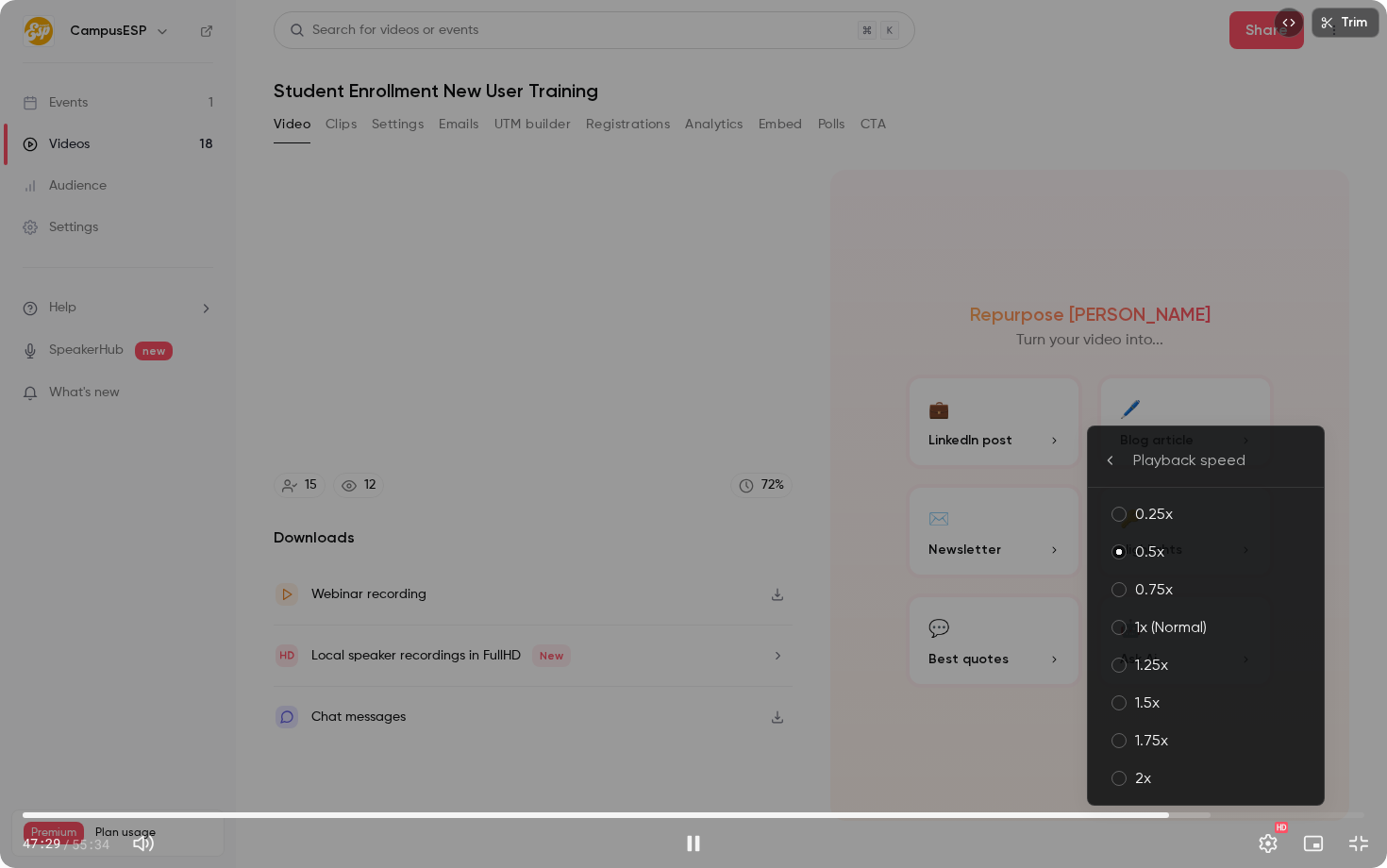
click at [1150, 585] on div "0.75x" at bounding box center [1222, 590] width 174 height 23
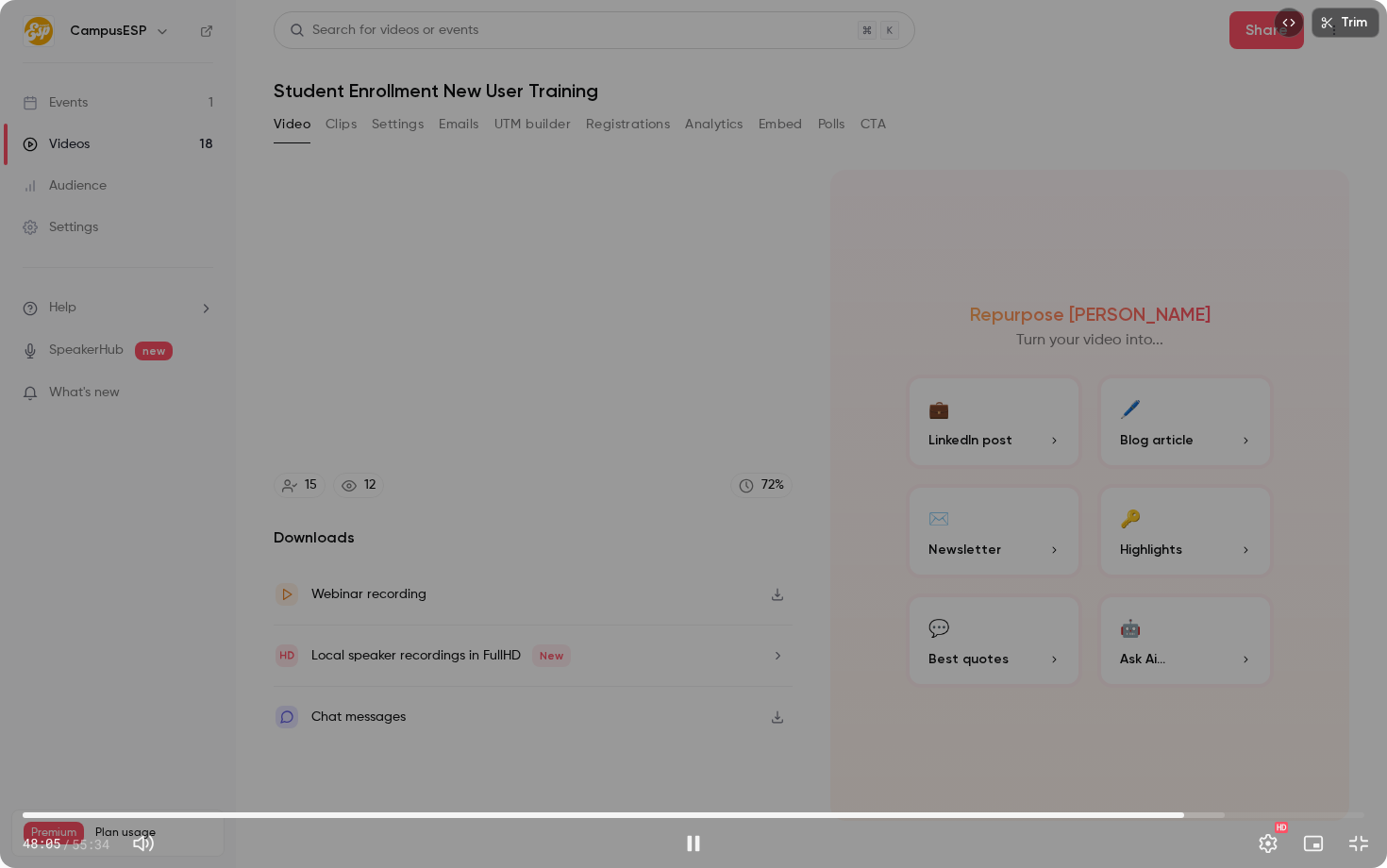
click at [1104, 684] on div "Trim 48:05 48:05 / 55:34 HD" at bounding box center [693, 434] width 1387 height 868
click at [1168, 813] on span "48:05" at bounding box center [694, 815] width 1342 height 30
click at [1126, 657] on div "Trim 47:26 47:26 / 55:34 HD" at bounding box center [693, 434] width 1387 height 868
click at [743, 506] on div "Trim 47:46 47:46 / 55:34 HD" at bounding box center [693, 434] width 1387 height 868
click at [418, 583] on div "Trim 47:47 47:47 / 55:34 HD" at bounding box center [693, 434] width 1387 height 868
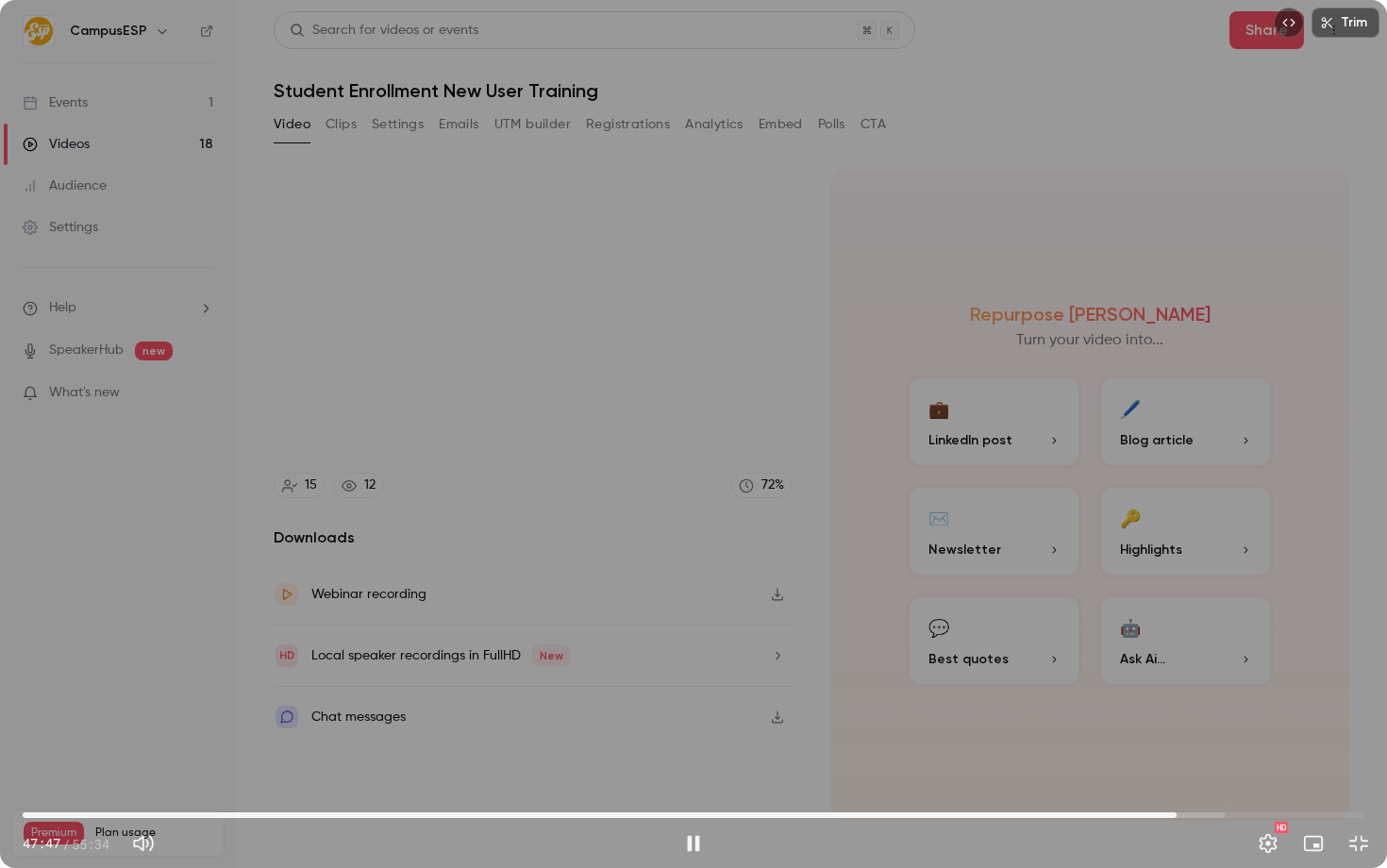
click at [422, 578] on div "Trim 47:47 47:47 / 55:34 HD" at bounding box center [693, 434] width 1387 height 868
click at [1190, 812] on span "48:12" at bounding box center [1187, 815] width 6 height 6
click at [1195, 812] on span "48:25" at bounding box center [1192, 815] width 6 height 6
click at [1210, 812] on span "49:09" at bounding box center [694, 815] width 1342 height 30
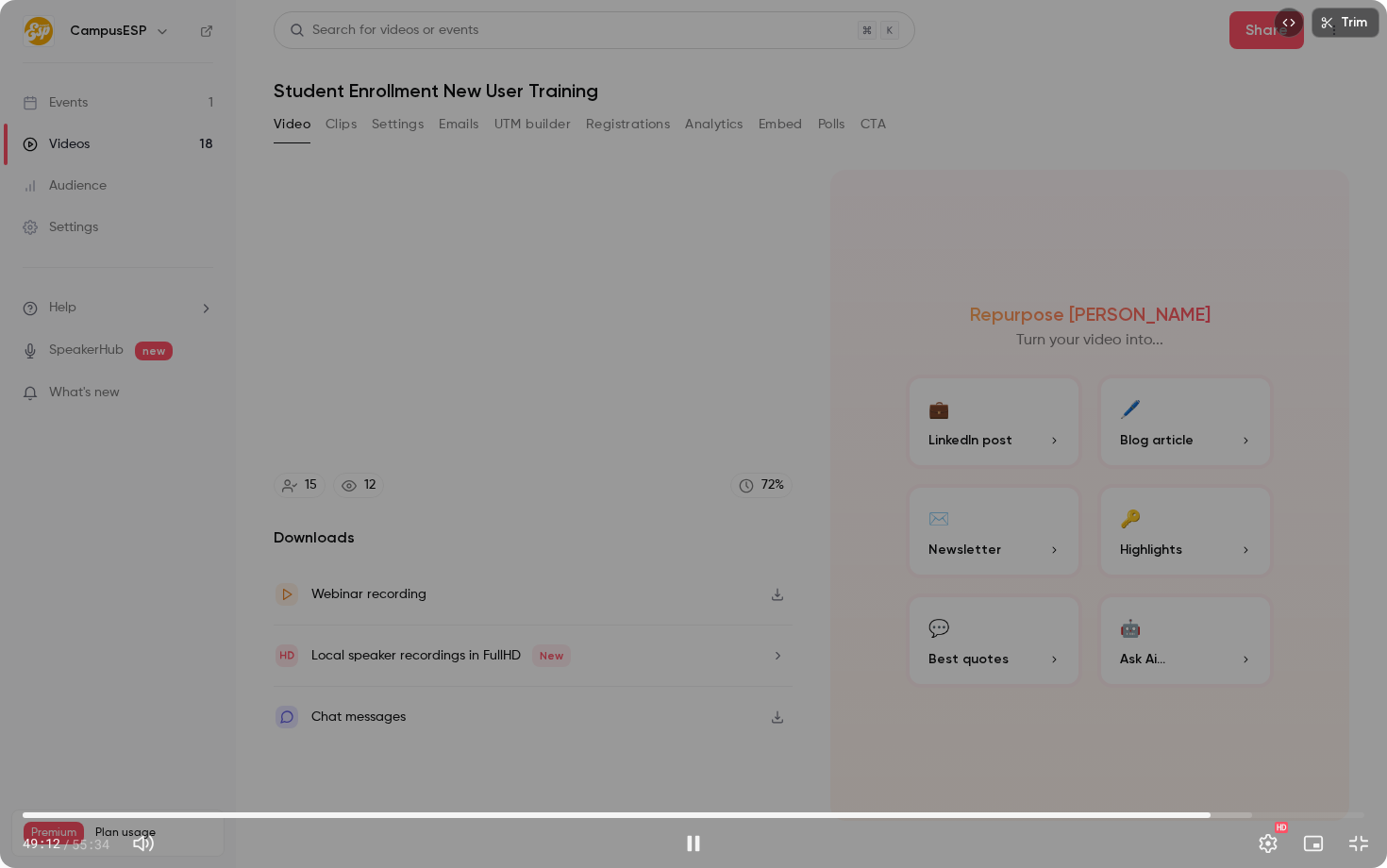
click at [1214, 812] on span "49:12" at bounding box center [1211, 815] width 6 height 6
click at [1214, 812] on span "49:19" at bounding box center [1214, 815] width 6 height 6
click at [1210, 812] on span "49:09" at bounding box center [1210, 815] width 6 height 6
click at [1207, 812] on span "49:02" at bounding box center [1207, 815] width 6 height 6
click at [907, 560] on div "Trim 49:04 49:04 / 55:34 HD" at bounding box center [693, 434] width 1387 height 868
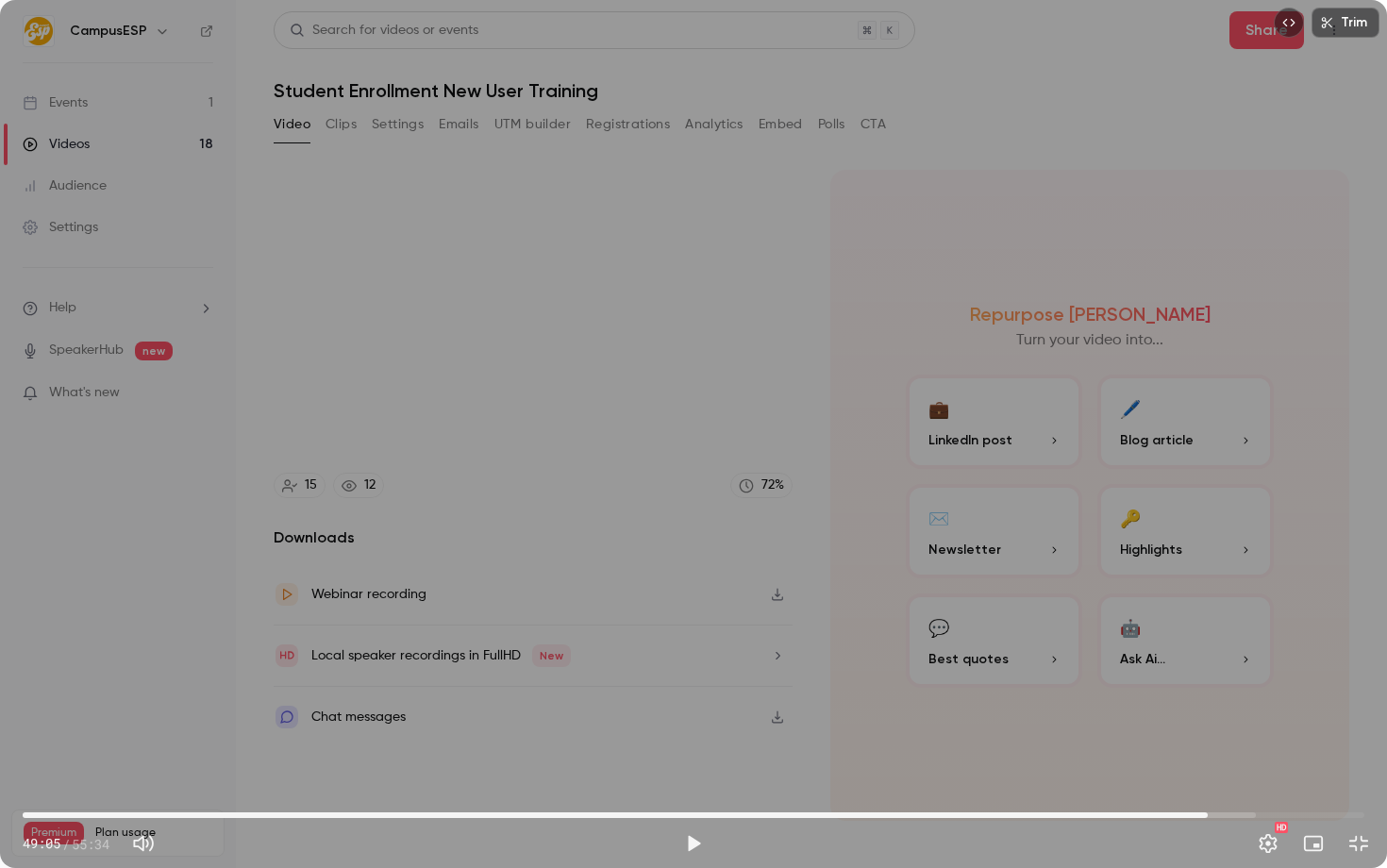
click at [1207, 813] on span "49:05" at bounding box center [1208, 815] width 6 height 6
click at [1149, 700] on div "Trim 49:02 49:02 / 55:34 HD" at bounding box center [693, 434] width 1387 height 868
click at [1204, 813] on span "49:03" at bounding box center [1207, 815] width 6 height 6
click at [1204, 814] on span "48:59" at bounding box center [1206, 815] width 6 height 6
click at [1201, 814] on span "48:46" at bounding box center [1201, 815] width 6 height 6
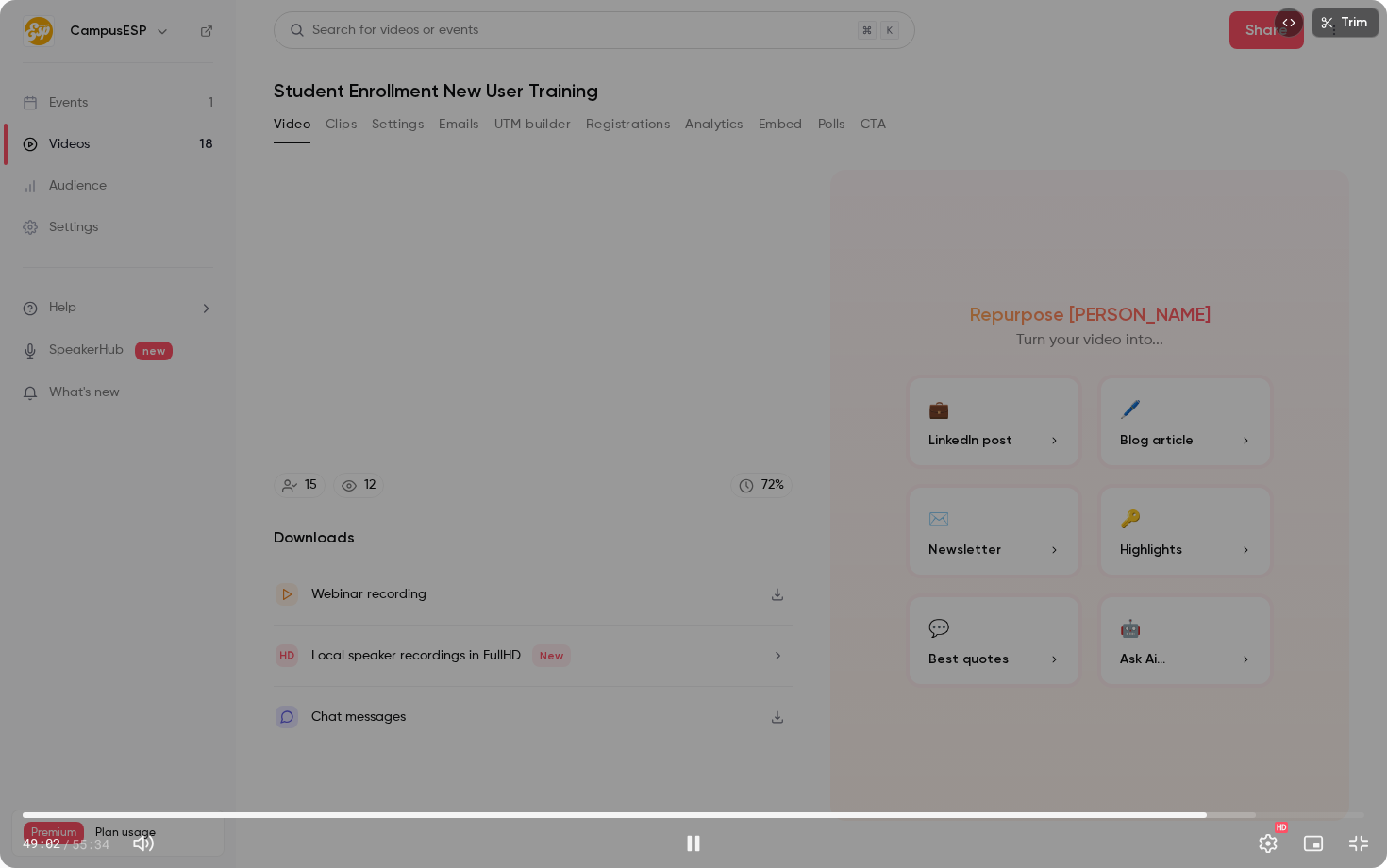
click at [720, 545] on div "Trim 49:02 49:02 / 55:34 HD" at bounding box center [693, 434] width 1387 height 868
click at [695, 497] on div "Trim 49:02 49:02 / 55:34 HD" at bounding box center [693, 434] width 1387 height 868
click at [270, 647] on div "Trim 49:10 49:10 / 55:34 HD" at bounding box center [693, 434] width 1387 height 868
click at [963, 402] on div "Trim 49:10 49:10 / 55:34 HD" at bounding box center [693, 434] width 1387 height 868
click at [607, 500] on div "Trim 49:24 49:24 / 55:34 HD" at bounding box center [693, 434] width 1387 height 868
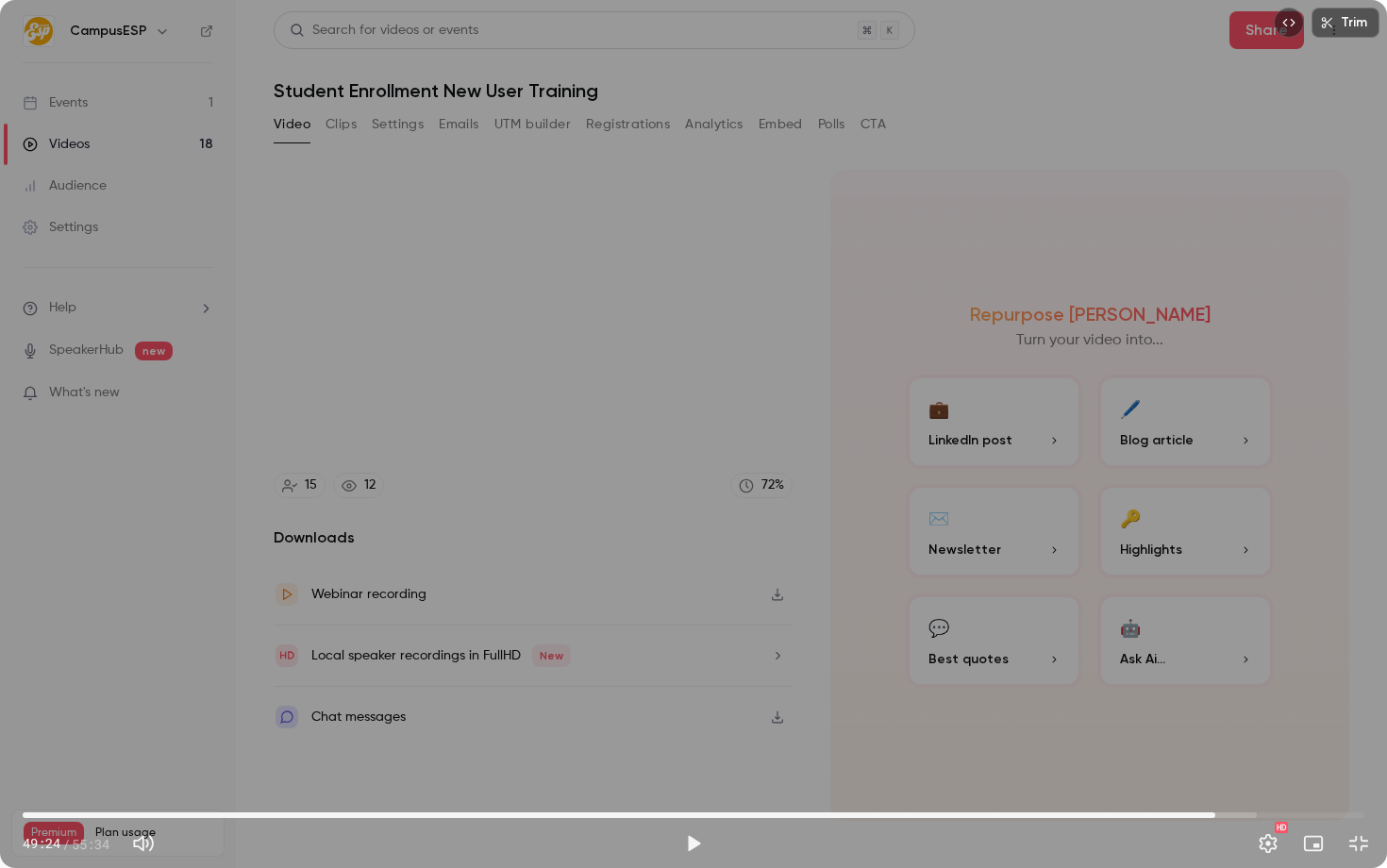
click at [1213, 812] on span "49:24" at bounding box center [1216, 815] width 6 height 6
click at [1172, 675] on div "Trim 49:14 49:14 / 55:34 HD" at bounding box center [693, 434] width 1387 height 868
click at [1207, 814] on span "49:02" at bounding box center [1207, 815] width 6 height 6
click at [604, 514] on div "Trim 49:20 49:20 / 55:34 HD" at bounding box center [693, 434] width 1387 height 868
click at [612, 609] on div "Trim 49:20 49:20 / 55:34 HD" at bounding box center [693, 434] width 1387 height 868
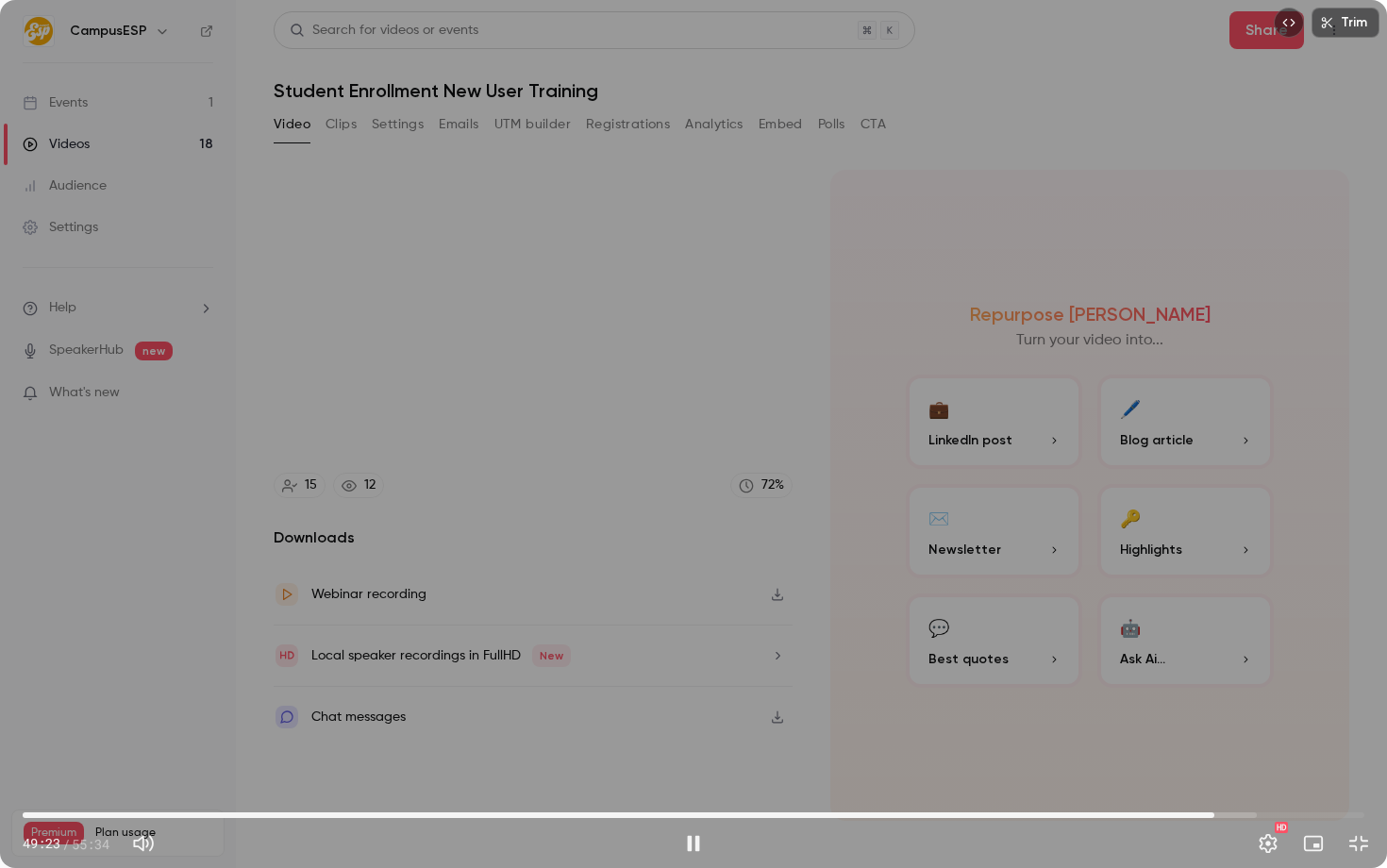
click at [1215, 818] on span "49:21" at bounding box center [1215, 815] width 6 height 6
click at [1212, 817] on span "49:14" at bounding box center [1212, 815] width 6 height 6
click at [585, 563] on div "Trim 49:32 49:32 / 55:34 HD" at bounding box center [693, 434] width 1387 height 868
click at [1217, 813] on span "49:33" at bounding box center [1220, 815] width 6 height 6
click at [1147, 661] on div "Trim 49:26 49:26 / 55:34 HD" at bounding box center [693, 434] width 1387 height 868
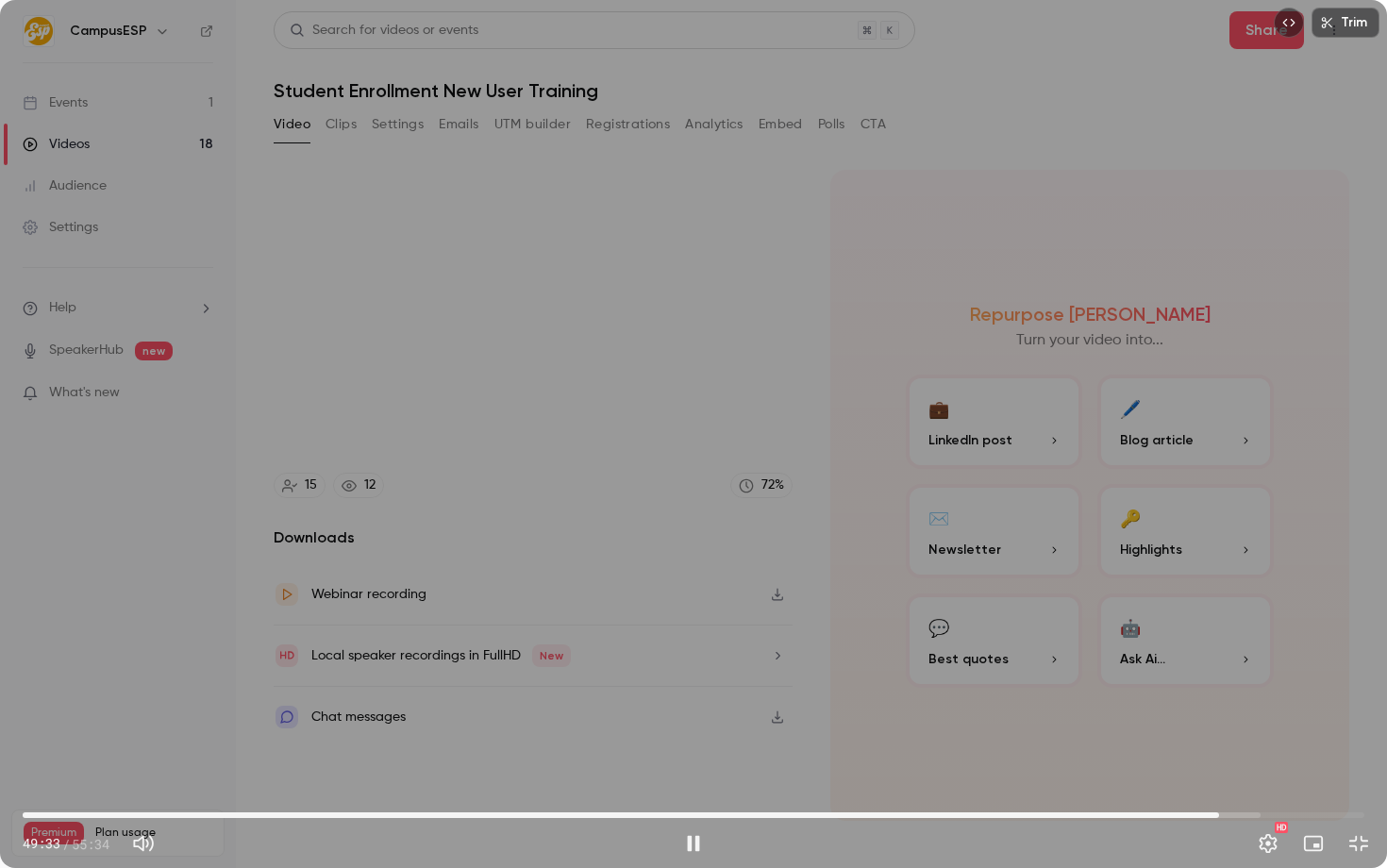
click at [712, 536] on div "Trim 49:33 49:33 / 55:34 HD" at bounding box center [693, 434] width 1387 height 868
click at [865, 404] on div "Trim 49:33 49:33 / 55:34 HD" at bounding box center [693, 434] width 1387 height 868
click at [714, 435] on div at bounding box center [694, 434] width 94 height 94
click at [698, 470] on div at bounding box center [694, 434] width 94 height 94
click at [607, 607] on div "Trim 49:46 49:46 / 55:34 HD" at bounding box center [693, 434] width 1387 height 868
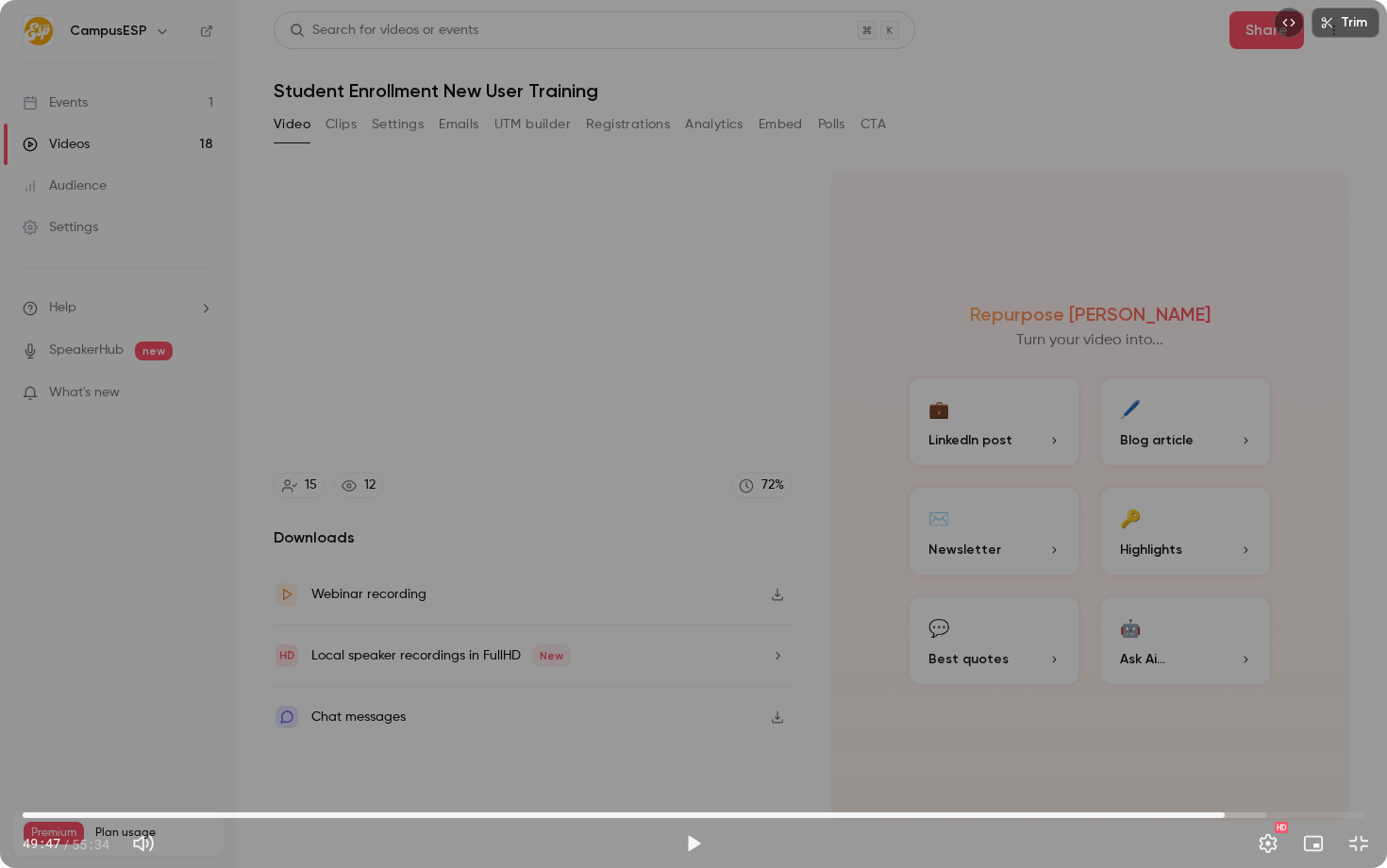
click at [1121, 689] on div "Trim 49:47 49:47 / 55:34 HD" at bounding box center [693, 434] width 1387 height 868
click at [617, 524] on div "Trim 49:47 49:47 / 55:34 HD" at bounding box center [693, 434] width 1387 height 868
click at [1254, 649] on div "Trim 49:48 49:48 / 55:34 HD" at bounding box center [693, 434] width 1387 height 868
click at [1233, 812] on span "50:08" at bounding box center [1233, 815] width 6 height 6
click at [1229, 812] on span "49:58" at bounding box center [1229, 815] width 6 height 6
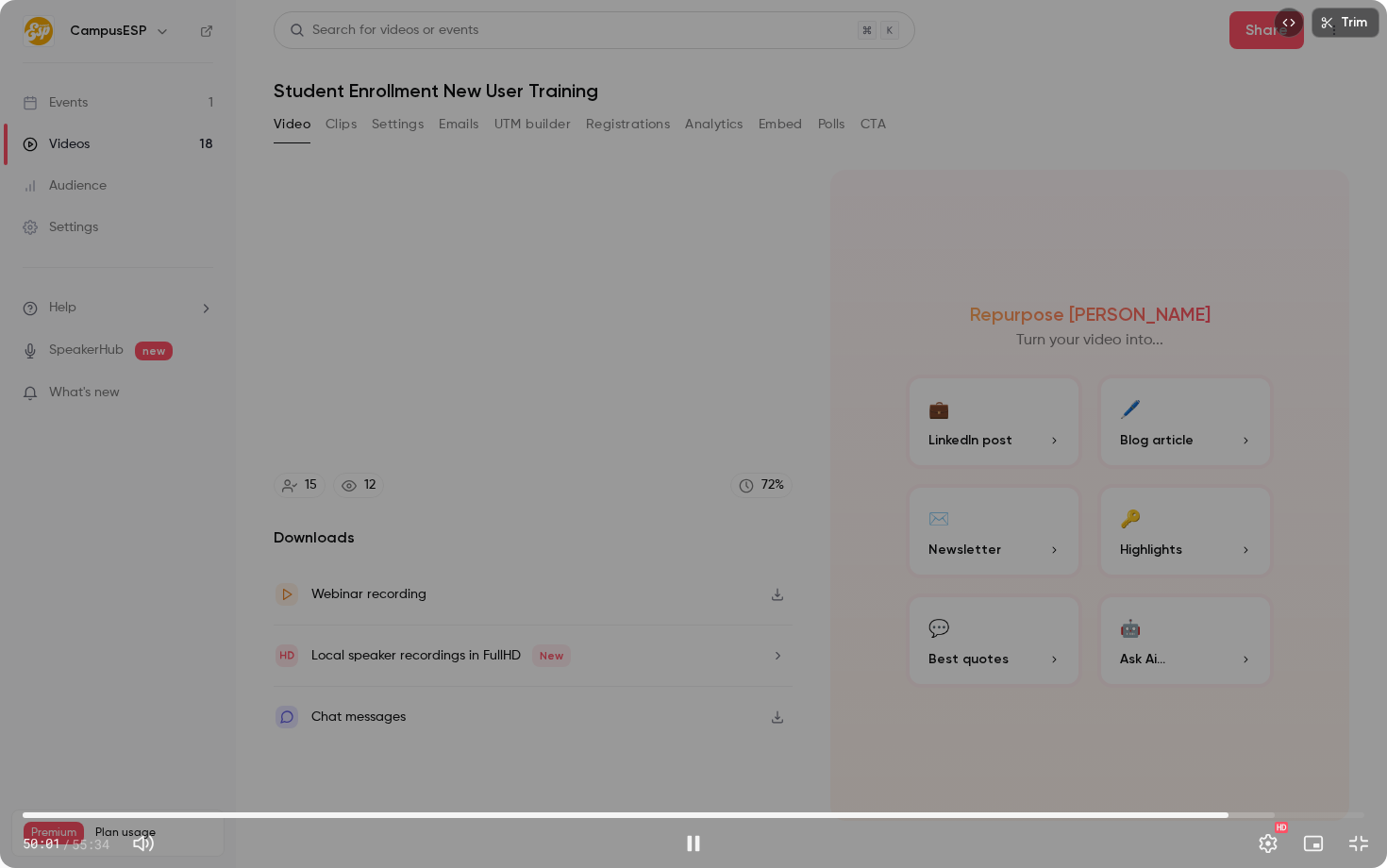
click at [1228, 812] on span "49:56" at bounding box center [1228, 815] width 6 height 6
click at [1226, 812] on span "49:49" at bounding box center [1226, 815] width 6 height 6
click at [750, 456] on div "Trim 50:19 50:19 / 55:34 HD" at bounding box center [693, 434] width 1387 height 868
click at [678, 536] on div "Trim 50:19 50:19 / 55:34 HD" at bounding box center [693, 434] width 1387 height 868
click at [526, 387] on div "Trim 51:02 51:02 / 55:34 HD" at bounding box center [693, 434] width 1387 height 868
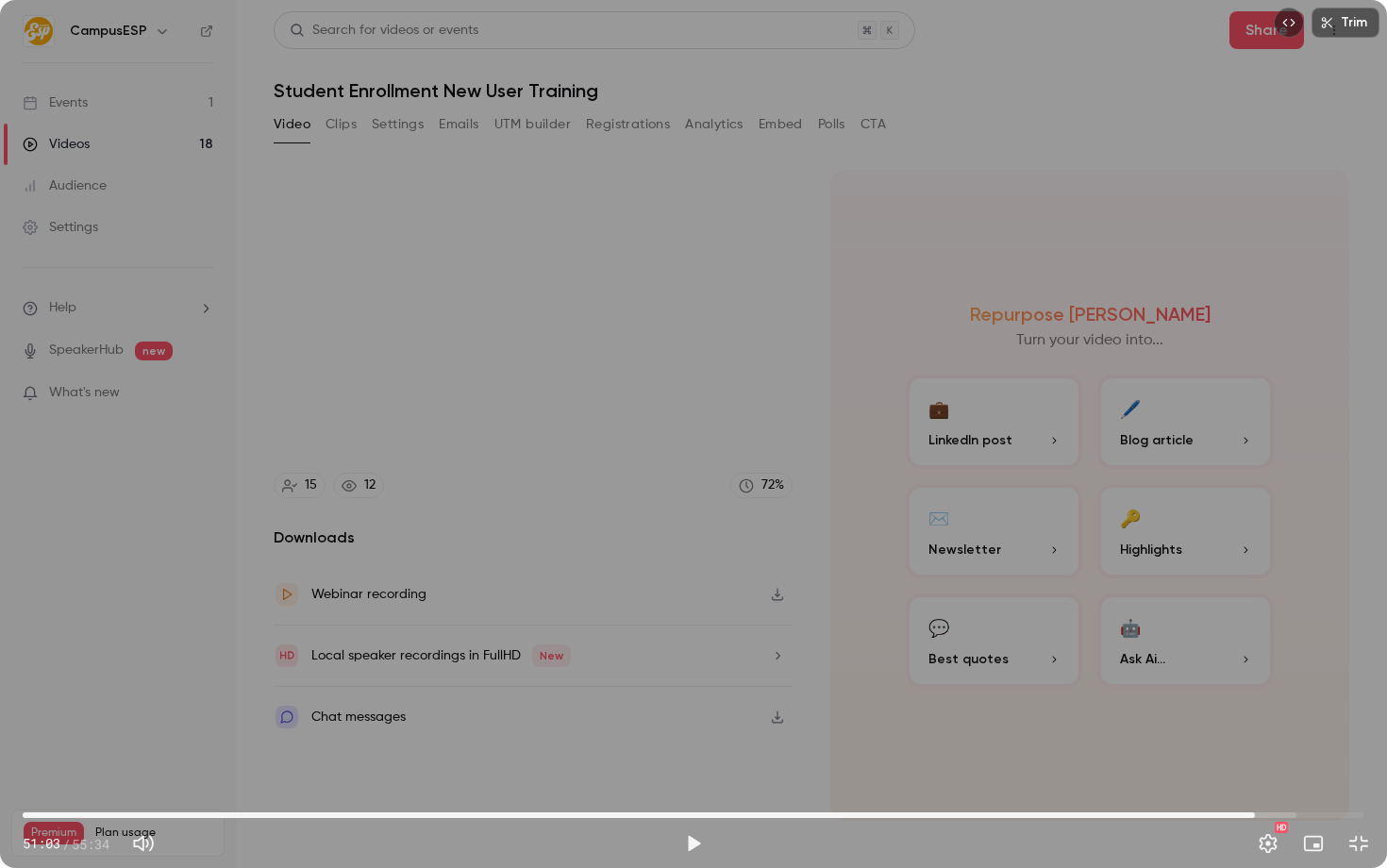
click at [708, 407] on div at bounding box center [694, 434] width 94 height 94
click at [701, 492] on div "Trim 51:03 51:03 / 55:34 HD" at bounding box center [693, 434] width 1387 height 868
click at [1272, 812] on span "51:07" at bounding box center [694, 815] width 1342 height 30
click at [1270, 813] on span "51:45" at bounding box center [1273, 815] width 6 height 6
click at [395, 435] on div "Trim 51:52 51:52 / 55:34 HD" at bounding box center [693, 434] width 1387 height 868
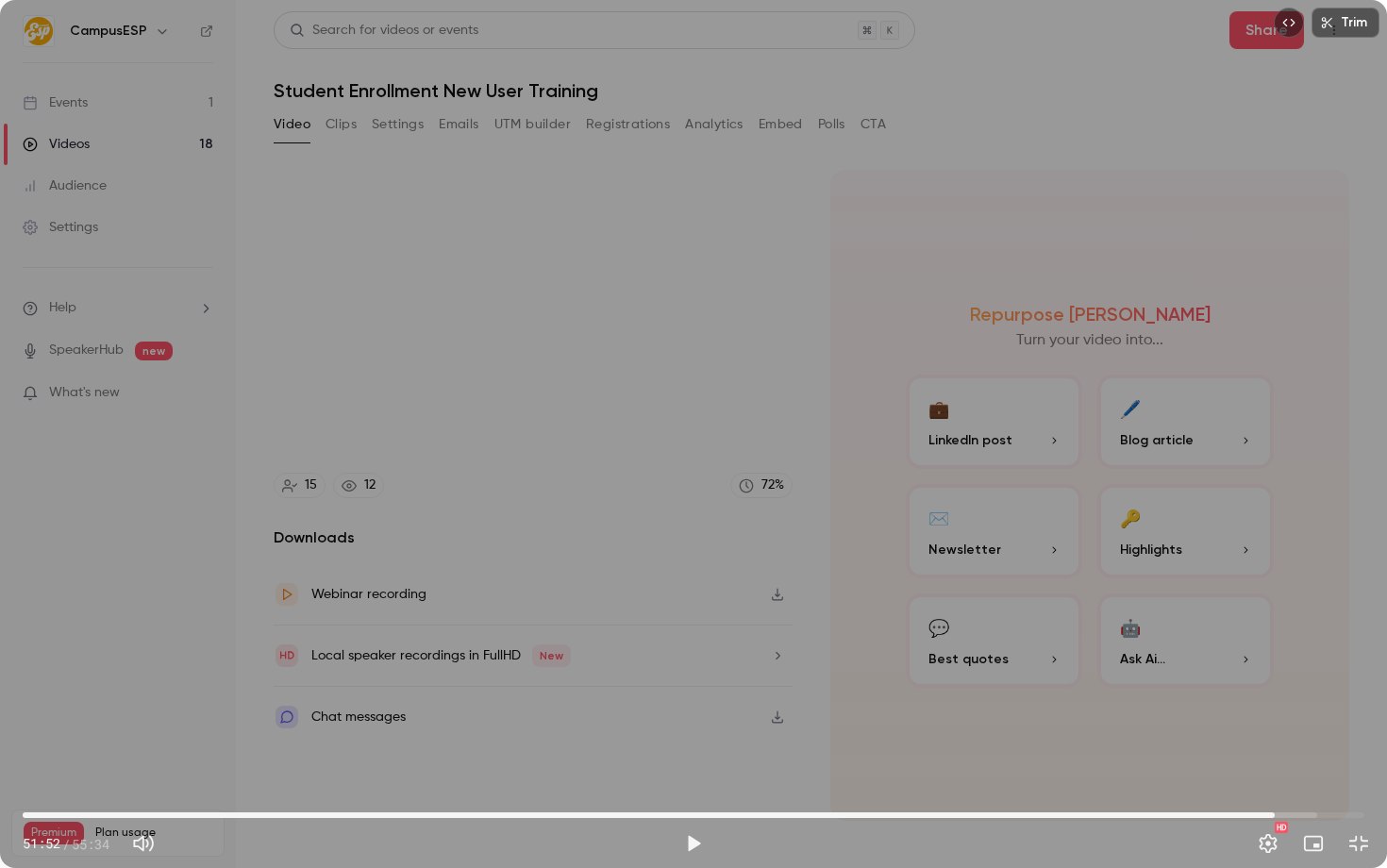
click at [554, 515] on div "Trim 51:52 51:52 / 55:34 HD" at bounding box center [693, 434] width 1387 height 868
click at [1313, 810] on span "53:25" at bounding box center [694, 815] width 1342 height 30
click at [1082, 522] on div "Trim 53:31 53:31 / 55:34 HD" at bounding box center [693, 434] width 1387 height 868
click at [1336, 813] on span "54:23" at bounding box center [694, 815] width 1342 height 30
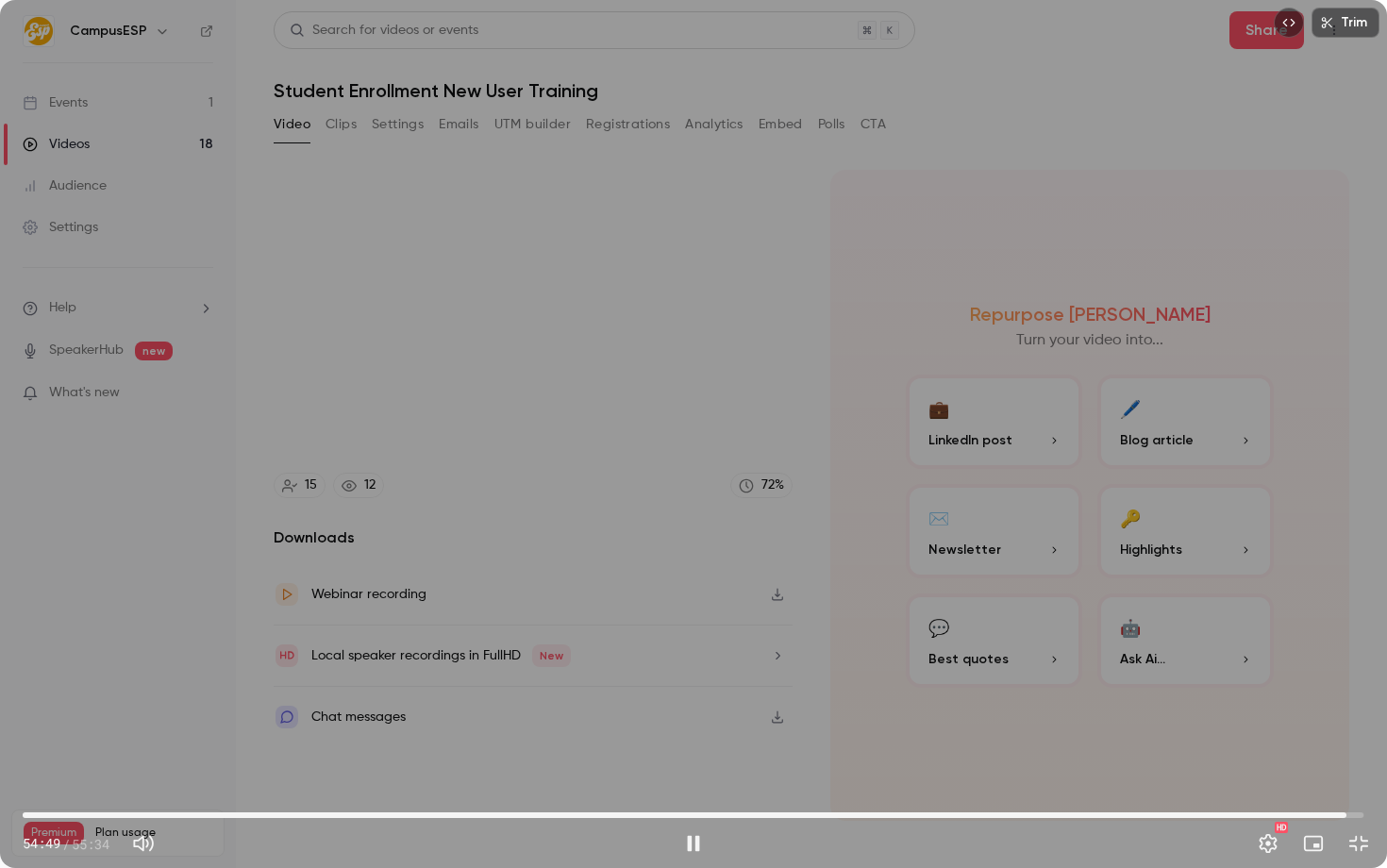
click at [1347, 812] on span "54:49" at bounding box center [694, 815] width 1342 height 30
click at [1349, 812] on span "54:50" at bounding box center [1346, 815] width 6 height 6
click at [1333, 810] on span "55:07" at bounding box center [694, 815] width 1342 height 30
click at [1344, 809] on span "54:19" at bounding box center [694, 815] width 1342 height 30
click at [1354, 809] on span "54:44" at bounding box center [694, 815] width 1342 height 30
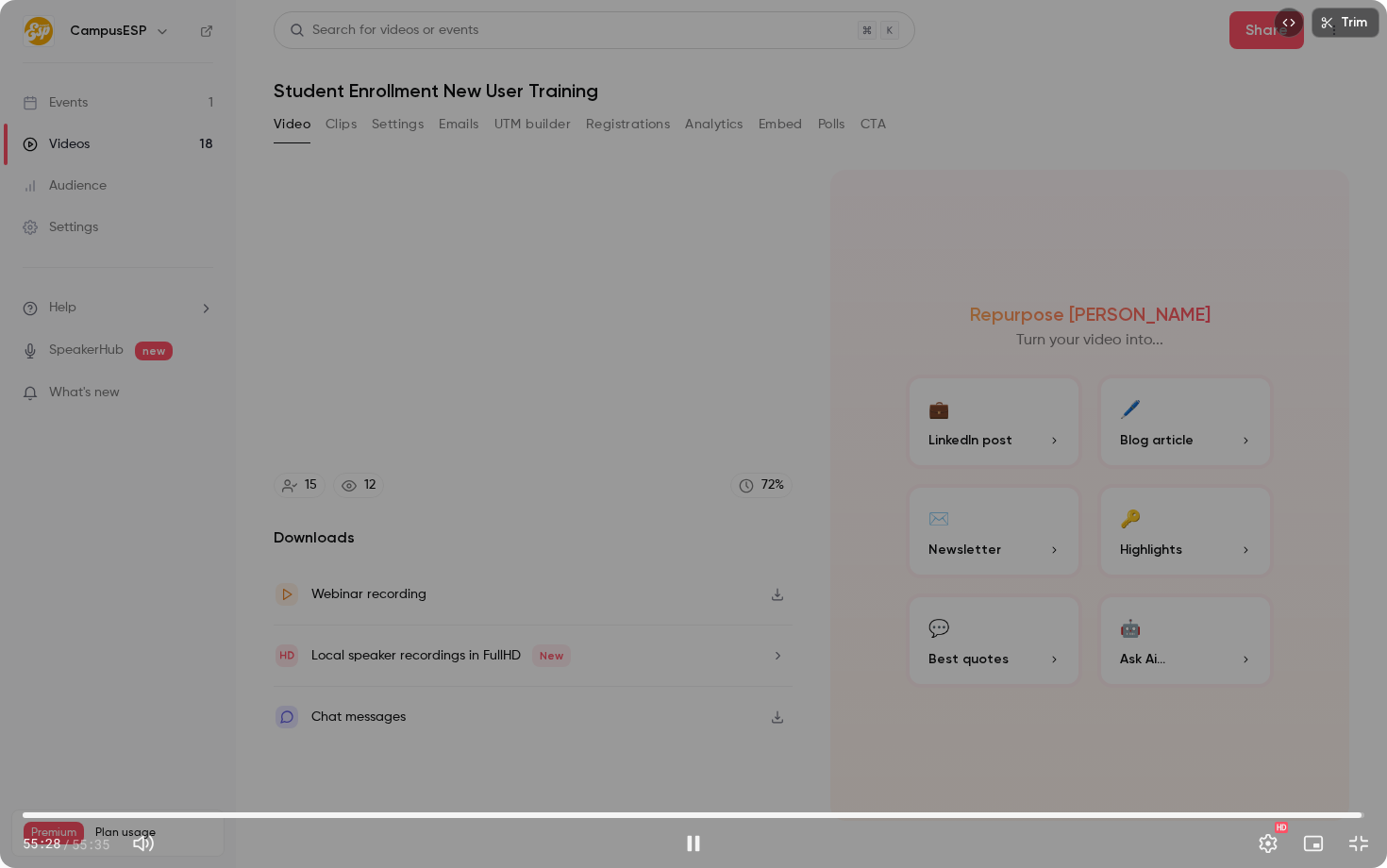
click at [1362, 812] on span "55:28" at bounding box center [1362, 815] width 6 height 6
click at [1246, 654] on div "Trim 55:30 55:30 / 55:35 HD" at bounding box center [693, 434] width 1387 height 868
type input "******"
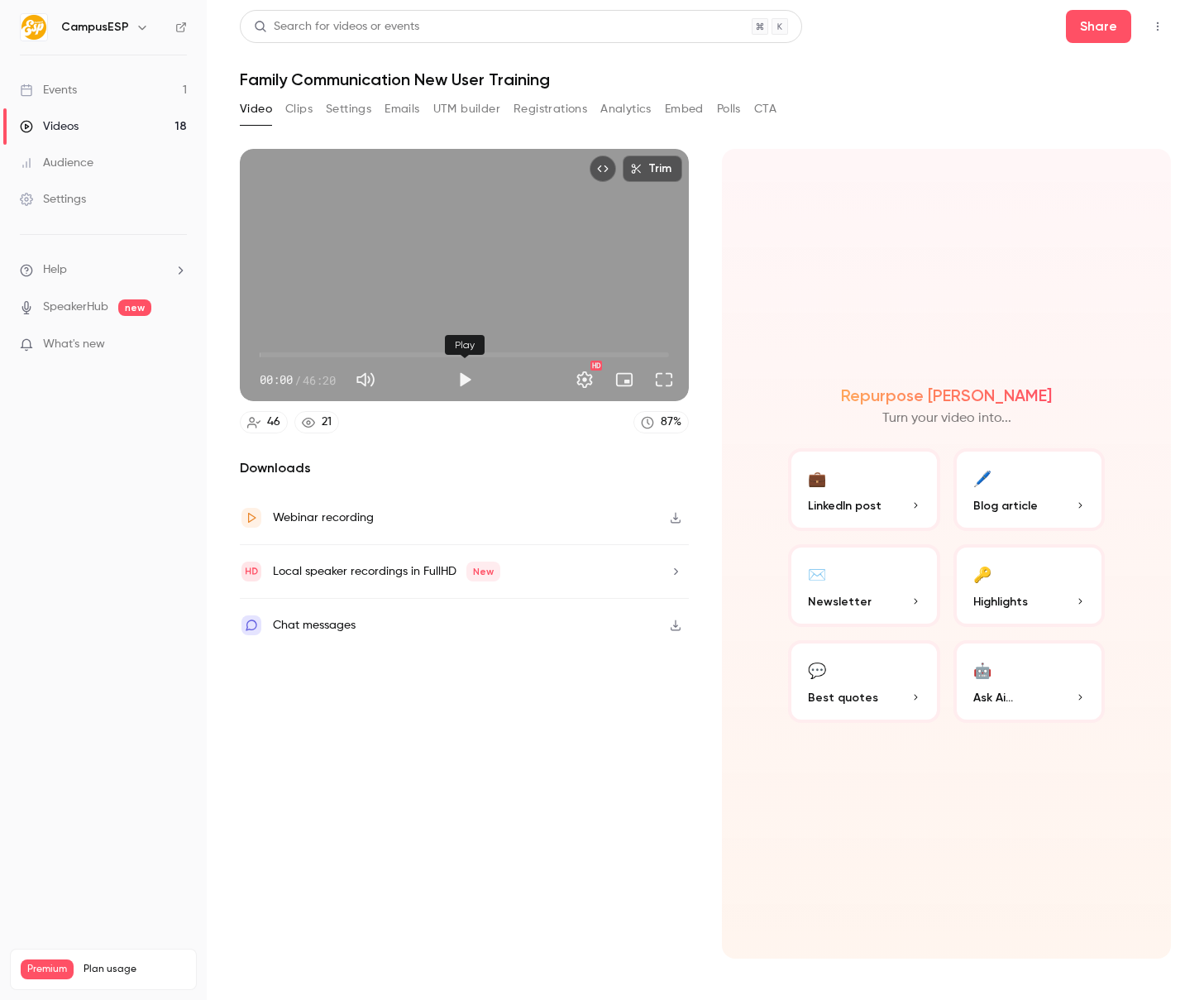
click at [465, 385] on button "Play" at bounding box center [464, 379] width 33 height 33
click at [471, 357] on span "00:00" at bounding box center [464, 354] width 409 height 26
click at [458, 353] on span "23:54" at bounding box center [464, 354] width 409 height 26
click at [466, 352] on span "23:18" at bounding box center [466, 355] width 5 height 5
click at [474, 353] on span "24:09" at bounding box center [474, 355] width 5 height 5
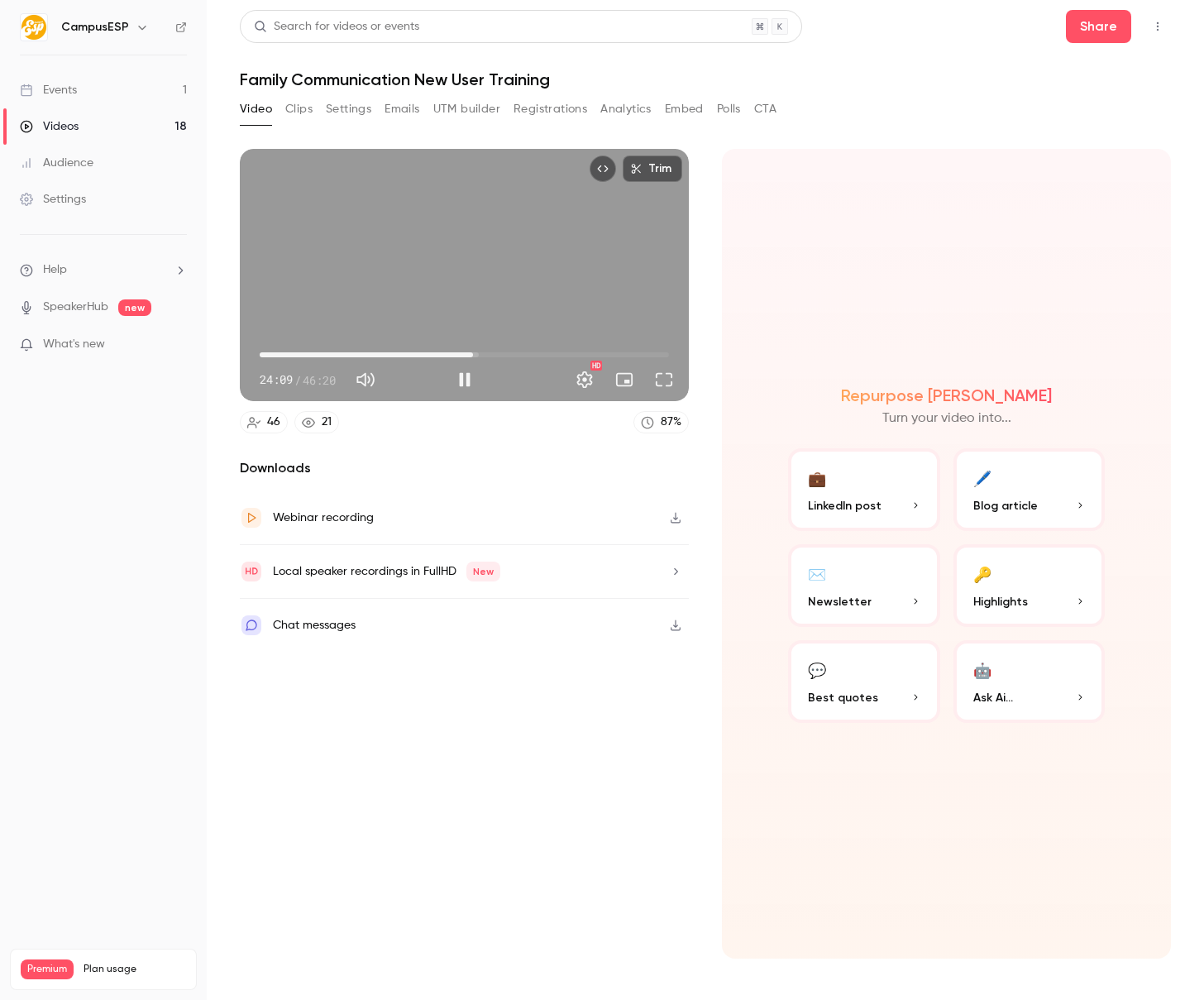
click at [485, 352] on span "24:09" at bounding box center [464, 354] width 409 height 26
click at [506, 352] on span "27:48" at bounding box center [464, 354] width 409 height 26
click at [520, 352] on span "27:49" at bounding box center [464, 354] width 409 height 26
click at [528, 354] on span "29:26" at bounding box center [464, 354] width 409 height 26
click at [538, 353] on span "31:33" at bounding box center [464, 354] width 409 height 26
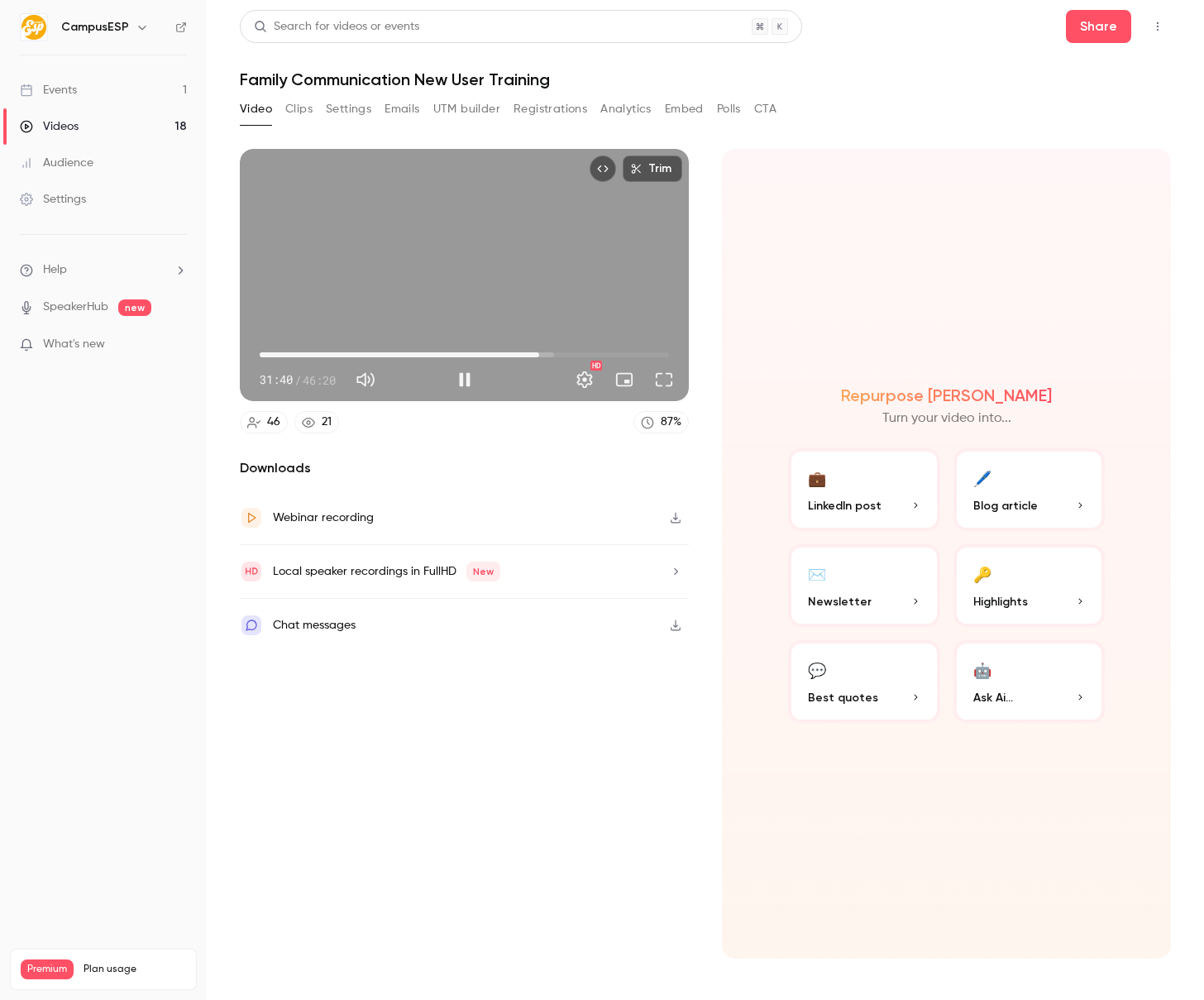
click at [551, 352] on span "31:40" at bounding box center [464, 354] width 409 height 26
click at [554, 352] on span "32:59" at bounding box center [551, 355] width 5 height 5
click at [560, 352] on span "33:42" at bounding box center [558, 355] width 5 height 5
click at [568, 353] on span "34:55" at bounding box center [569, 355] width 5 height 5
click at [579, 354] on span "34:57" at bounding box center [464, 354] width 409 height 26
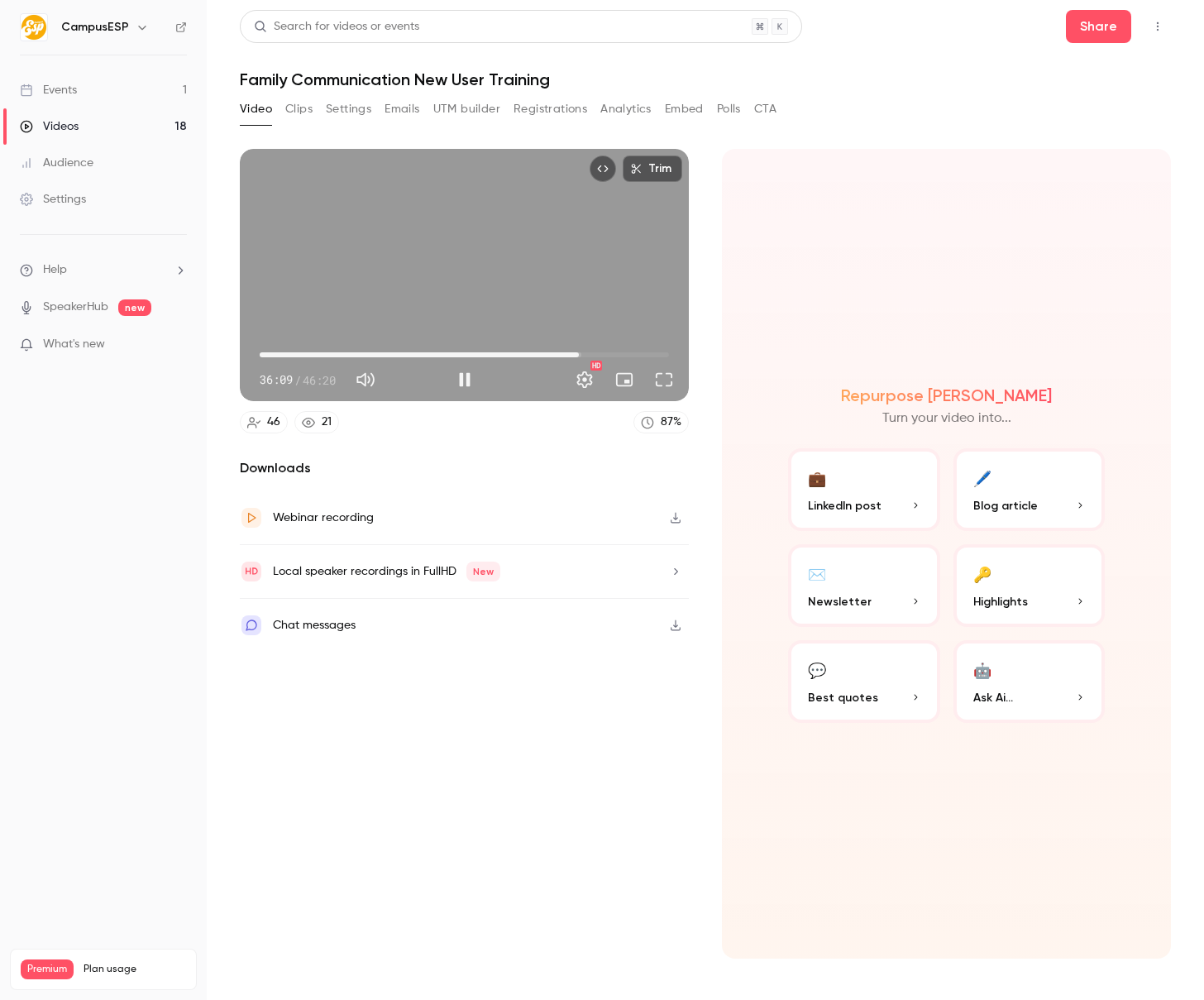
click at [588, 353] on span "36:09" at bounding box center [464, 354] width 409 height 26
click at [607, 352] on span "37:10" at bounding box center [464, 354] width 409 height 26
click at [626, 353] on span "41:28" at bounding box center [464, 354] width 409 height 26
click at [524, 253] on div "Trim 41:29 41:29 / 46:20 HD" at bounding box center [464, 275] width 449 height 252
type input "******"
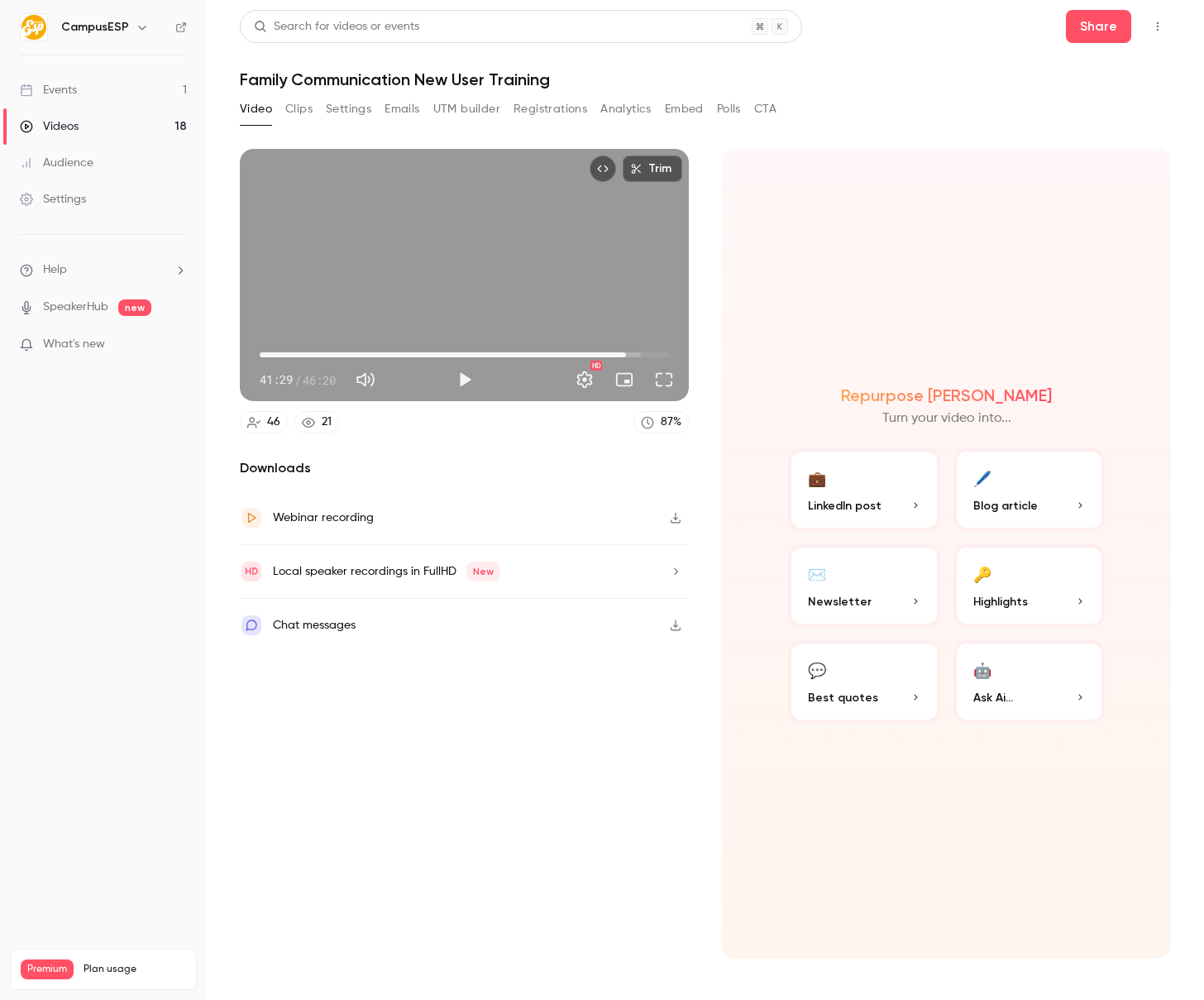
click at [568, 292] on div "Trim 41:29 41:29 / 46:20 HD" at bounding box center [464, 275] width 449 height 252
click at [618, 355] on span "40:37" at bounding box center [618, 355] width 5 height 5
click at [613, 355] on span "39:53" at bounding box center [613, 355] width 5 height 5
click at [622, 354] on span "39:53" at bounding box center [464, 354] width 409 height 26
click at [589, 351] on span "37:15" at bounding box center [464, 354] width 409 height 26
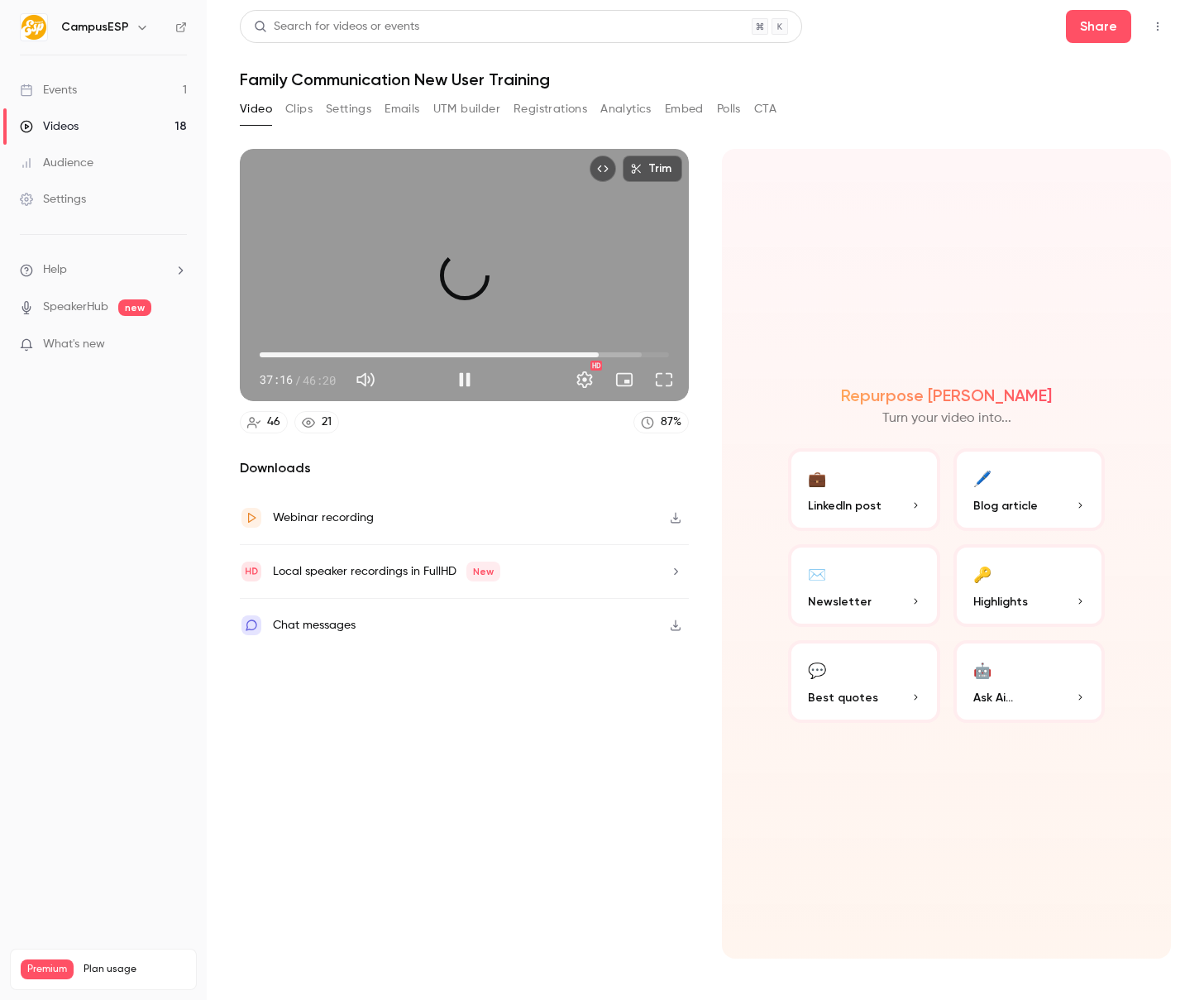
click at [599, 352] on span "38:23" at bounding box center [464, 354] width 409 height 26
click at [602, 352] on span "38:23" at bounding box center [599, 355] width 5 height 5
click at [634, 350] on span "38:56" at bounding box center [464, 354] width 409 height 26
click at [645, 352] on span "42:24" at bounding box center [464, 354] width 409 height 26
click at [639, 352] on span "42:58" at bounding box center [639, 355] width 5 height 5
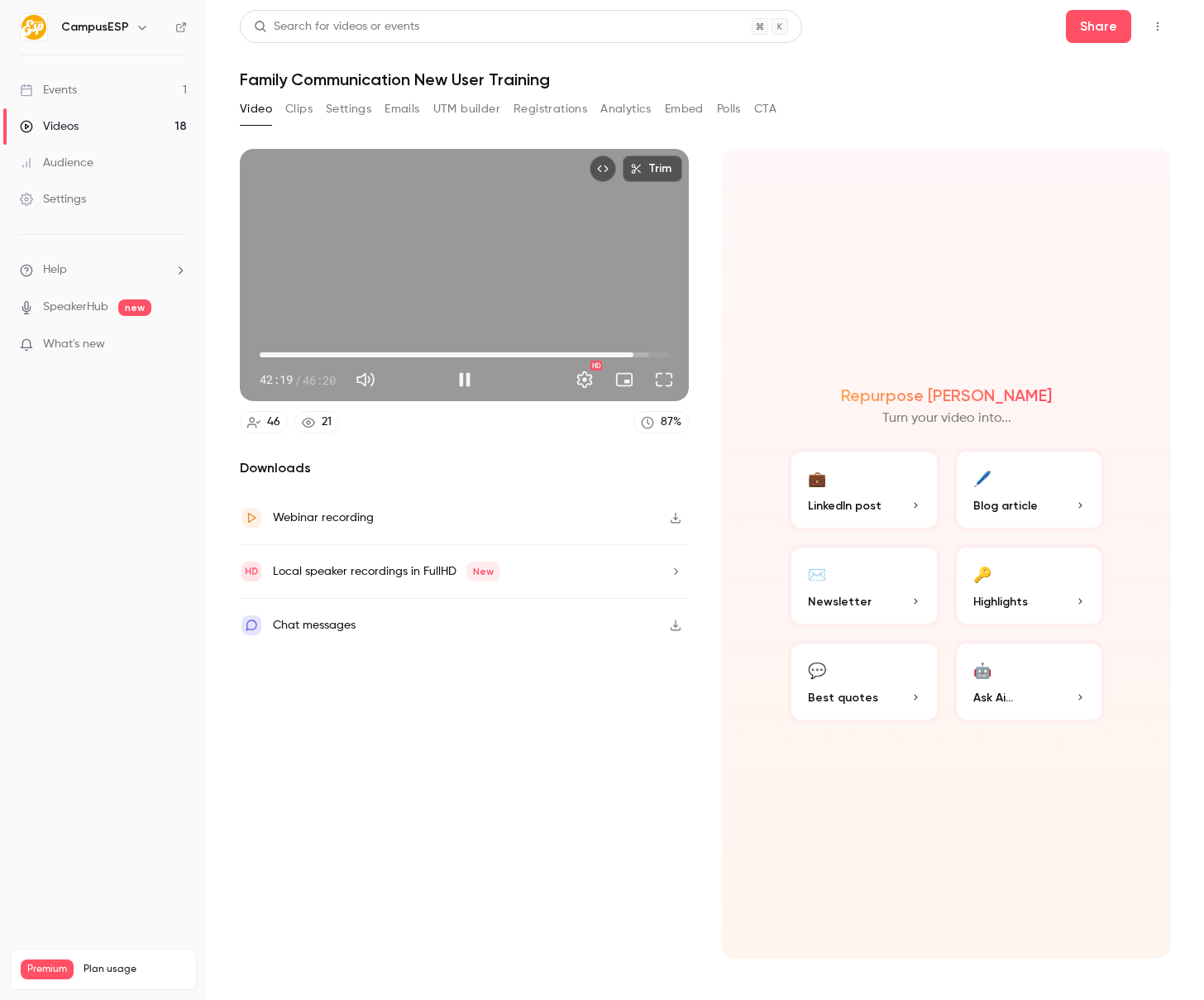
click at [634, 352] on span "42:19" at bounding box center [634, 355] width 5 height 5
click at [636, 352] on span "42:19" at bounding box center [634, 355] width 5 height 5
click at [636, 352] on span "42:35" at bounding box center [636, 355] width 5 height 5
click at [456, 314] on div "Trim 43:06 43:06 / 46:20 HD" at bounding box center [464, 275] width 449 height 252
click at [448, 284] on div "Trim 43:06 43:06 / 46:20 HD" at bounding box center [464, 275] width 449 height 252
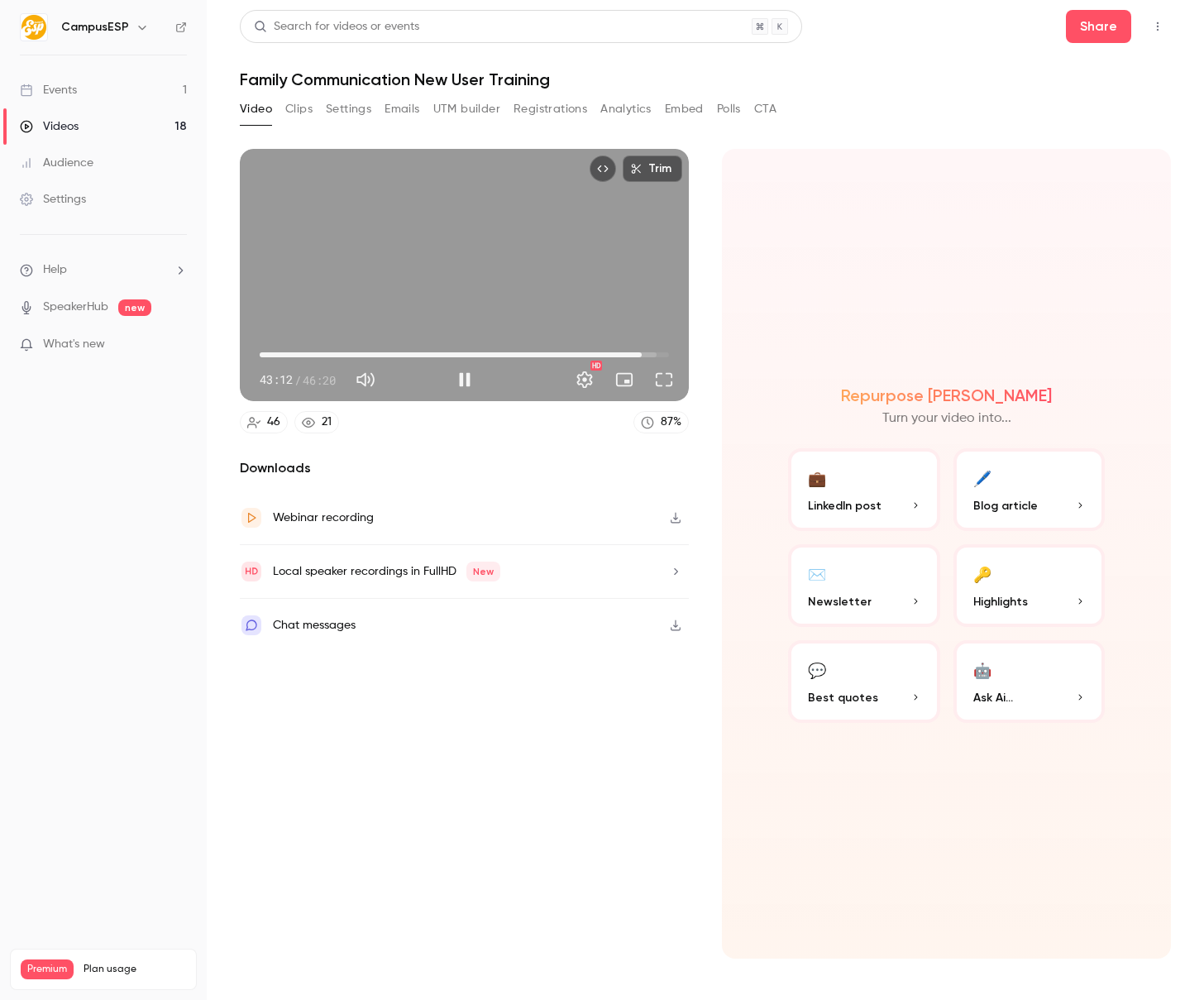
click at [380, 285] on div "Trim 43:12 43:12 / 46:20 HD" at bounding box center [464, 275] width 449 height 252
click at [473, 252] on div "Trim 43:13 43:13 / 46:20 HD" at bounding box center [464, 275] width 449 height 252
click at [495, 283] on div "Trim 43:32 43:32 / 46:20 HD" at bounding box center [464, 275] width 449 height 252
click at [505, 258] on div "Trim 43:32 43:32 / 46:20 HD" at bounding box center [464, 275] width 449 height 252
click at [425, 232] on div "Trim 43:50 43:50 / 46:20 HD" at bounding box center [464, 275] width 449 height 252
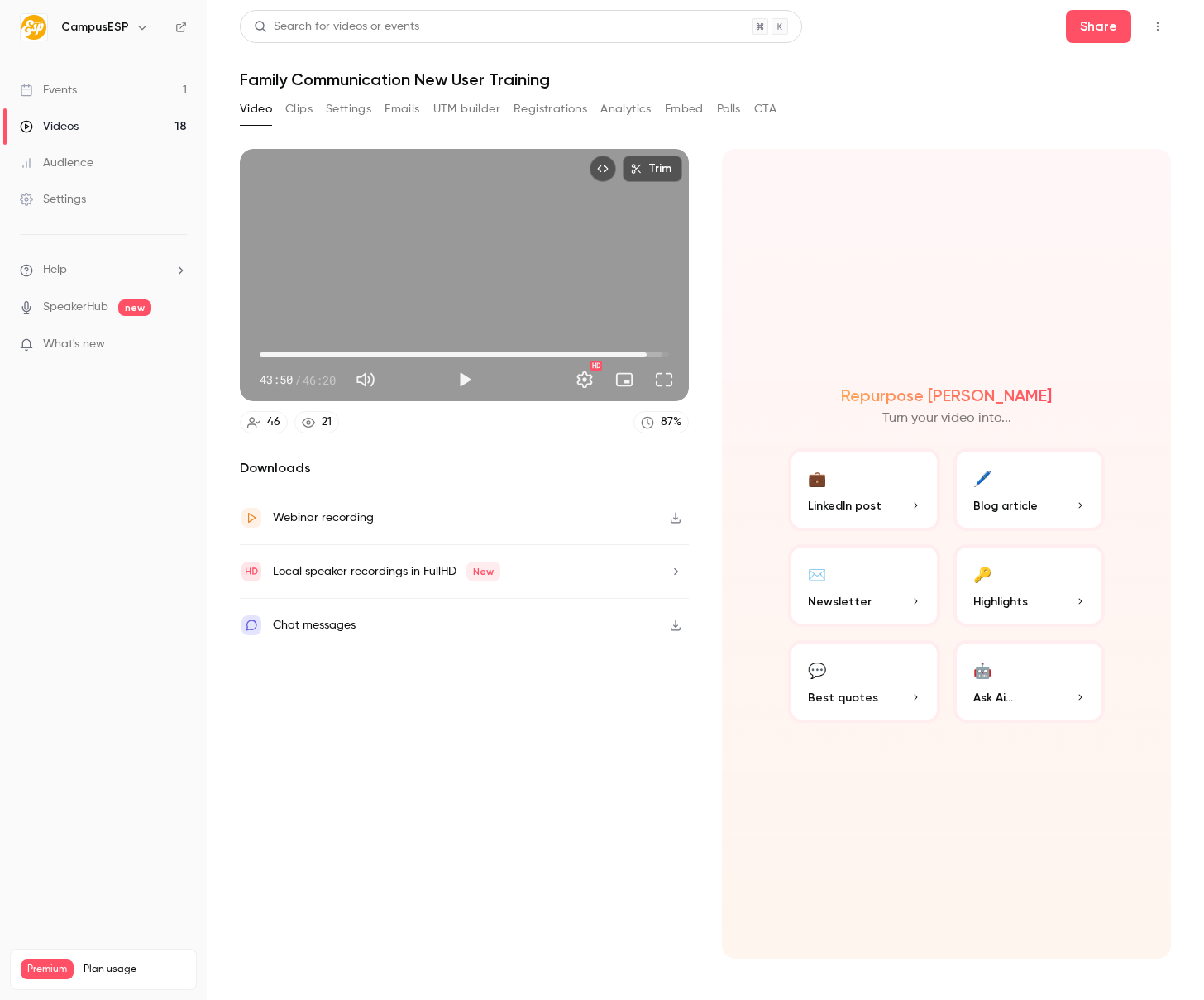
click at [520, 265] on div "Trim 43:50 43:50 / 46:20 HD" at bounding box center [464, 275] width 449 height 252
click at [661, 355] on span "45:30" at bounding box center [464, 354] width 409 height 26
click at [672, 353] on div "45:30 45:30 / 46:20 HD" at bounding box center [464, 366] width 449 height 69
click at [649, 355] on span "44:00" at bounding box center [464, 354] width 409 height 26
click at [651, 356] on span "44:00" at bounding box center [649, 355] width 5 height 5
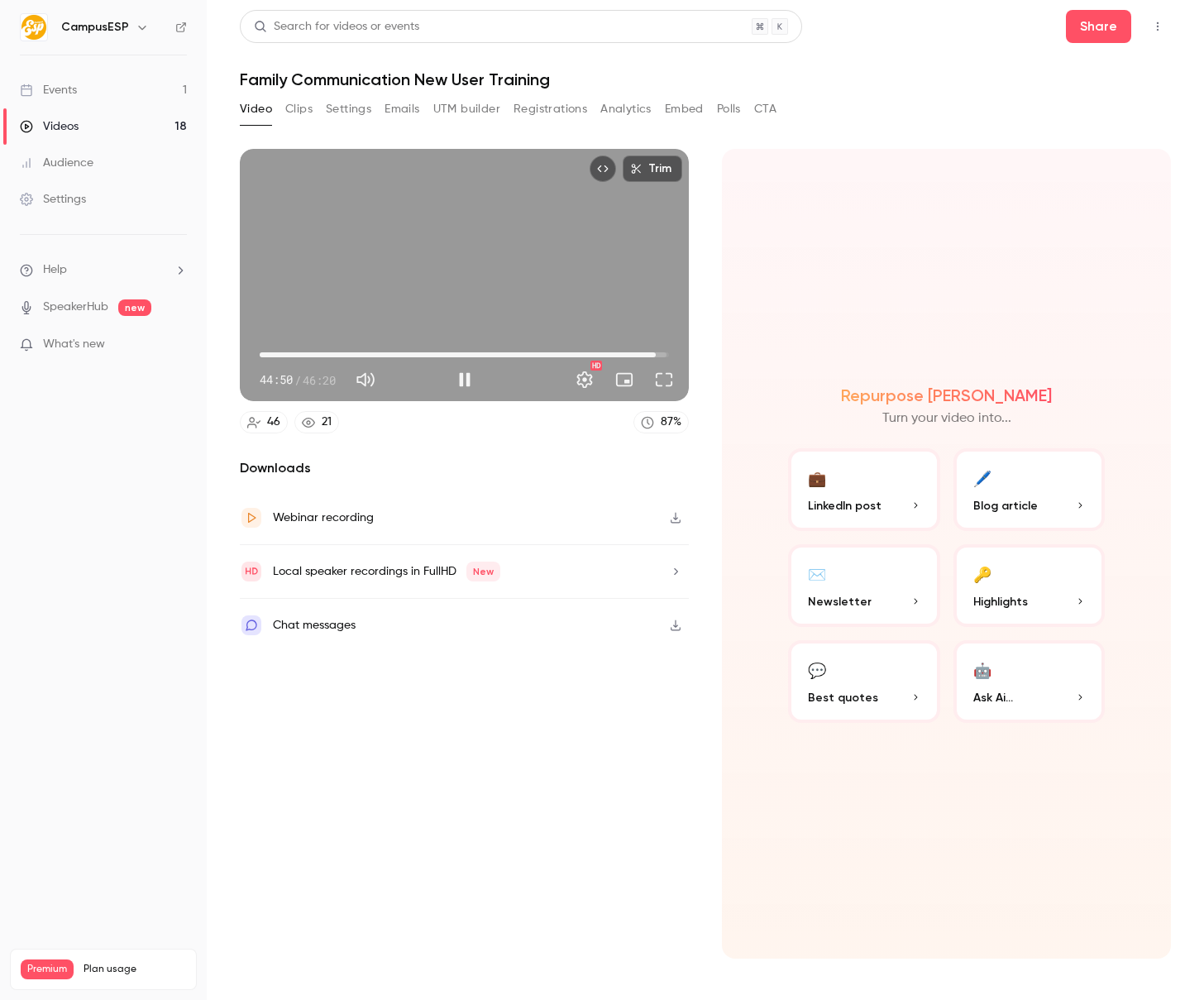
click at [658, 356] on span "44:50" at bounding box center [656, 355] width 5 height 5
click at [656, 356] on span "44:50" at bounding box center [656, 355] width 5 height 5
click at [667, 356] on span "44:50" at bounding box center [464, 354] width 409 height 26
click at [672, 356] on span "46:21" at bounding box center [669, 355] width 5 height 5
click at [666, 355] on span "46:21" at bounding box center [669, 355] width 5 height 5
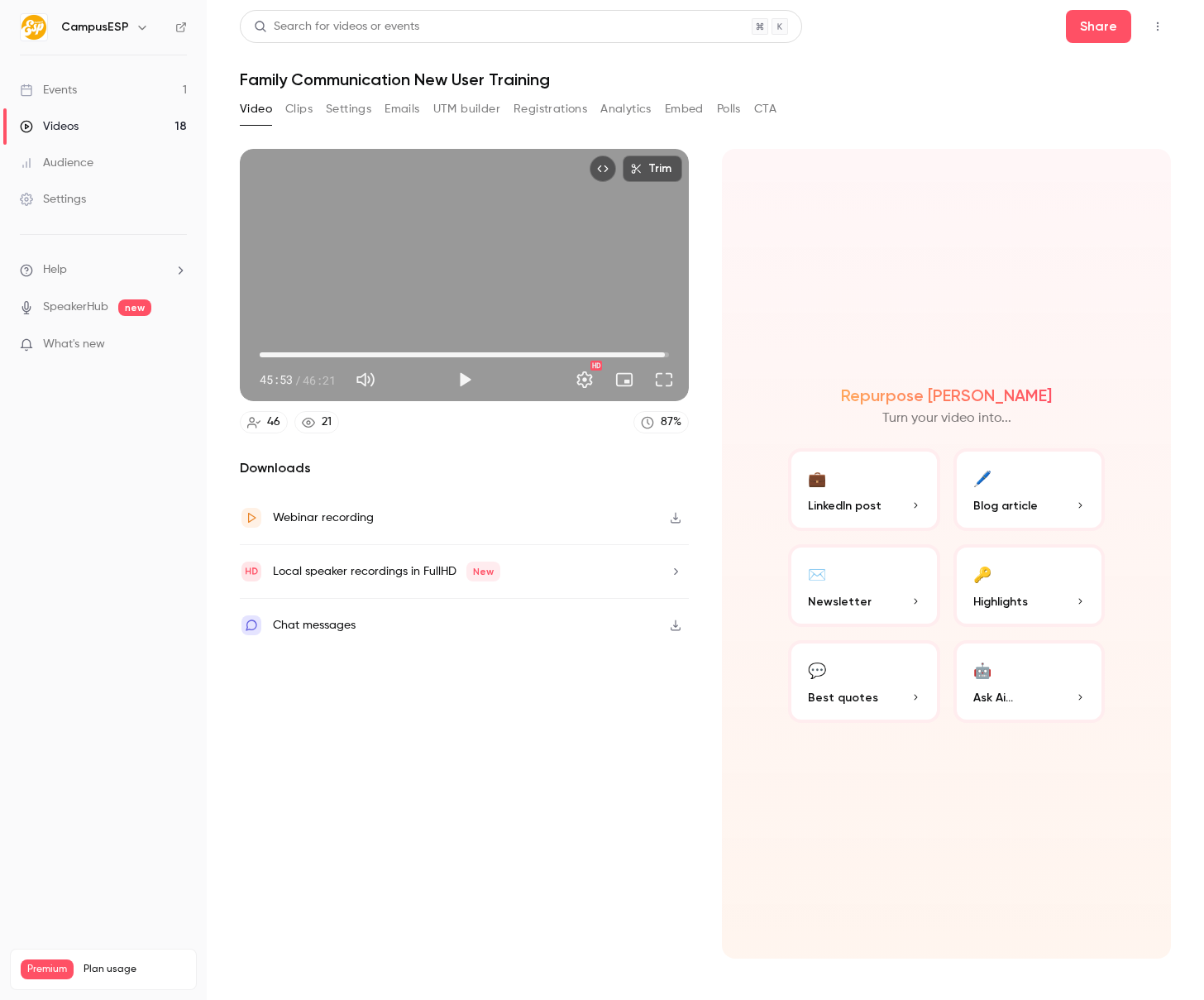
click at [642, 322] on div "Trim 45:53 45:53 / 46:21 HD" at bounding box center [464, 275] width 449 height 252
click at [512, 264] on div "Trim 46:02 46:02 / 46:21 HD" at bounding box center [464, 275] width 449 height 252
type input "******"
click at [96, 19] on h6 "CampusESP" at bounding box center [95, 28] width 68 height 17
click at [114, 34] on h6 "CampusESP" at bounding box center [95, 28] width 68 height 17
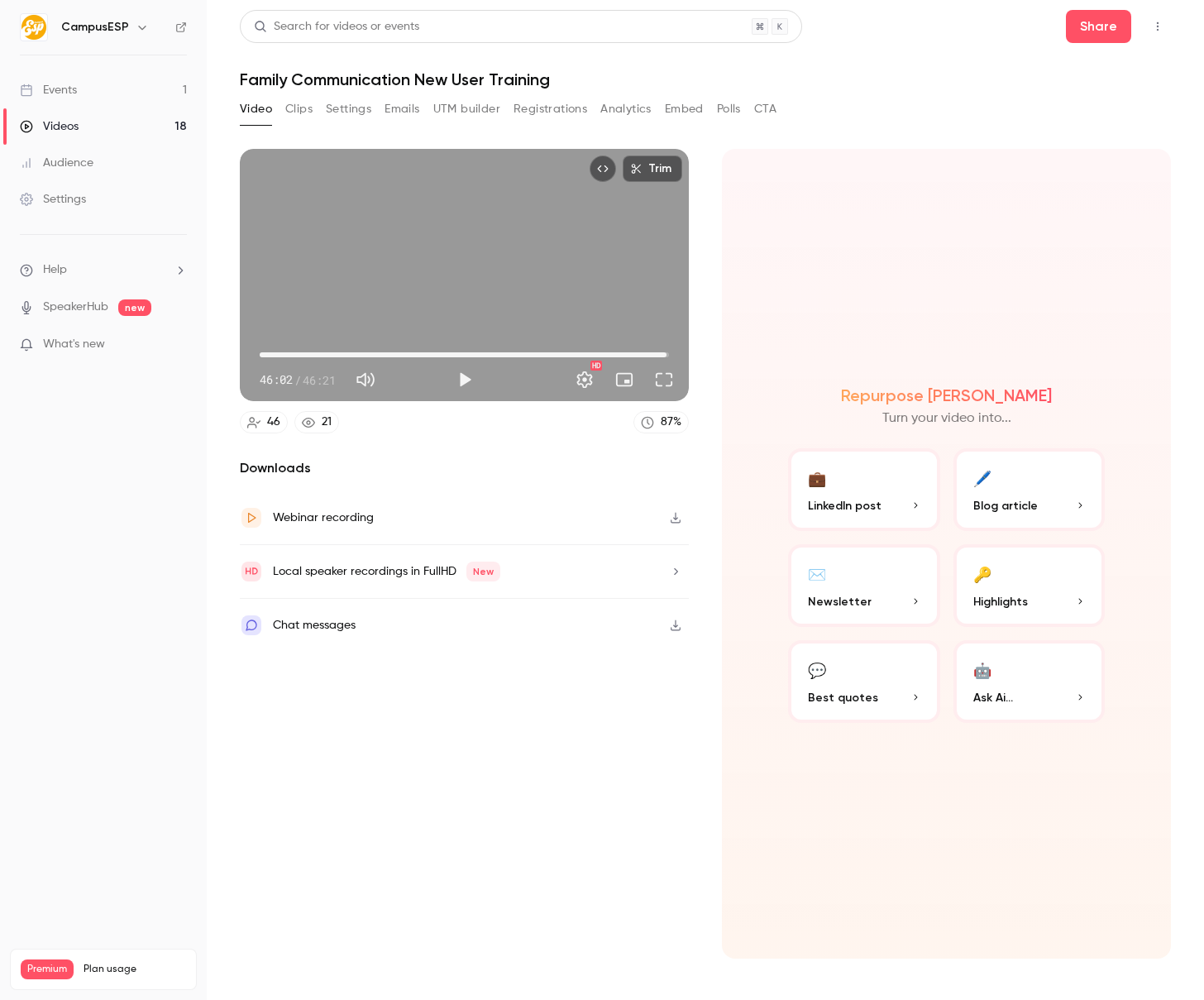
click at [142, 32] on icon "button" at bounding box center [142, 28] width 13 height 13
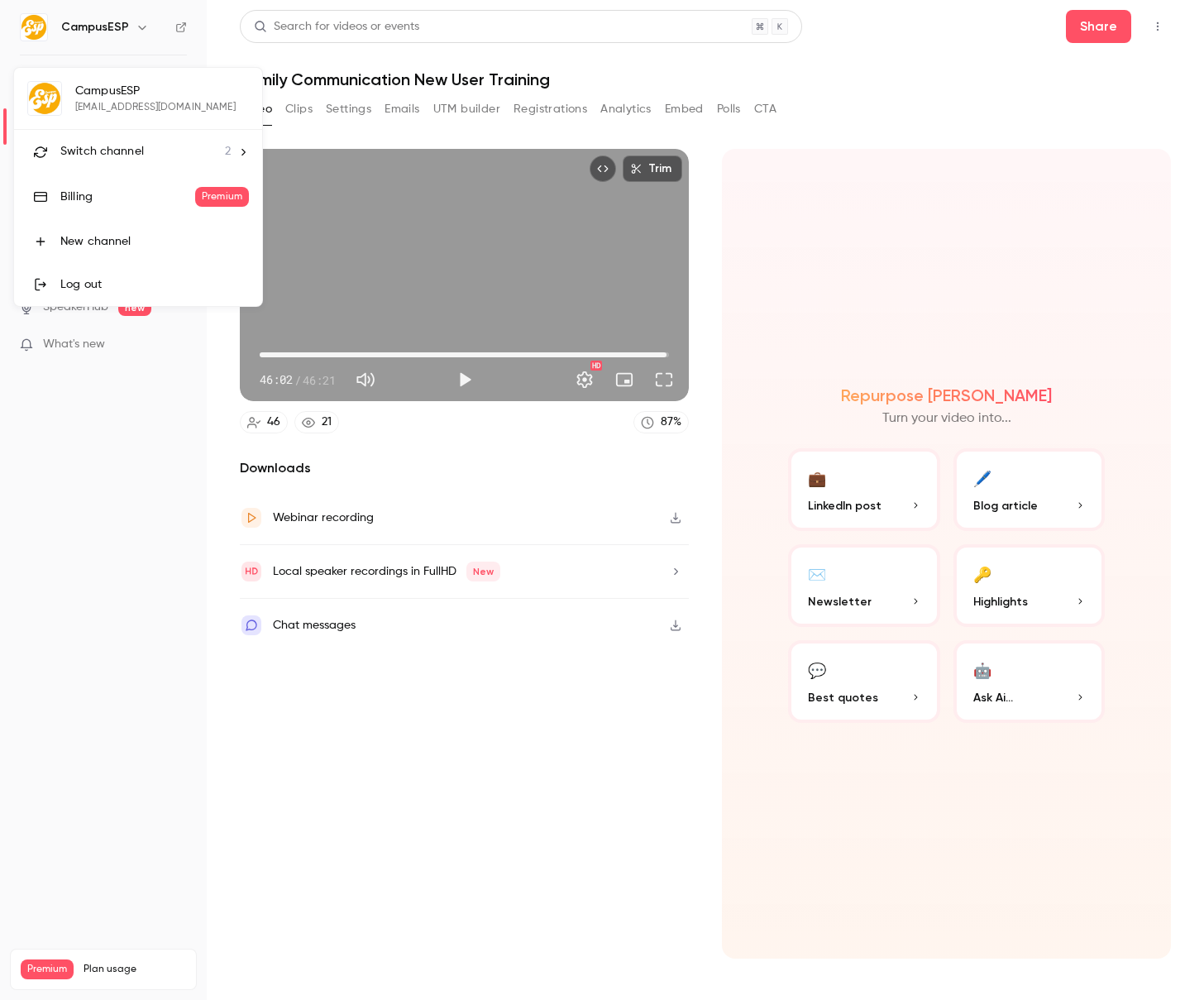
click at [129, 149] on span "Switch channel" at bounding box center [102, 152] width 83 height 18
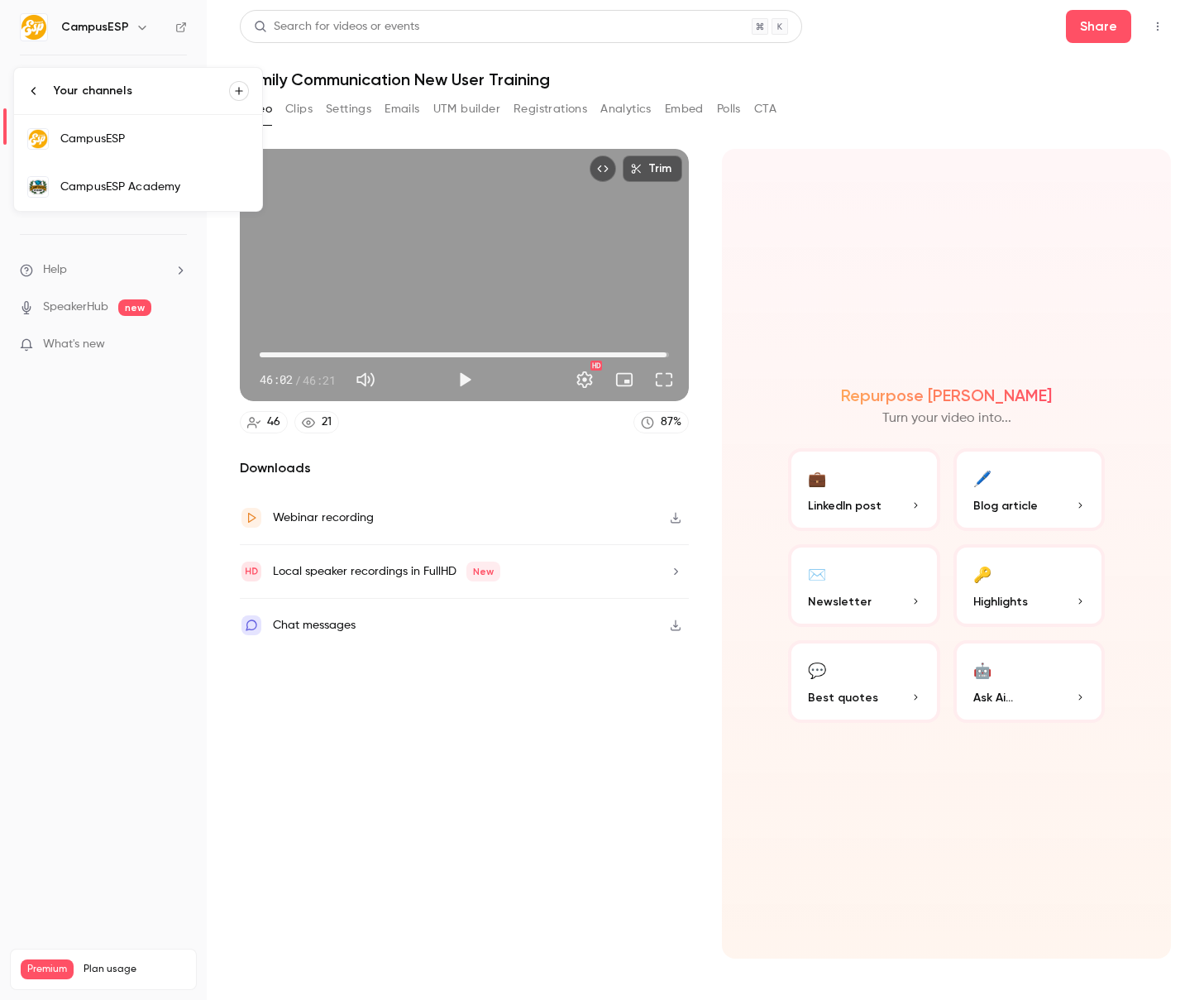
click at [155, 190] on div "CampusESP Academy" at bounding box center [155, 187] width 189 height 17
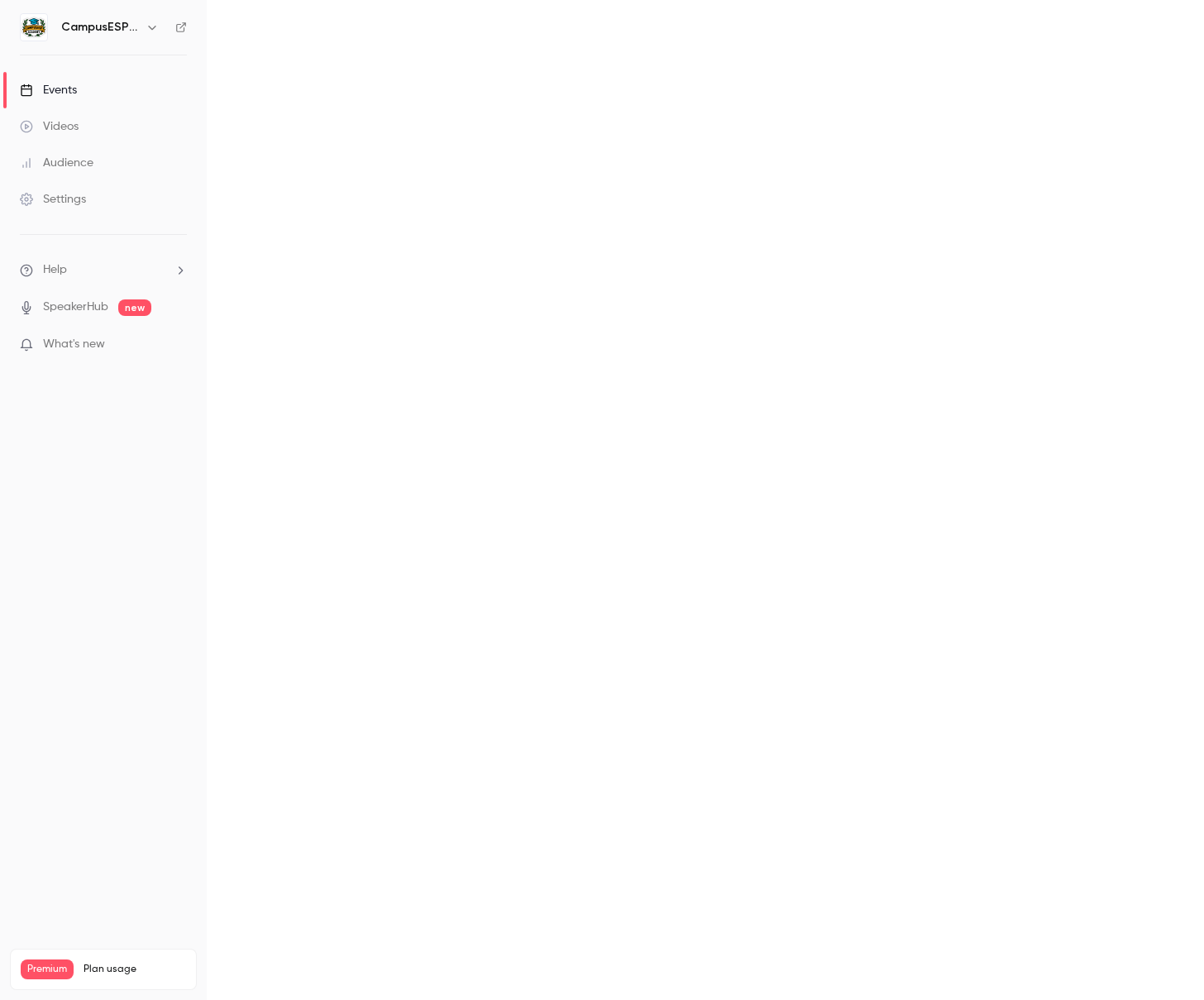
click at [71, 90] on div "Events" at bounding box center [49, 90] width 57 height 17
click at [104, 338] on span "What's new" at bounding box center [74, 345] width 62 height 18
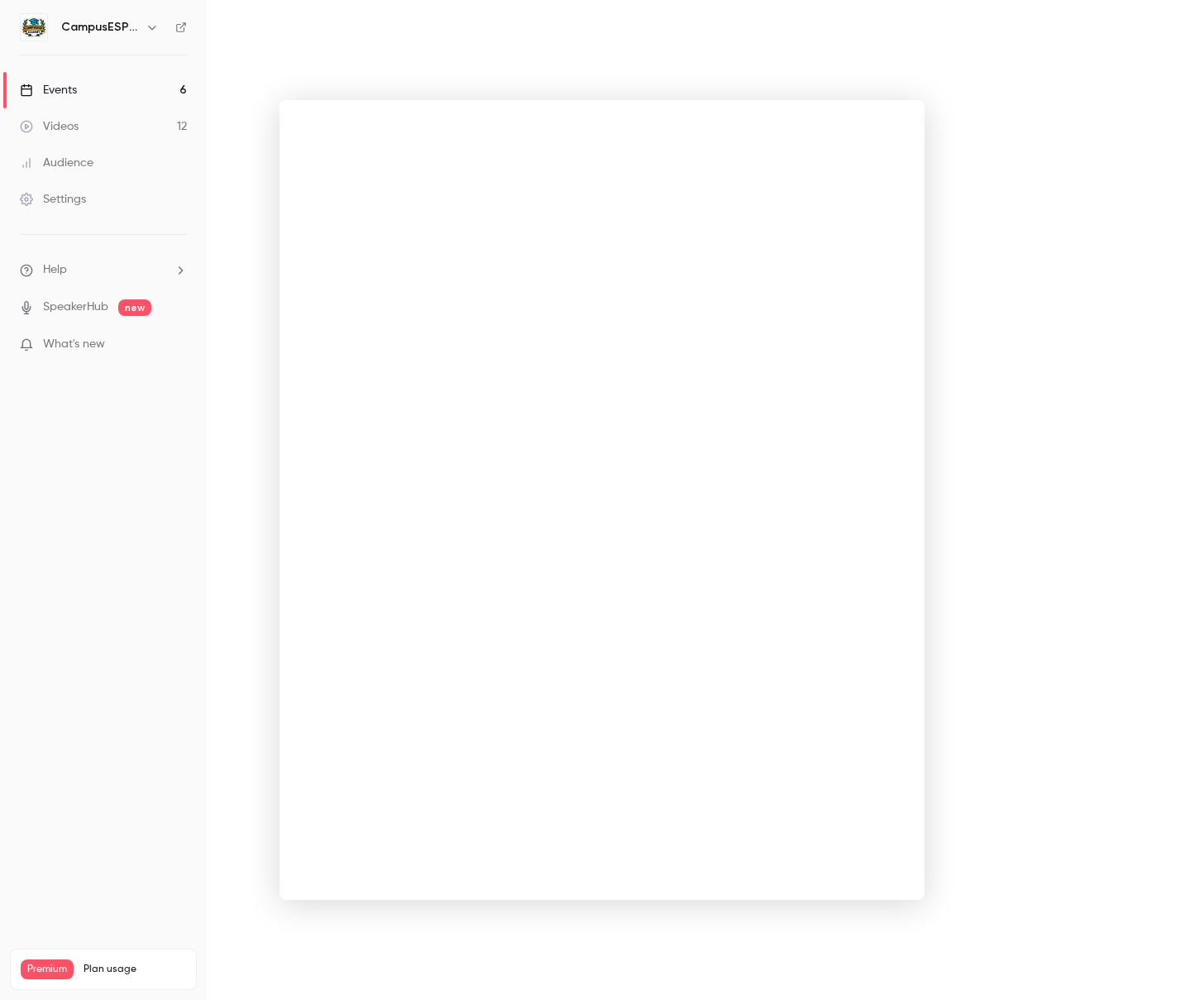
click at [951, 107] on div at bounding box center [602, 500] width 1204 height 1000
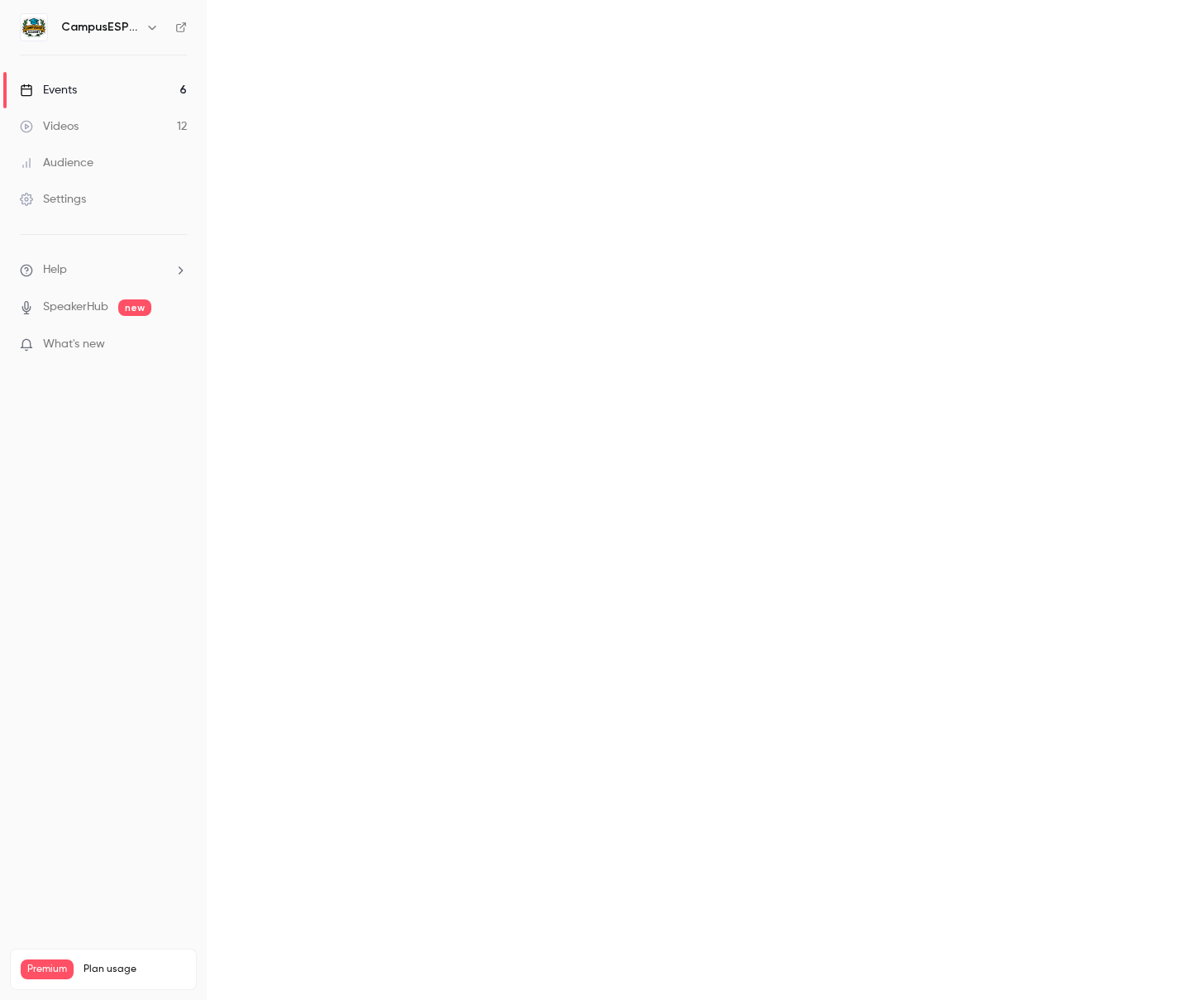
click at [150, 98] on link "Events 6" at bounding box center [103, 89] width 206 height 36
click at [75, 127] on div "Videos" at bounding box center [50, 126] width 59 height 17
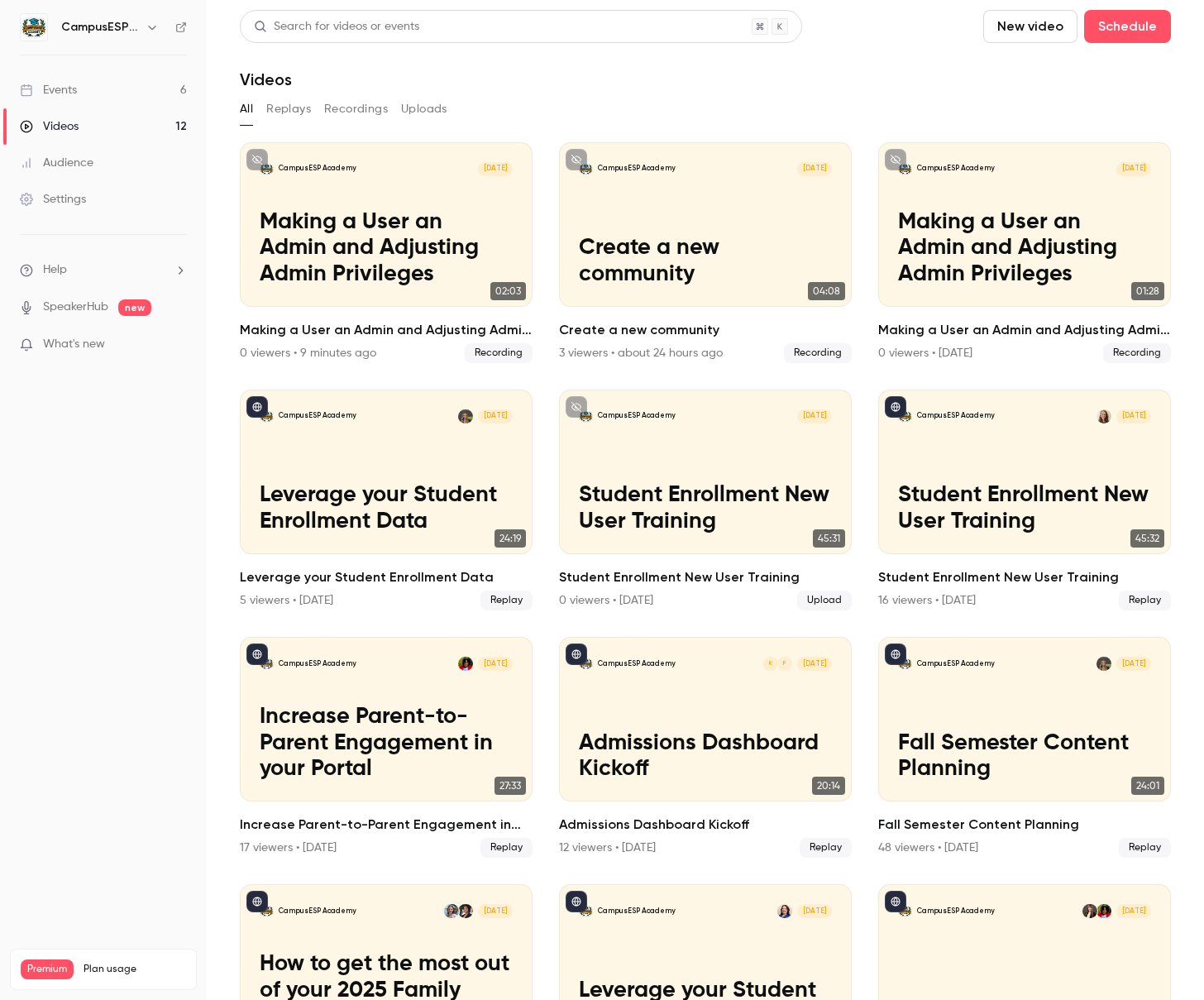
click at [54, 83] on div "Events" at bounding box center [49, 90] width 57 height 17
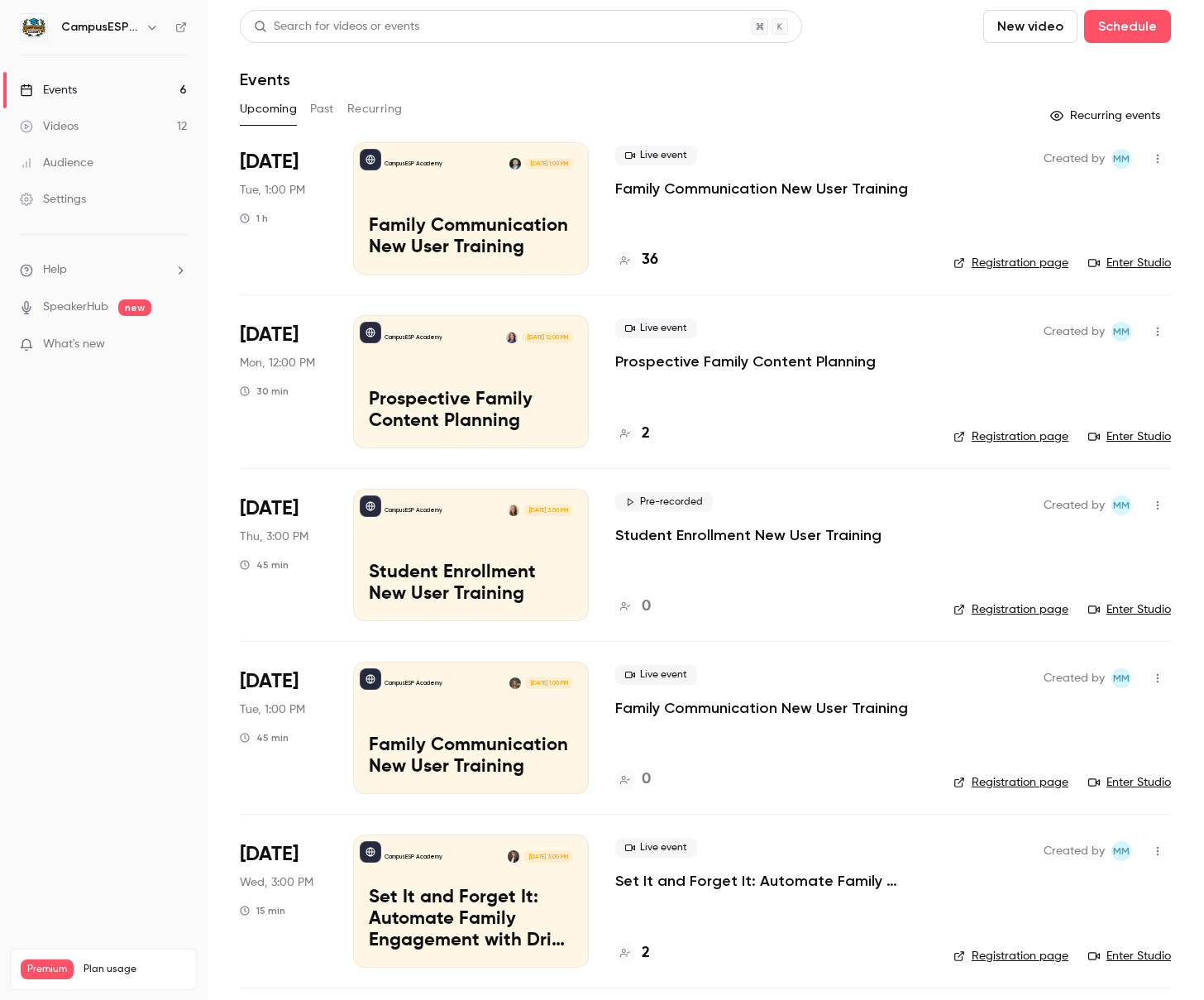
click at [518, 238] on p "Family Communication New User Training" at bounding box center [471, 237] width 204 height 43
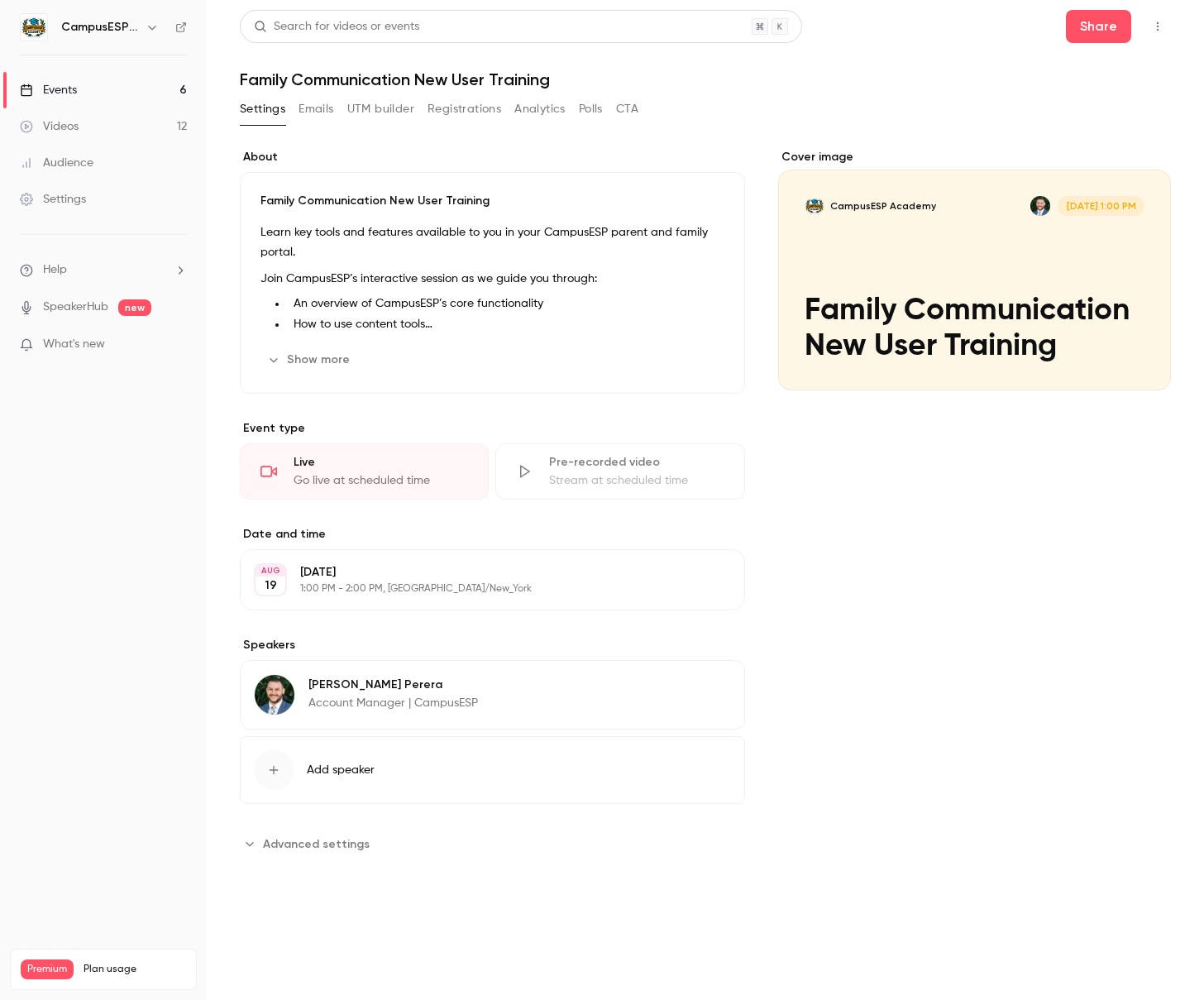
click at [303, 110] on button "Emails" at bounding box center [315, 109] width 35 height 26
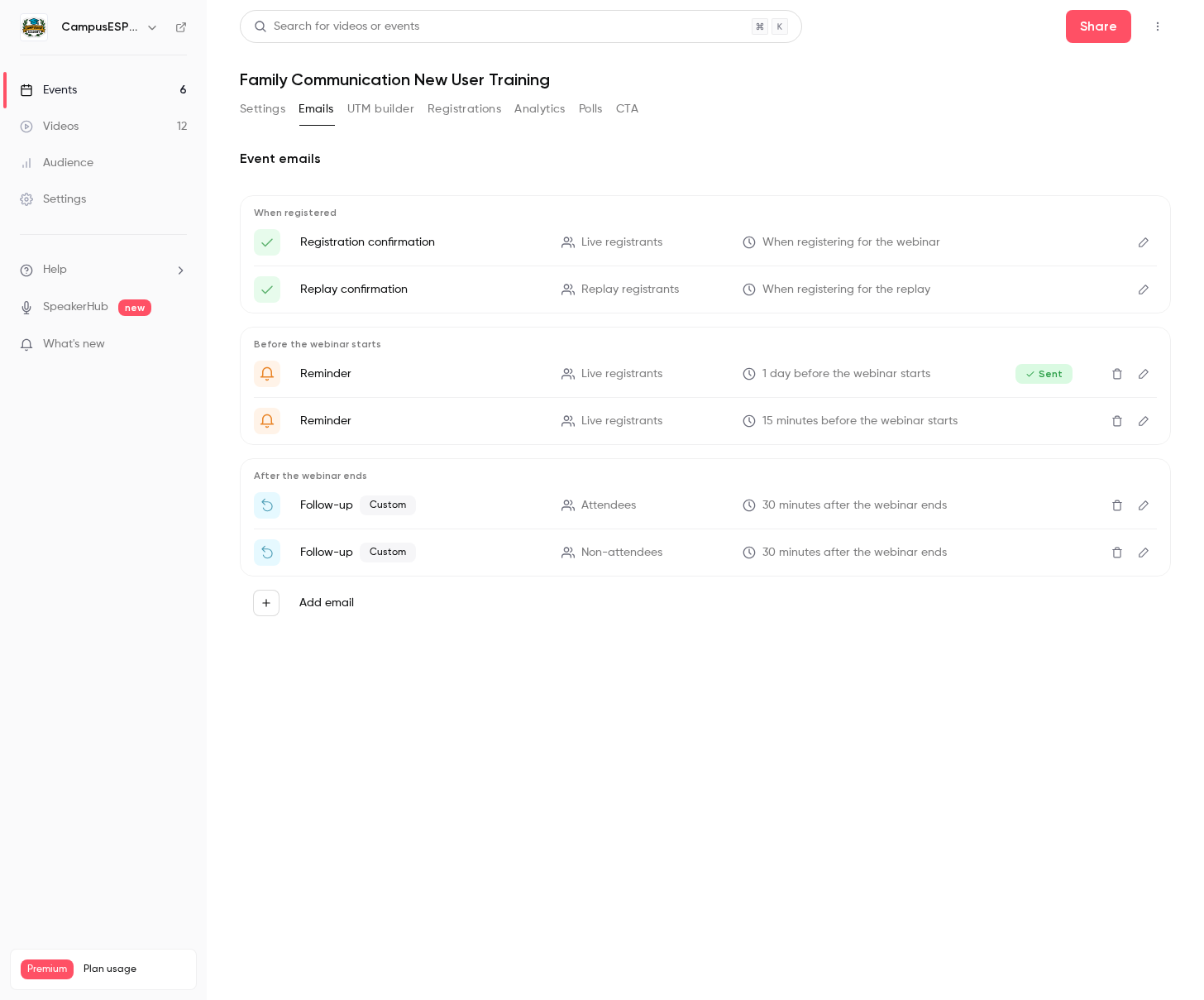
click at [1148, 507] on icon "Edit" at bounding box center [1144, 505] width 13 height 12
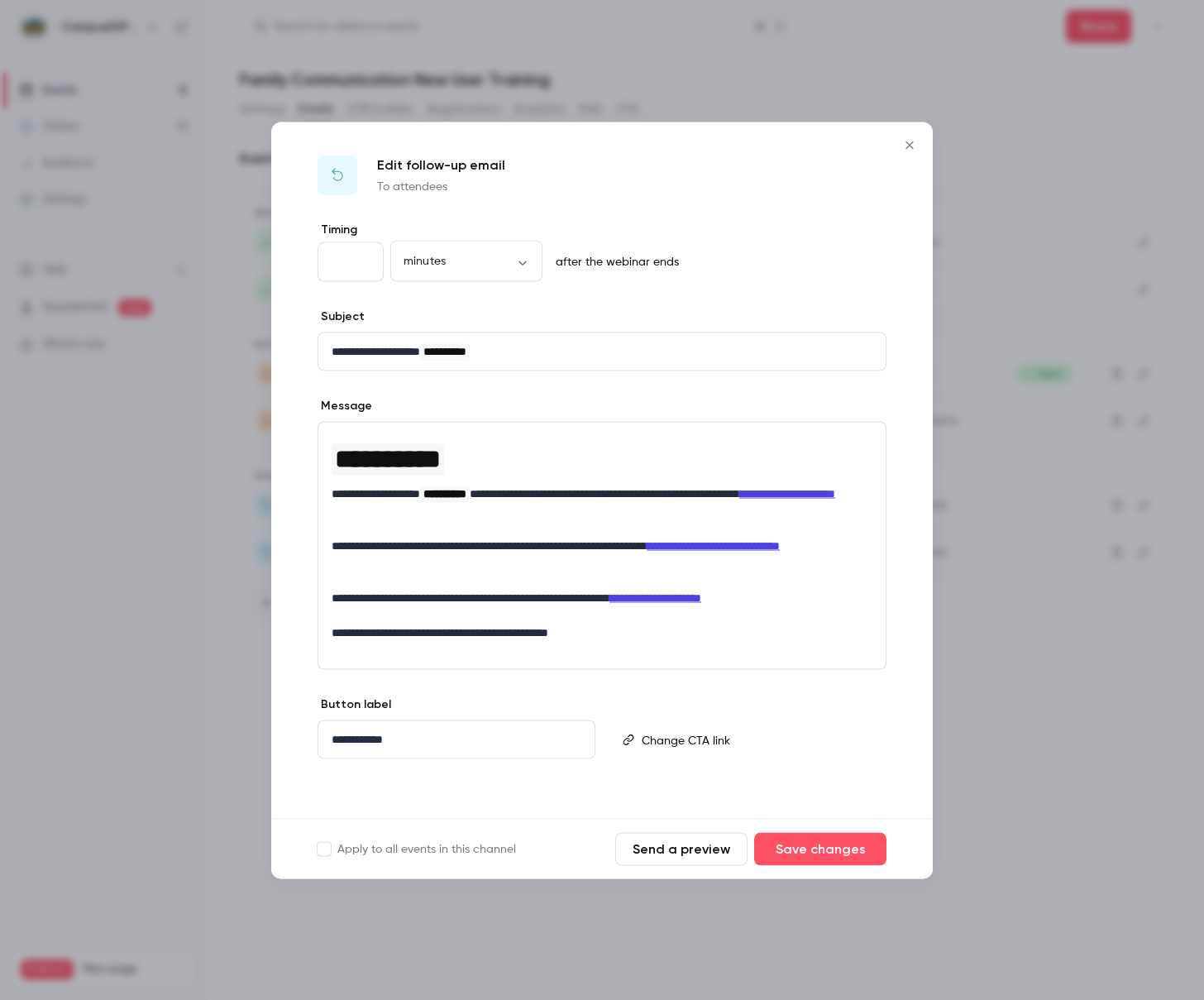
click at [997, 716] on div at bounding box center [602, 500] width 1204 height 1000
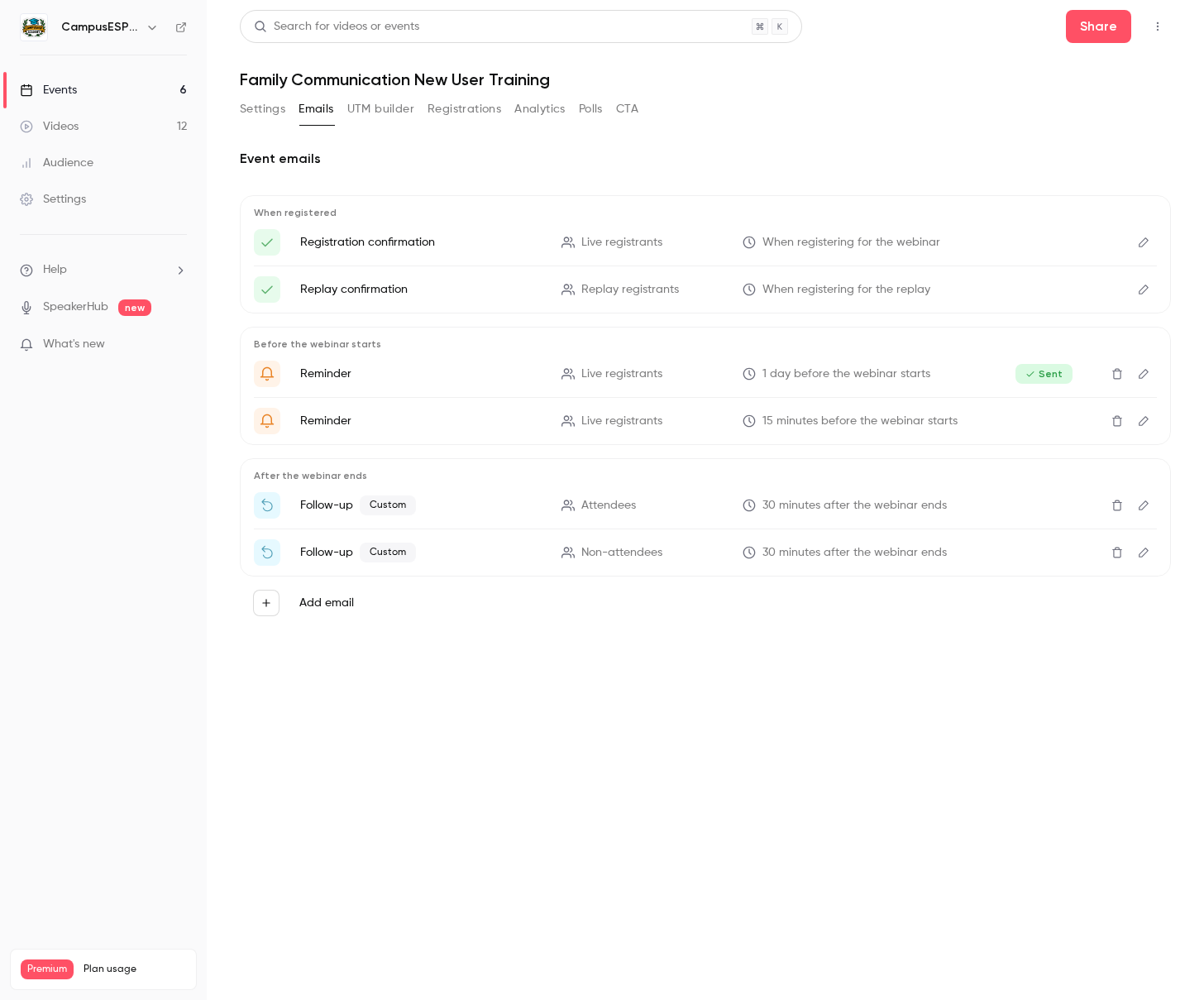
click at [961, 136] on div "Event emails When registered Registration confirmation Live registrants When re…" at bounding box center [705, 395] width 931 height 533
click at [1143, 547] on icon "Edit" at bounding box center [1144, 553] width 13 height 12
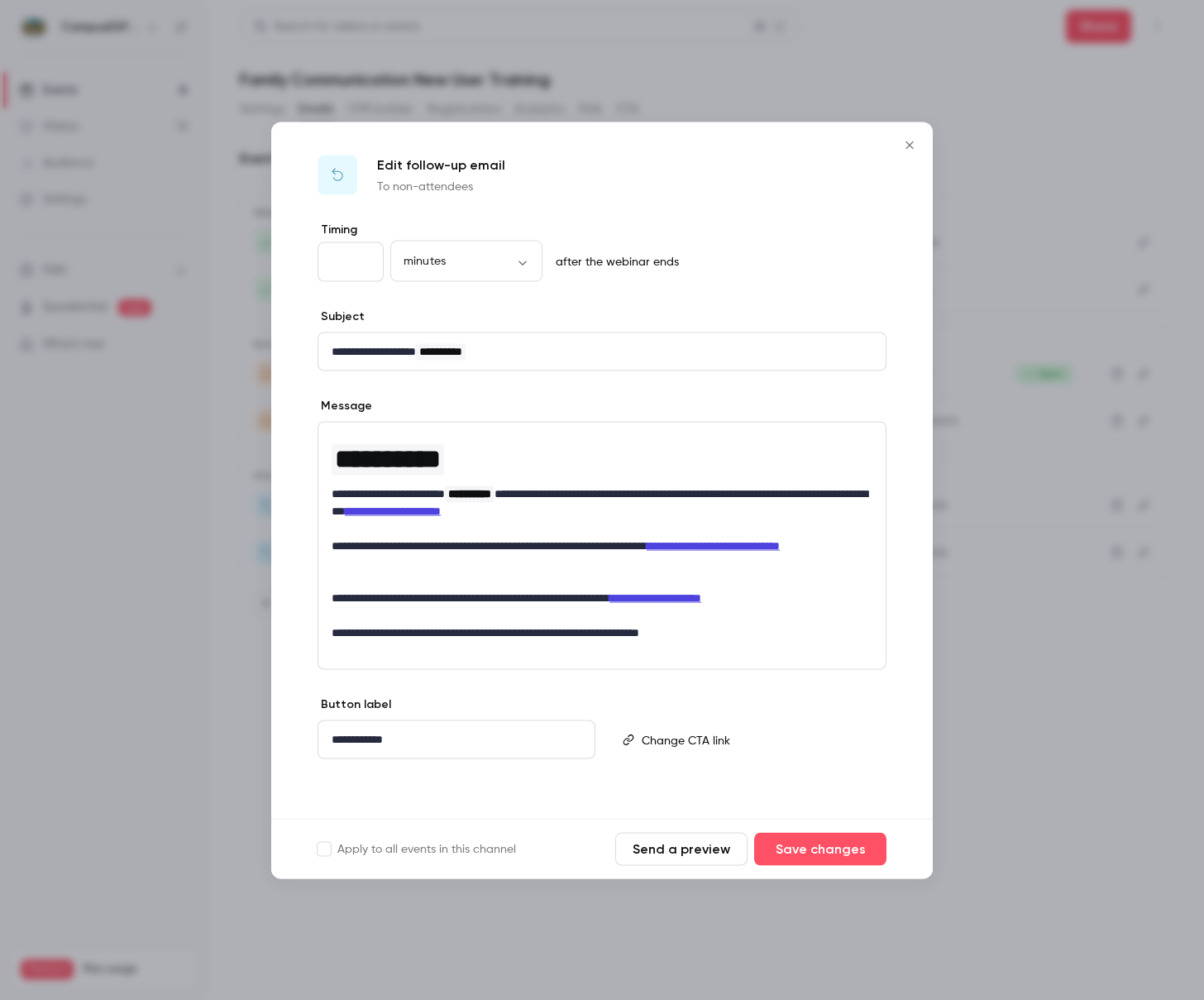
click at [499, 516] on p "**********" at bounding box center [602, 501] width 541 height 35
click at [441, 514] on link "**********" at bounding box center [393, 511] width 96 height 12
drag, startPoint x: 567, startPoint y: 510, endPoint x: 458, endPoint y: 510, distance: 109.0
click at [458, 510] on p "**********" at bounding box center [602, 501] width 541 height 35
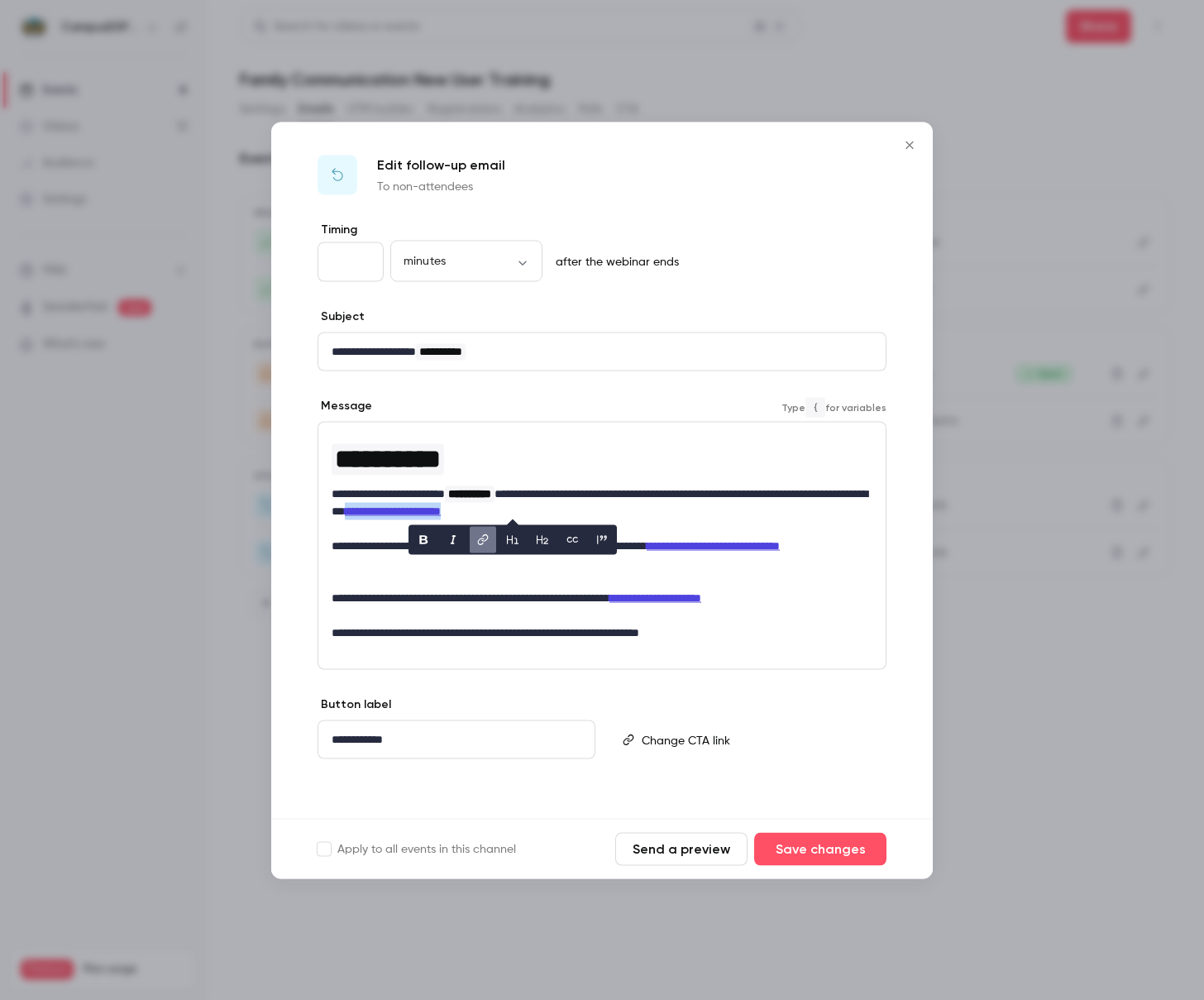
copy link "**********"
click at [990, 672] on div at bounding box center [602, 500] width 1204 height 1000
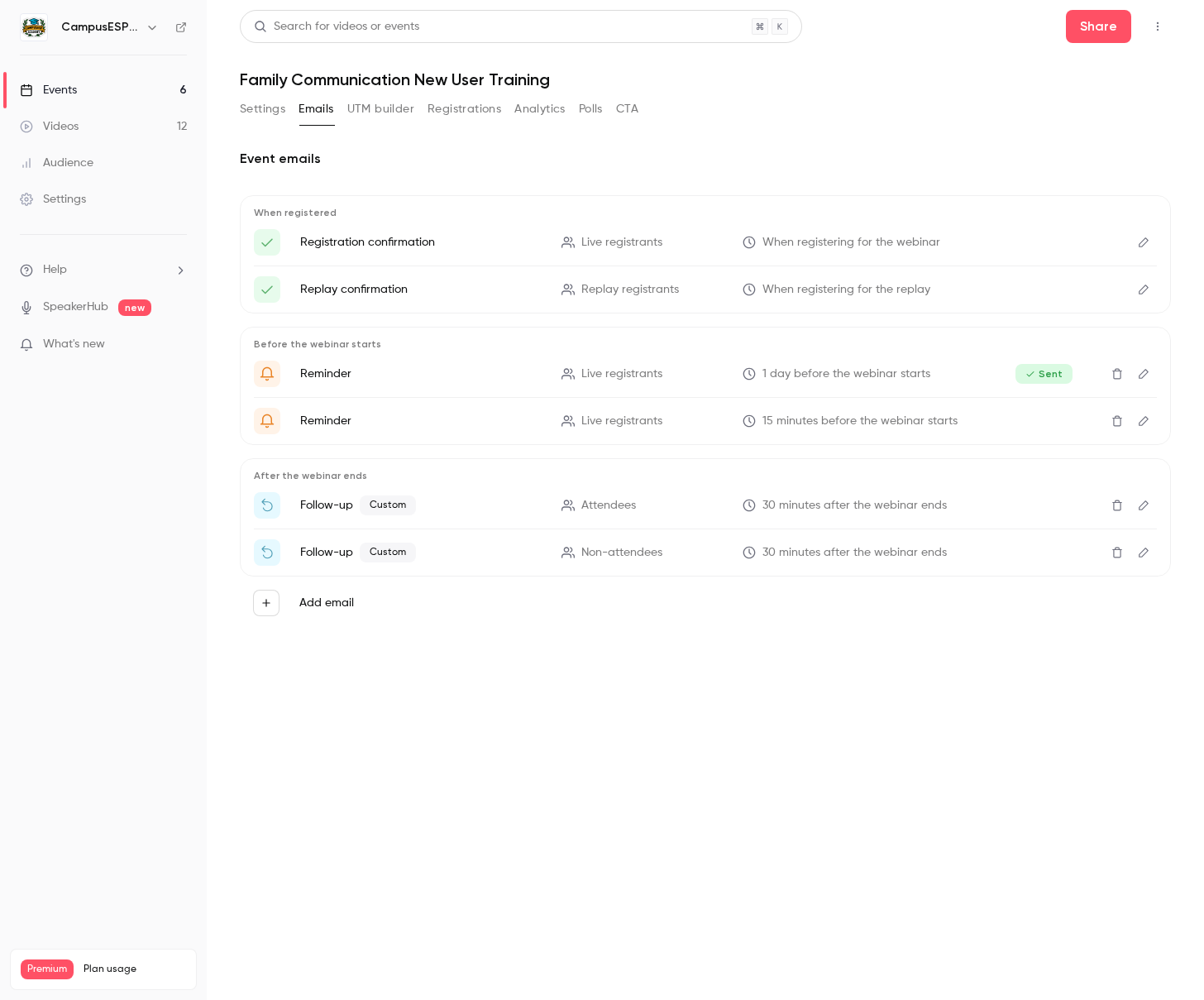
click at [269, 111] on button "Settings" at bounding box center [263, 109] width 45 height 26
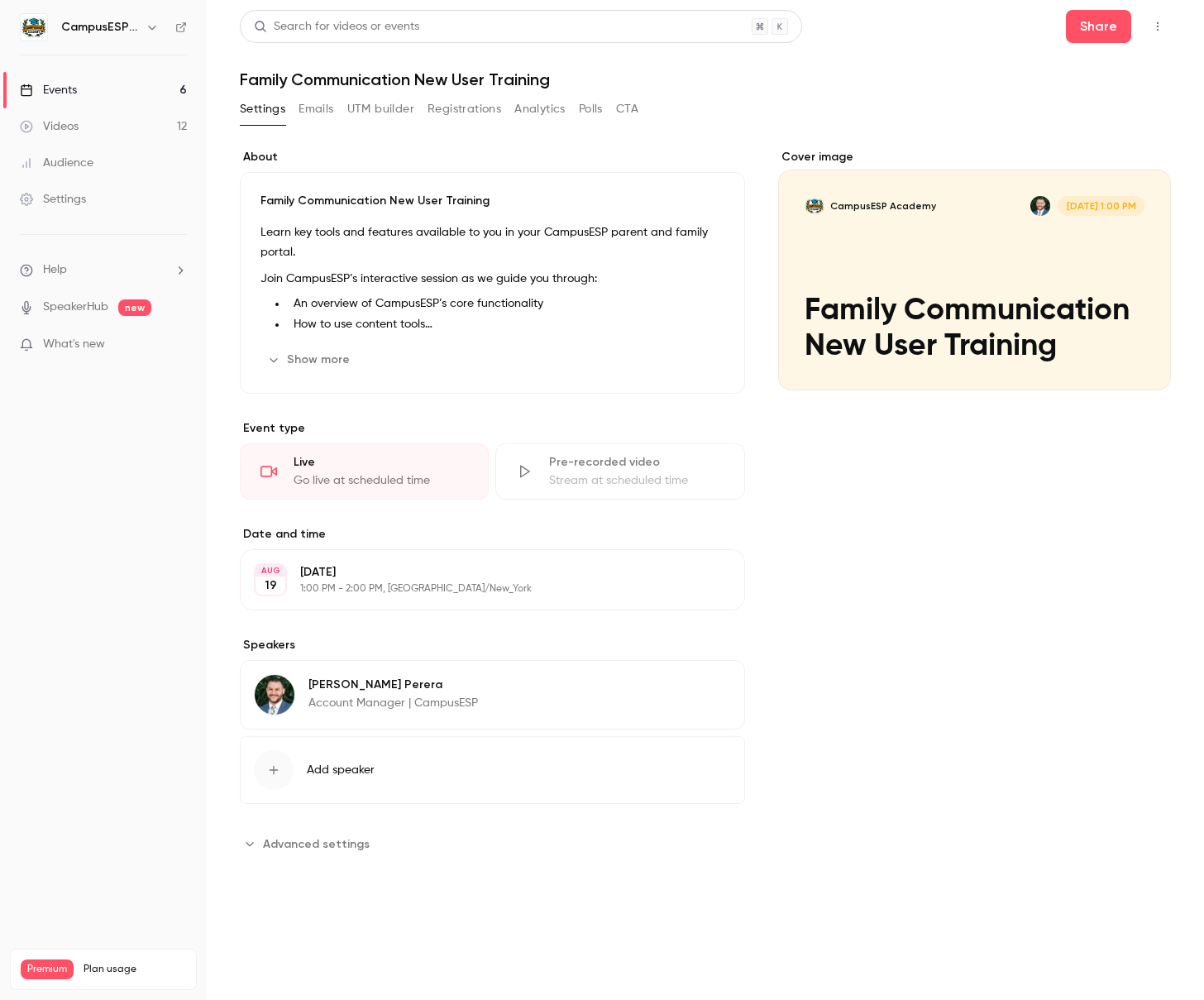
click at [473, 107] on button "Registrations" at bounding box center [464, 109] width 73 height 26
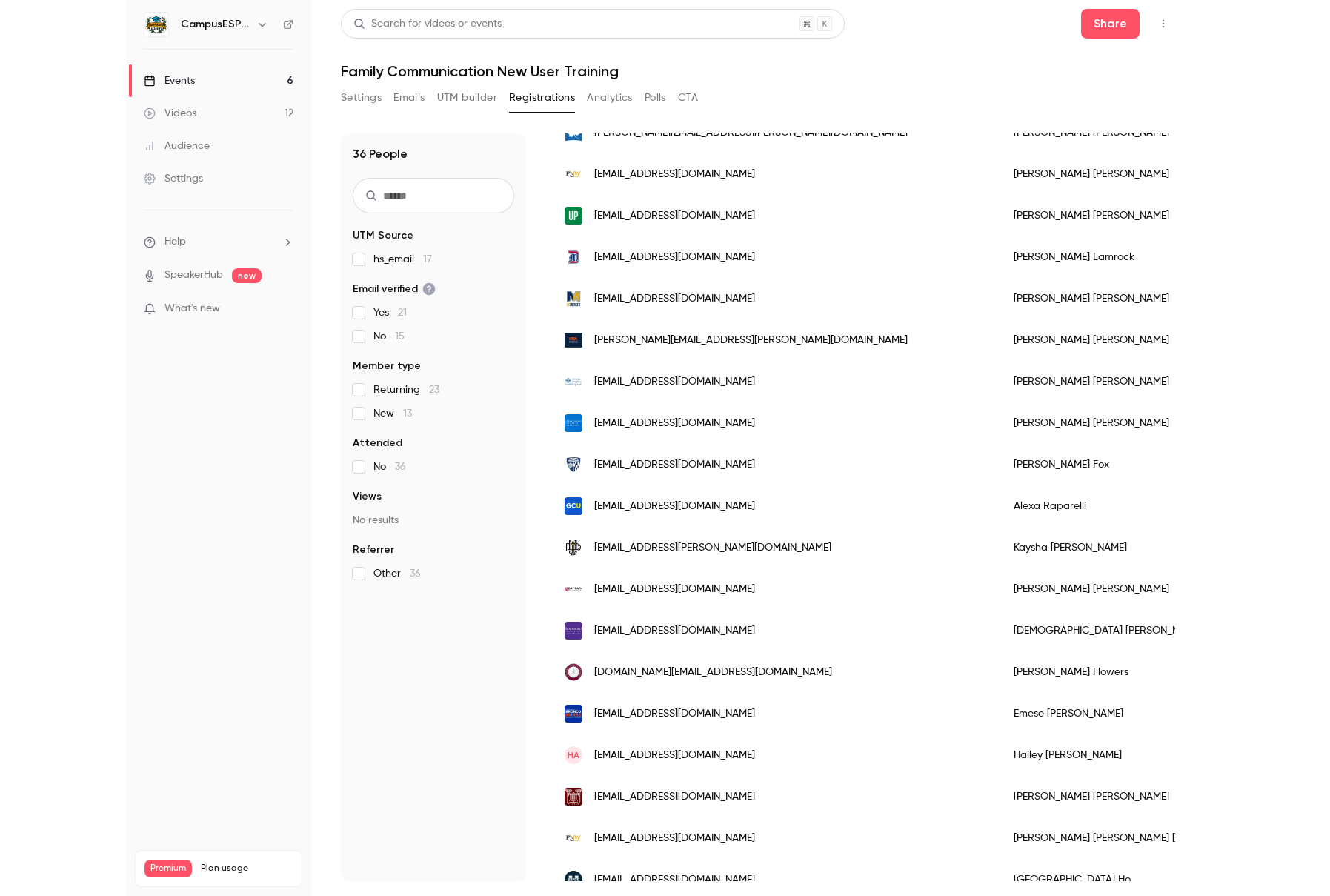
scroll to position [537, 0]
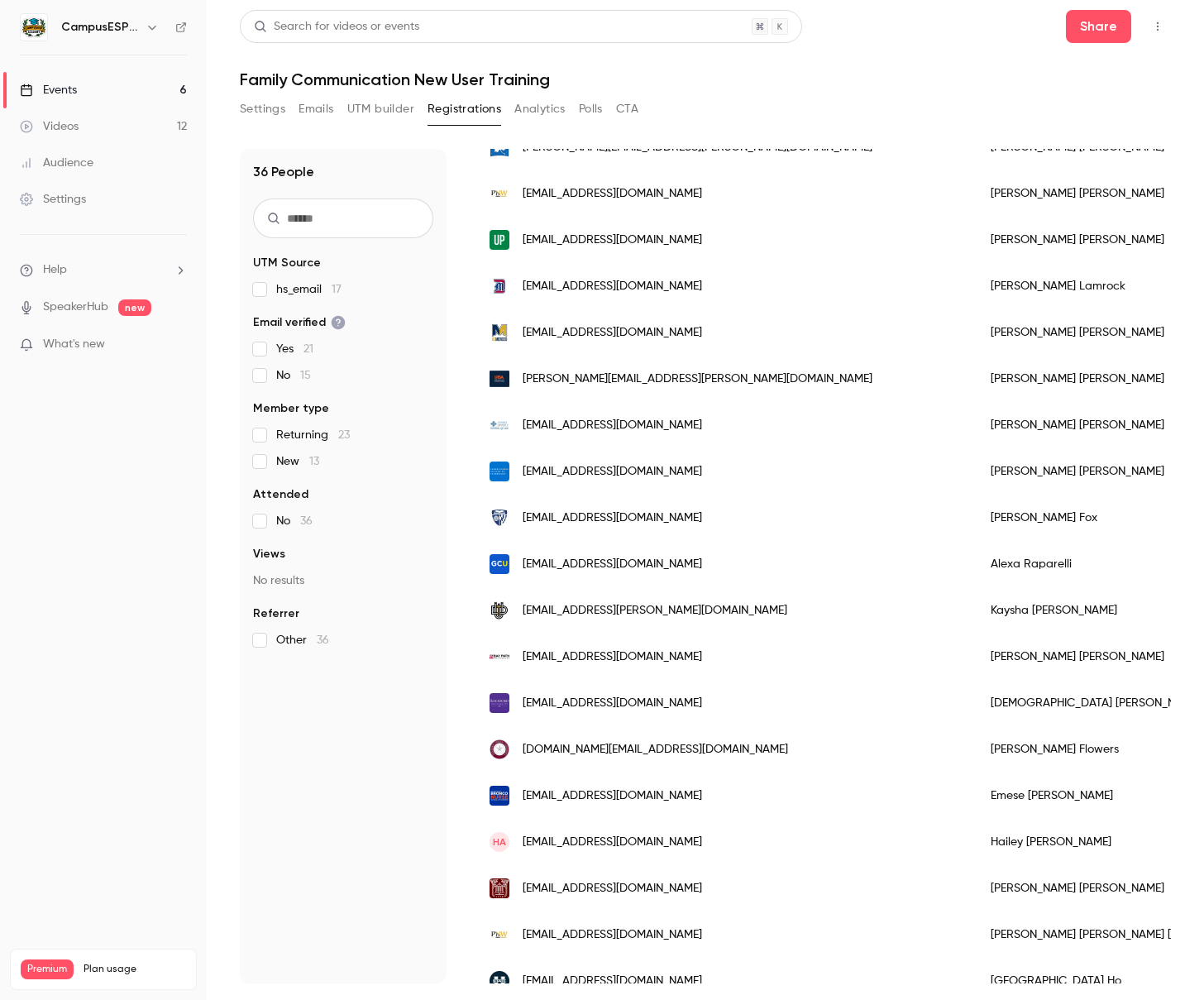
click at [263, 110] on button "Settings" at bounding box center [263, 109] width 45 height 26
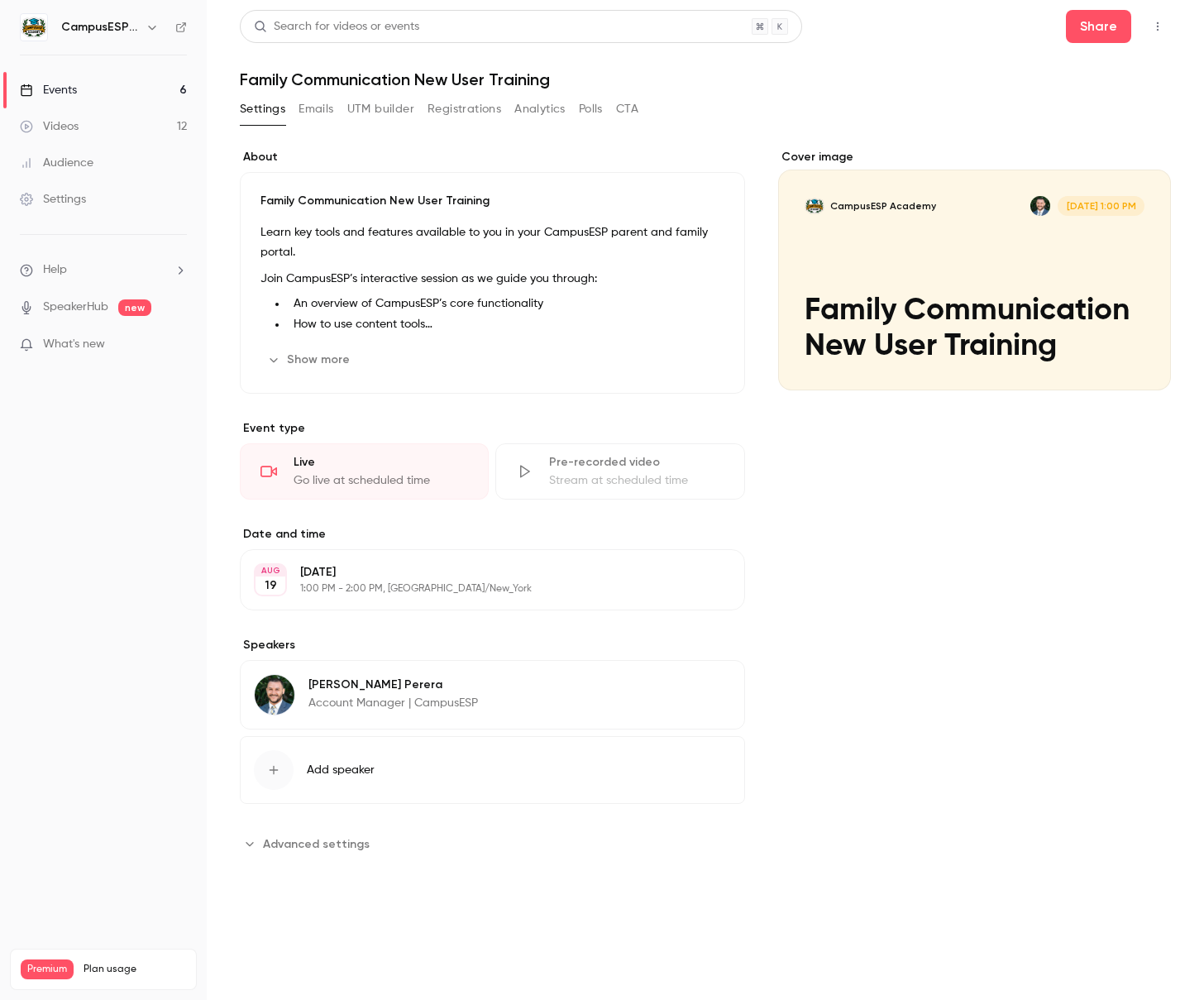
click at [914, 292] on div "Cover image" at bounding box center [975, 270] width 393 height 242
click at [0, 0] on input "CampusESP Academy Aug 19, 1:00 PM Family Communication New User Training" at bounding box center [0, 0] width 0 height 0
click at [114, 92] on link "Events 6" at bounding box center [103, 89] width 206 height 36
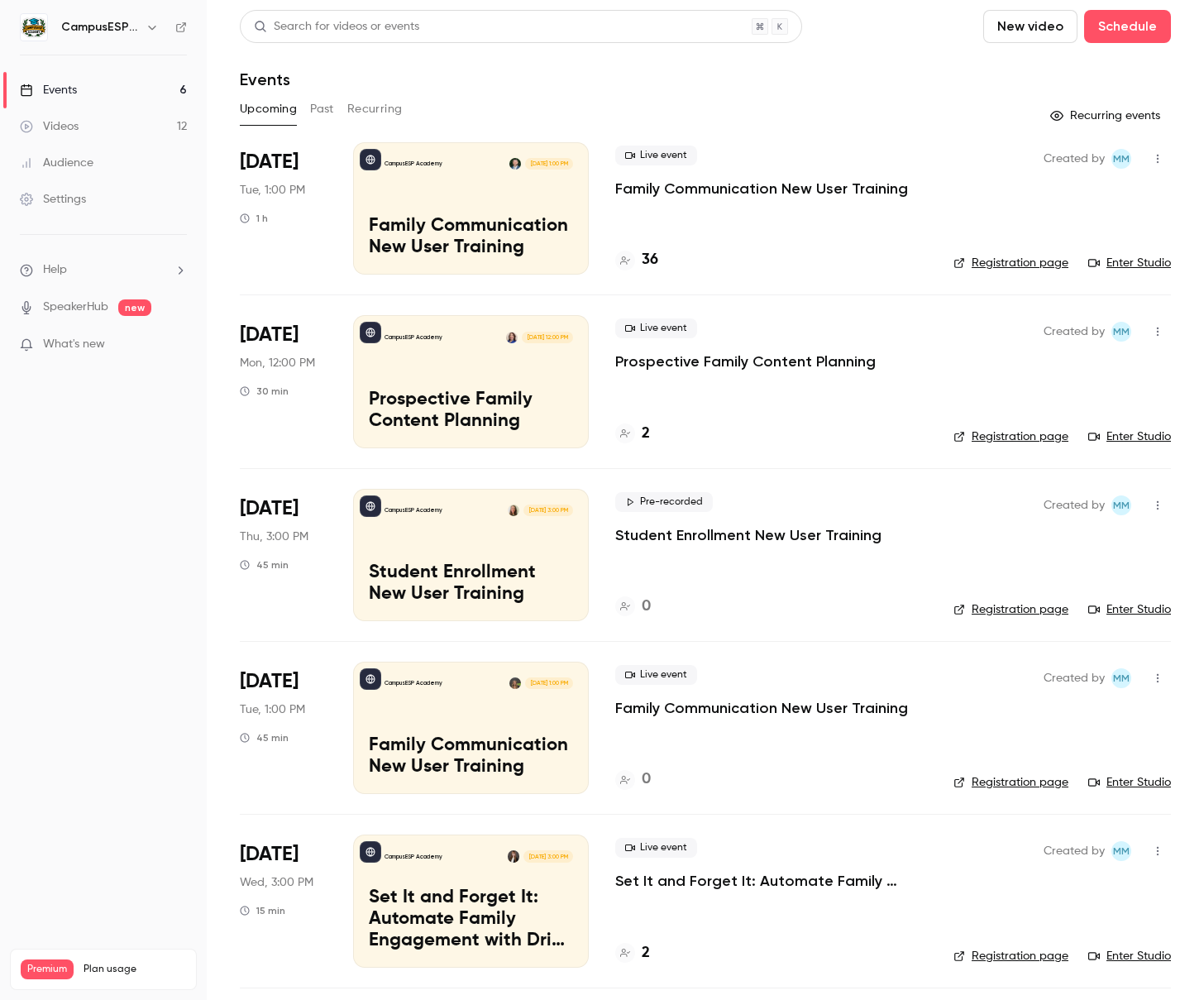
click at [1138, 265] on link "Enter Studio" at bounding box center [1130, 263] width 83 height 17
click at [324, 109] on button "Past" at bounding box center [322, 109] width 24 height 26
